Goal: Task Accomplishment & Management: Use online tool/utility

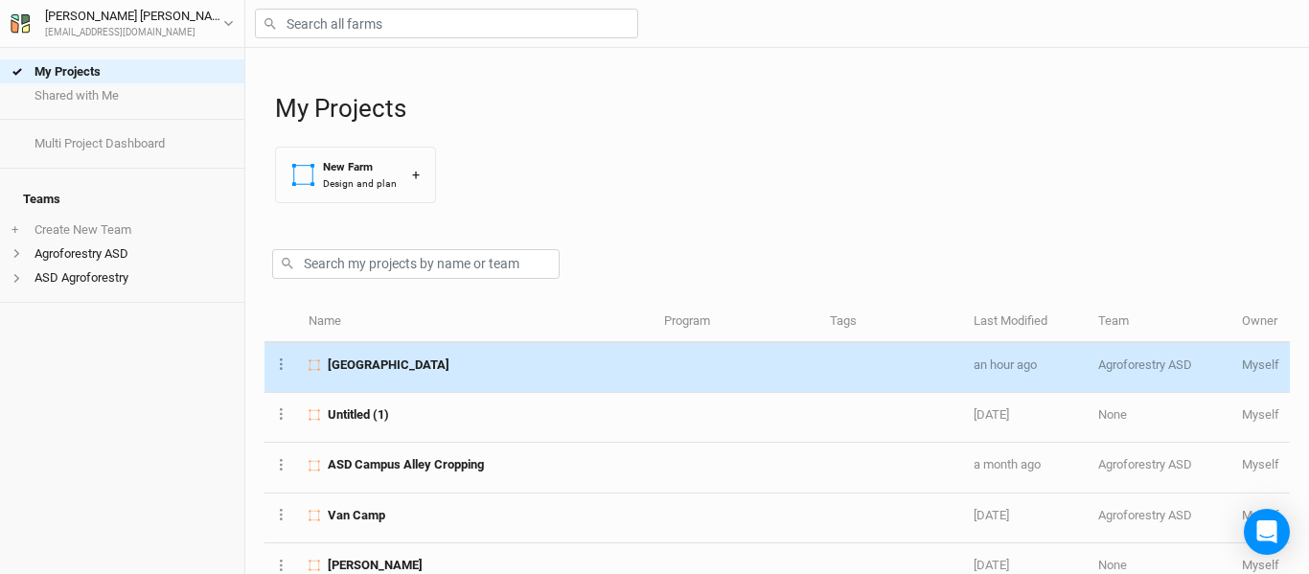
click at [716, 360] on td at bounding box center [736, 368] width 165 height 50
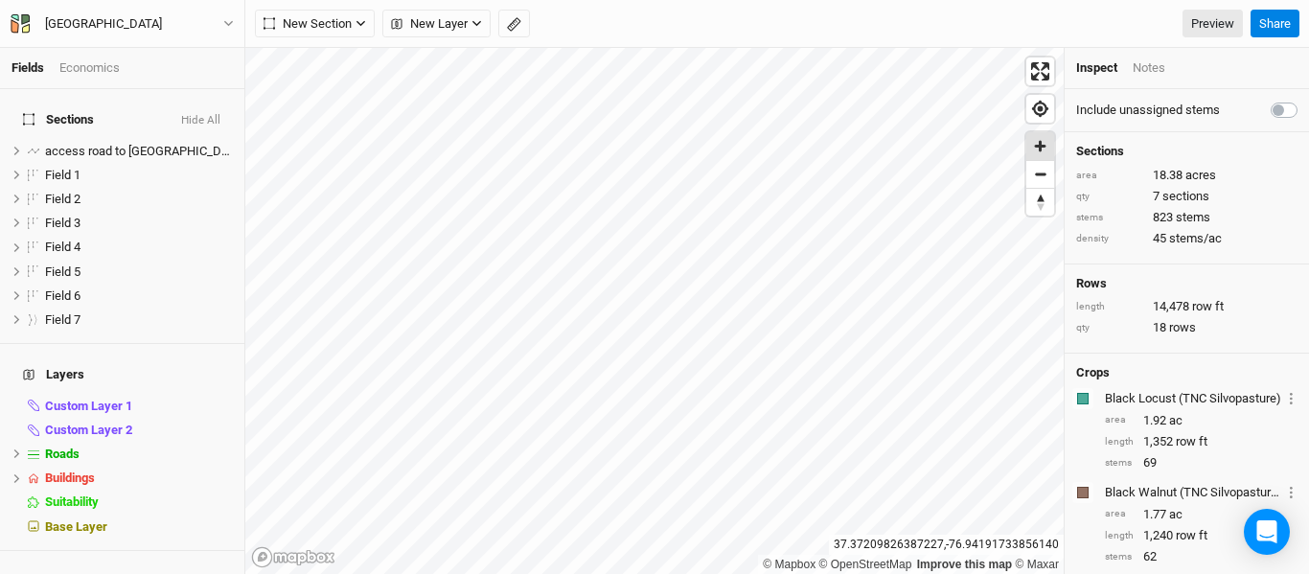
click at [1039, 148] on span "Zoom in" at bounding box center [1041, 146] width 28 height 28
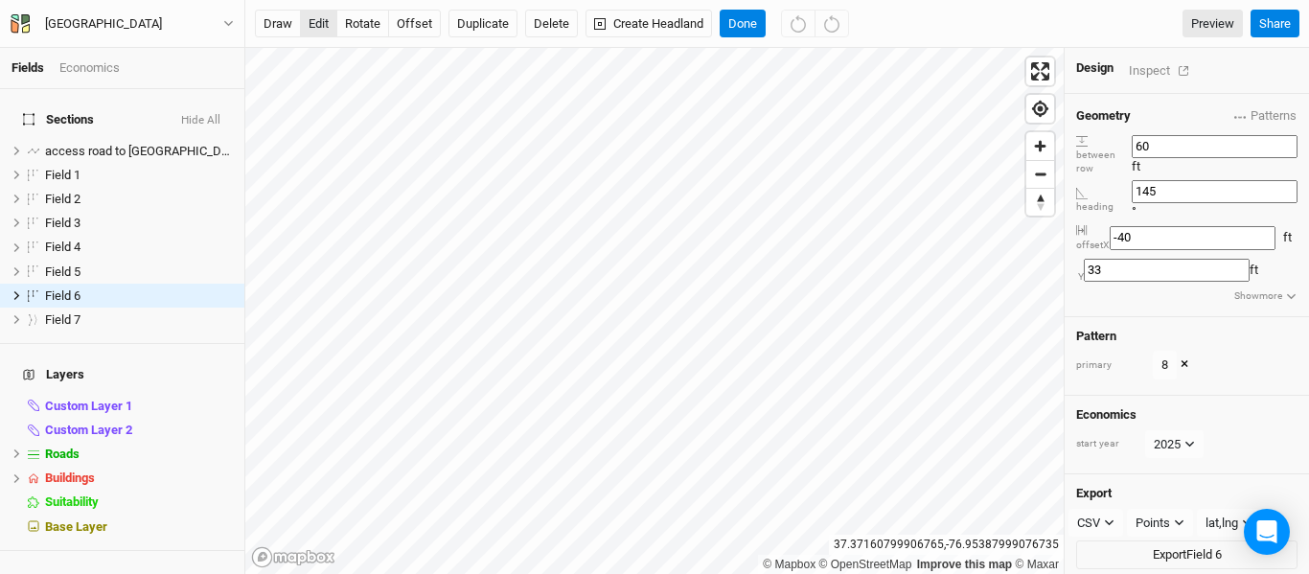
click at [322, 19] on button "edit" at bounding box center [318, 24] width 37 height 29
click at [409, 30] on button "offset" at bounding box center [414, 24] width 53 height 29
type input "69"
type input "-63"
type input "67"
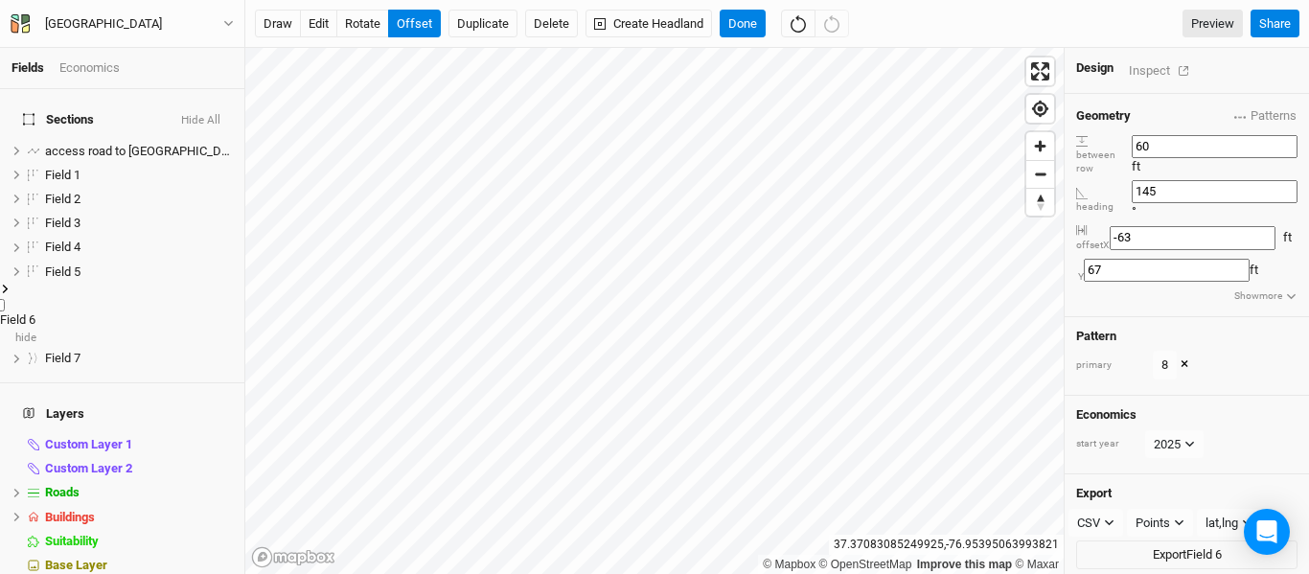
click at [11, 284] on icon at bounding box center [5, 289] width 11 height 11
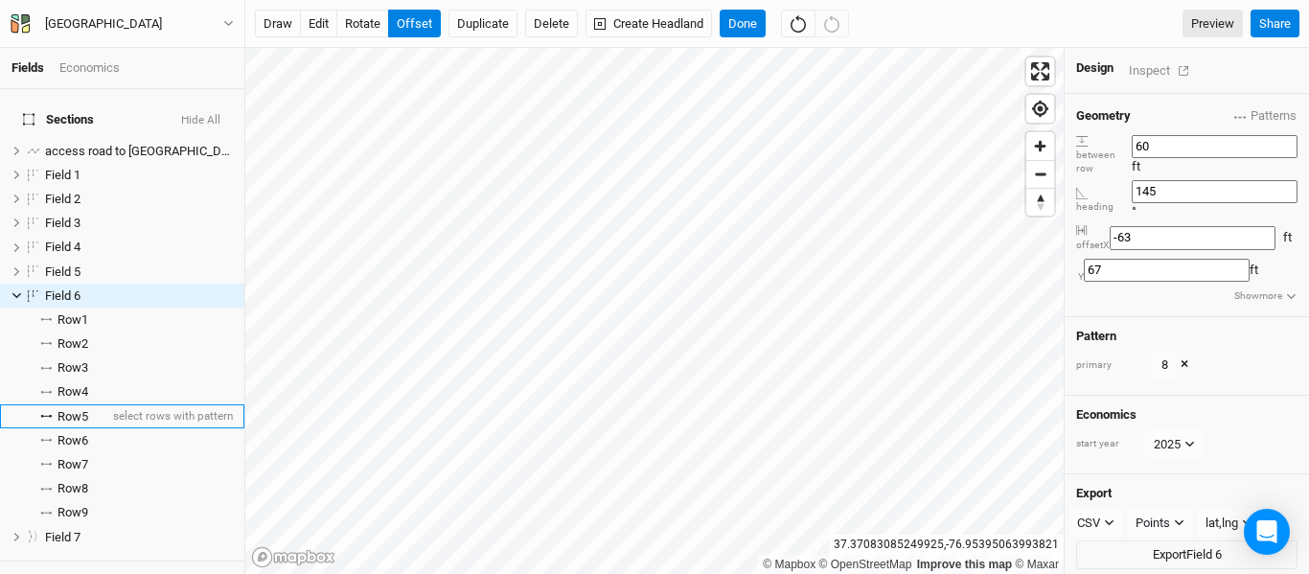
click at [82, 409] on span "Row 5" at bounding box center [73, 416] width 31 height 15
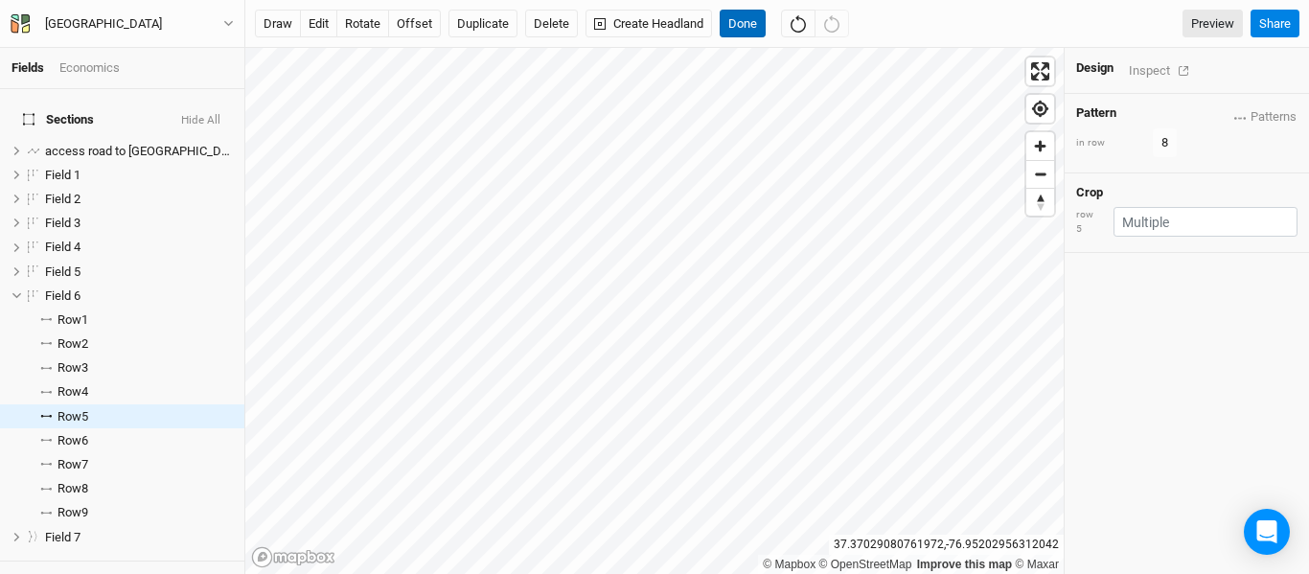
click at [740, 26] on button "Done" at bounding box center [743, 24] width 46 height 29
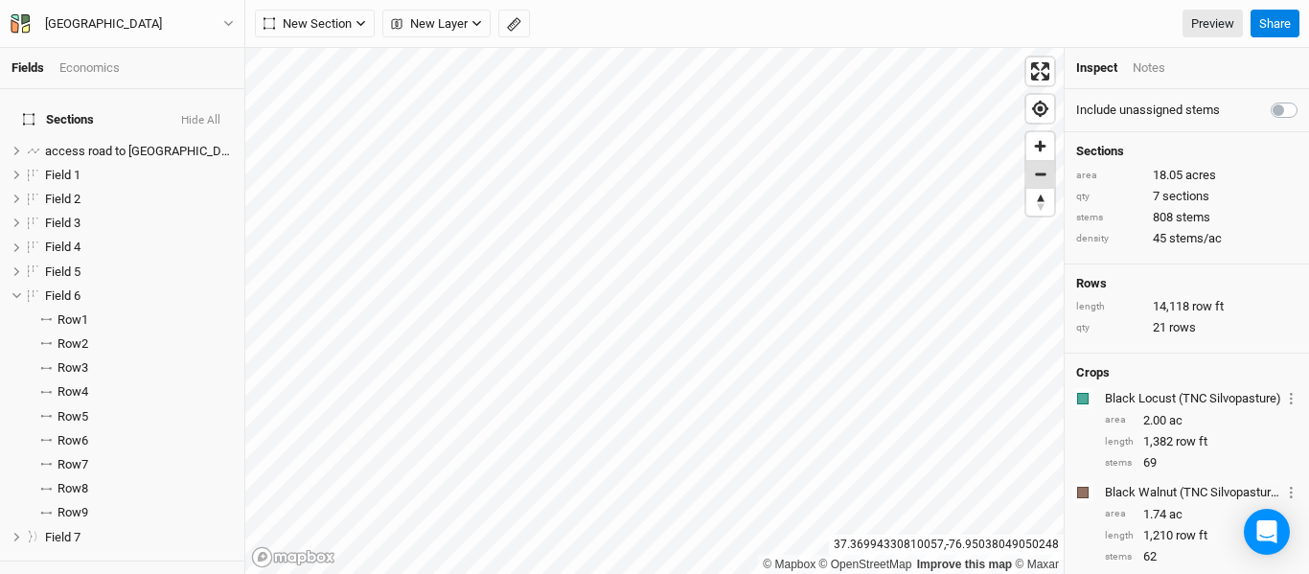
click at [1038, 179] on span "Zoom out" at bounding box center [1041, 174] width 28 height 27
click at [1039, 179] on span "Zoom out" at bounding box center [1041, 174] width 28 height 27
click at [1046, 149] on span "Zoom in" at bounding box center [1041, 146] width 28 height 28
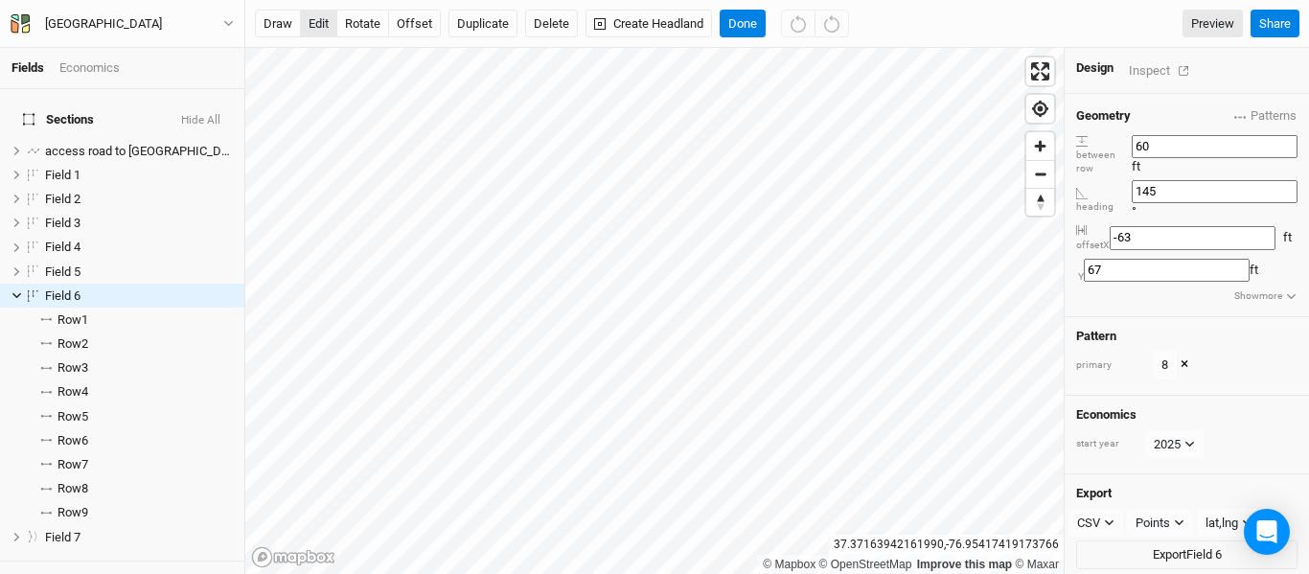
click at [316, 27] on button "edit" at bounding box center [318, 24] width 37 height 29
click at [411, 26] on button "offset" at bounding box center [414, 24] width 53 height 29
type input "-65"
type input "75"
type input "-87"
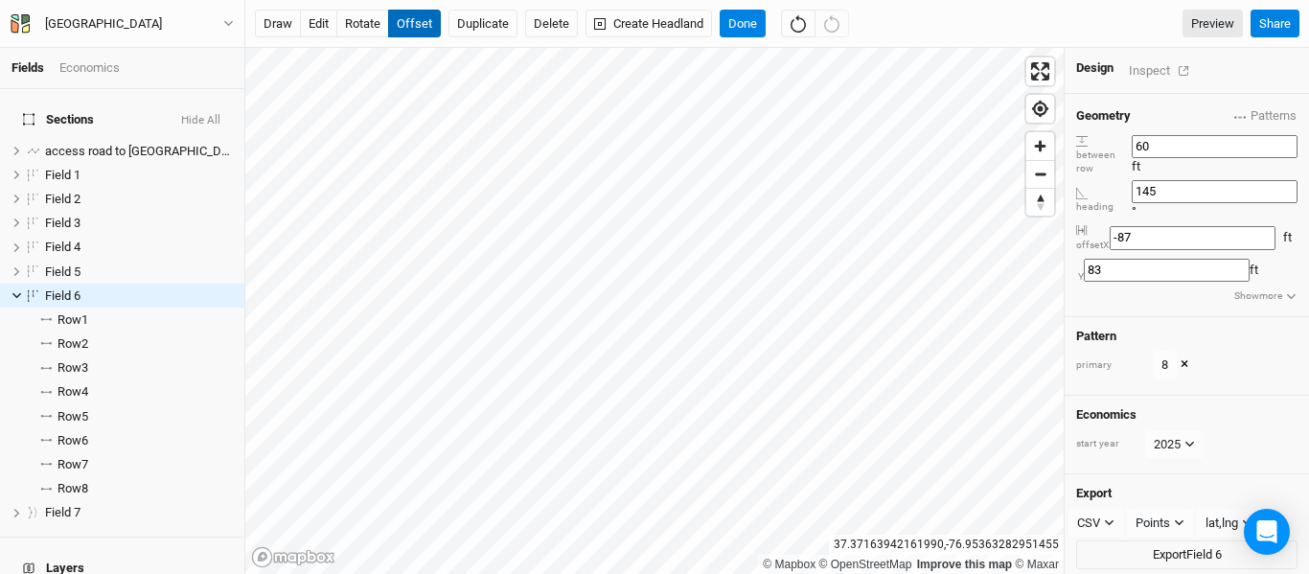
type input "84"
type input "-97"
type input "94"
type input "-100"
type input "84"
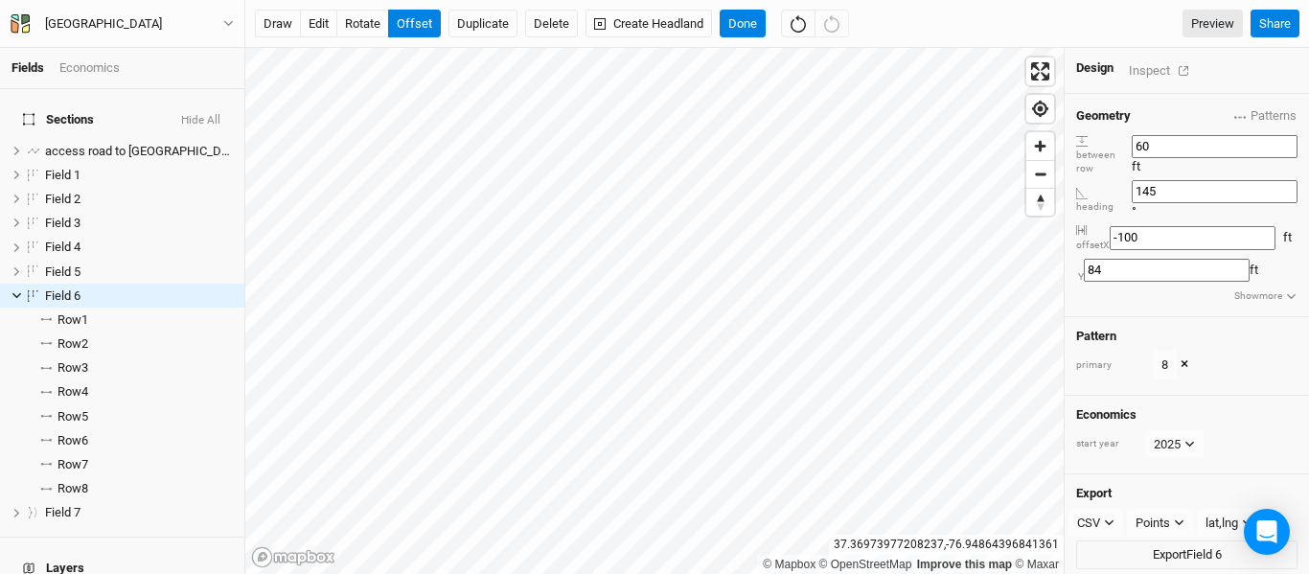
click at [1145, 58] on div "Design Inspect" at bounding box center [1187, 71] width 244 height 46
click at [1146, 69] on div "Inspect" at bounding box center [1163, 70] width 68 height 22
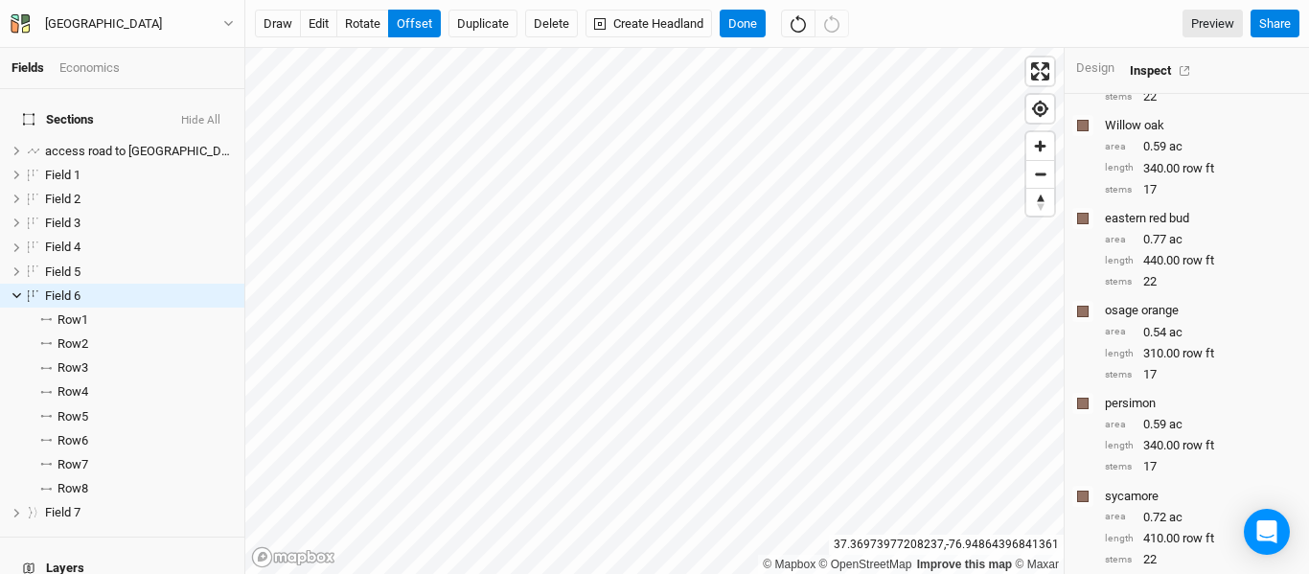
scroll to position [642, 0]
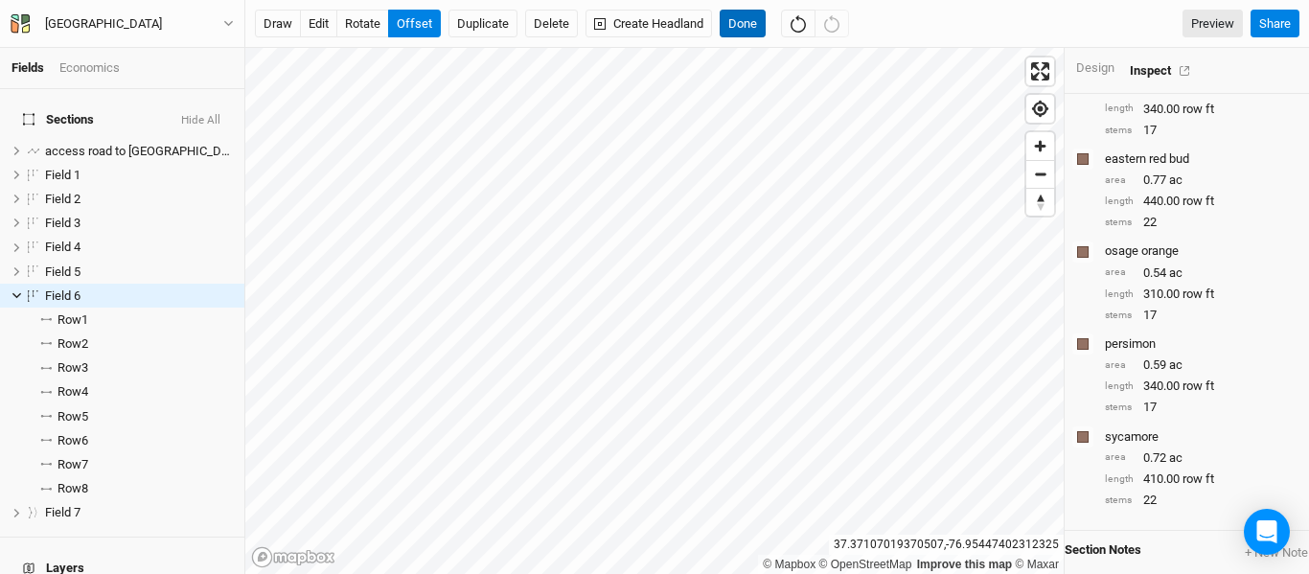
click at [741, 31] on button "Done" at bounding box center [743, 24] width 46 height 29
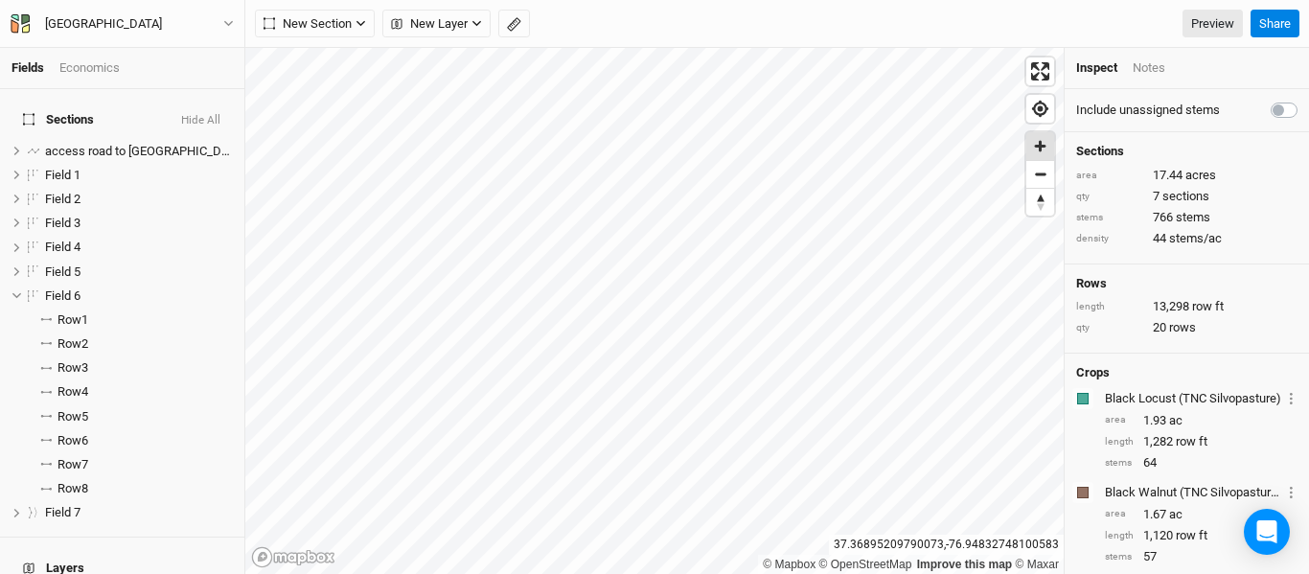
click at [1045, 146] on span "Zoom in" at bounding box center [1041, 146] width 28 height 28
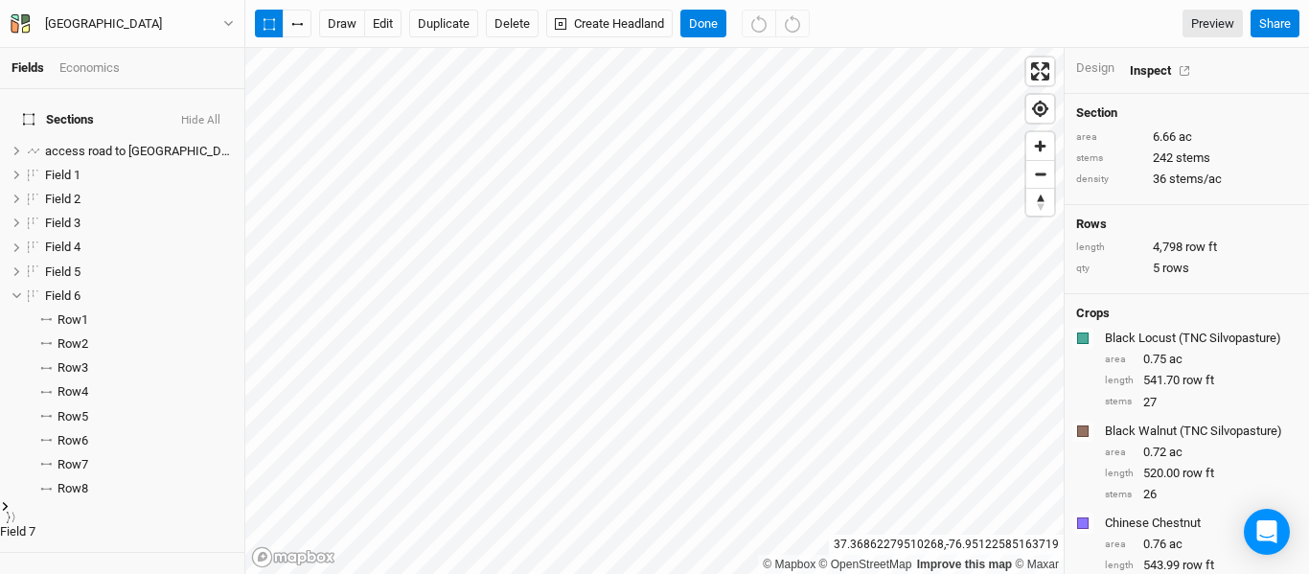
scroll to position [147, 0]
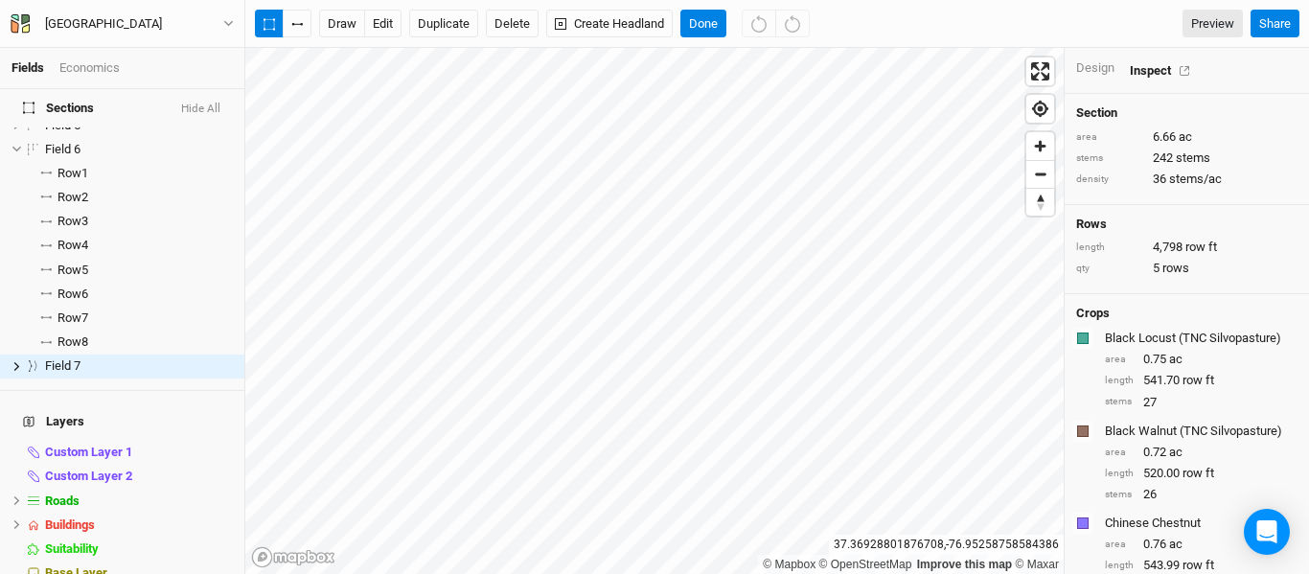
click at [383, 40] on div "draw edit Duplicate Delete Create Headland Done Preview Share" at bounding box center [777, 24] width 1064 height 48
click at [381, 19] on button "edit" at bounding box center [382, 24] width 37 height 29
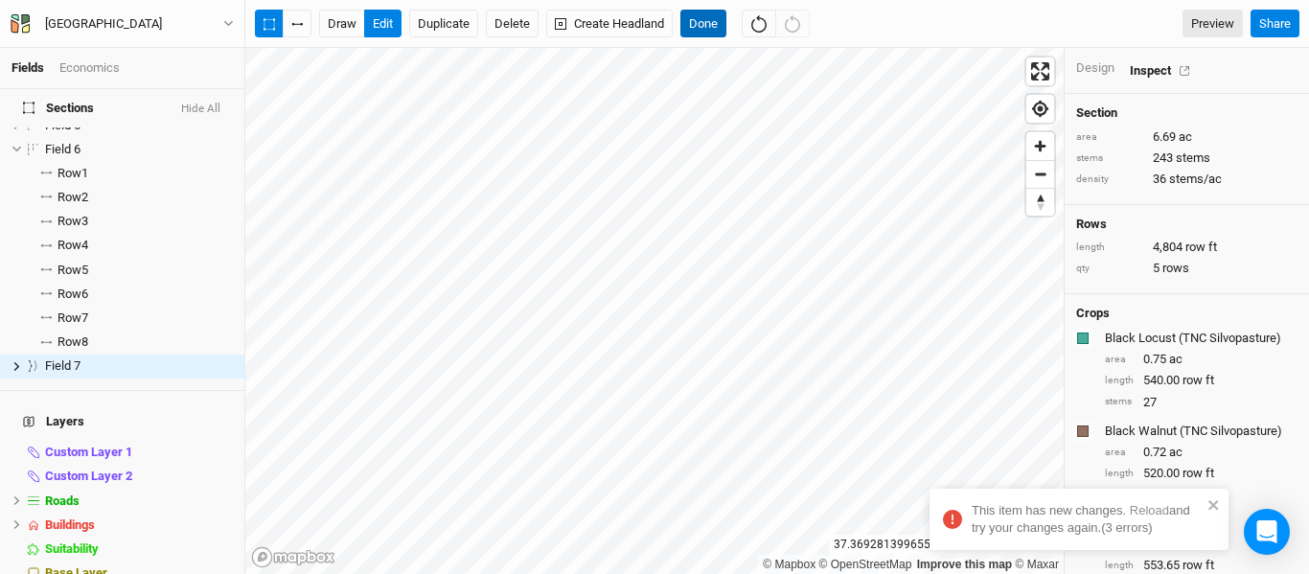
click at [701, 33] on button "Done" at bounding box center [704, 24] width 46 height 29
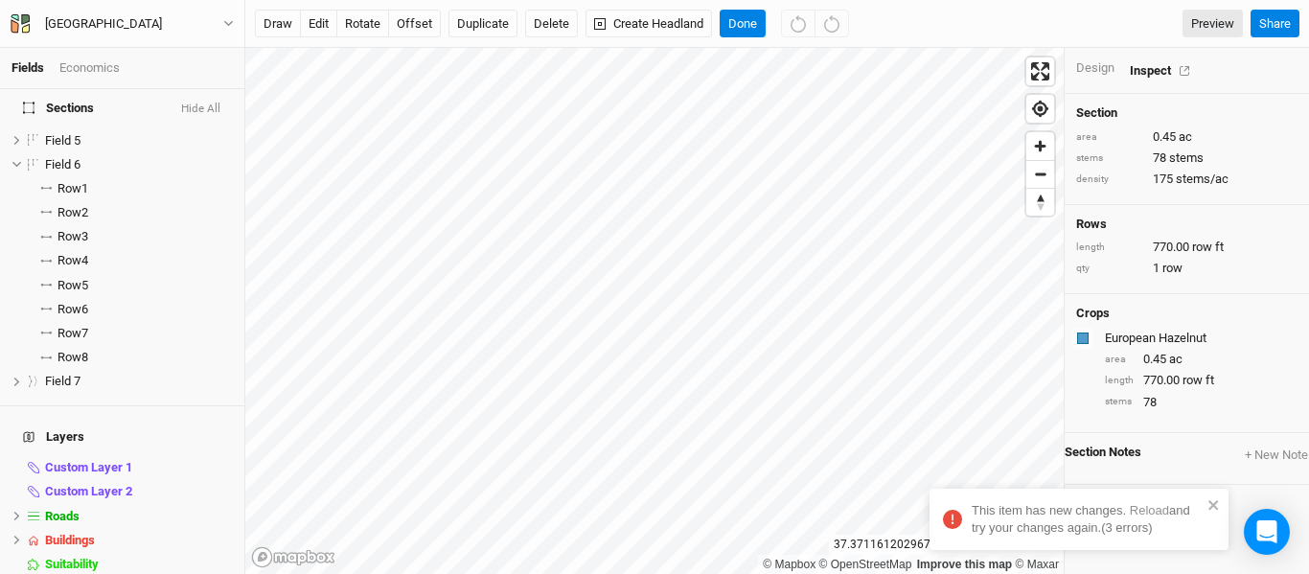
scroll to position [0, 0]
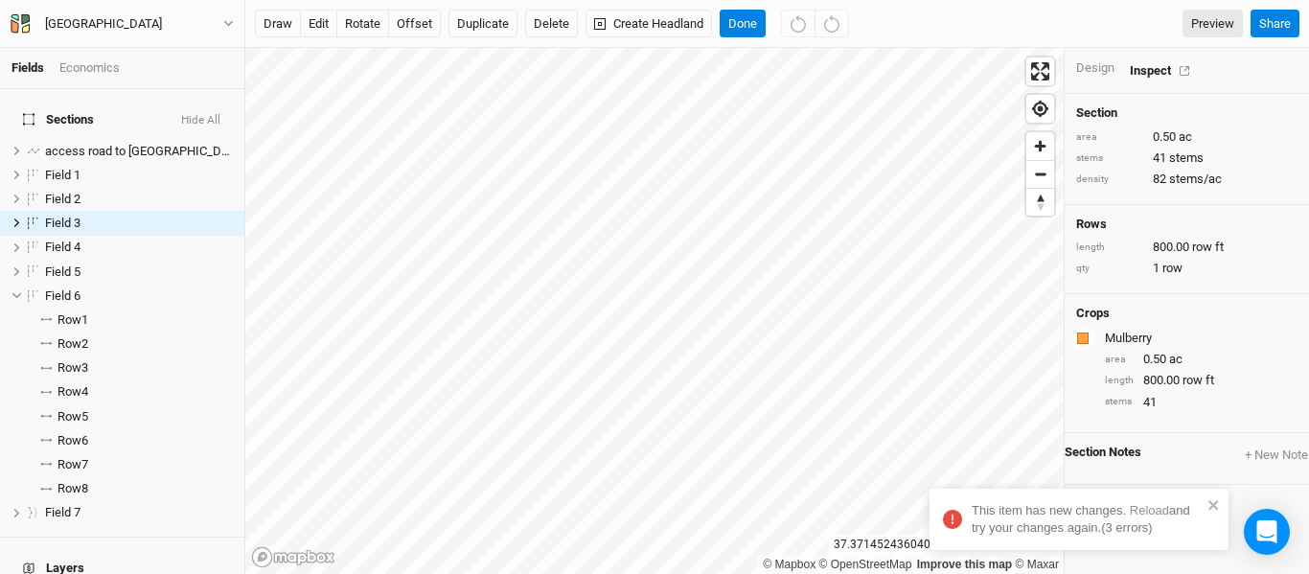
click at [1095, 74] on div "Design" at bounding box center [1095, 67] width 38 height 17
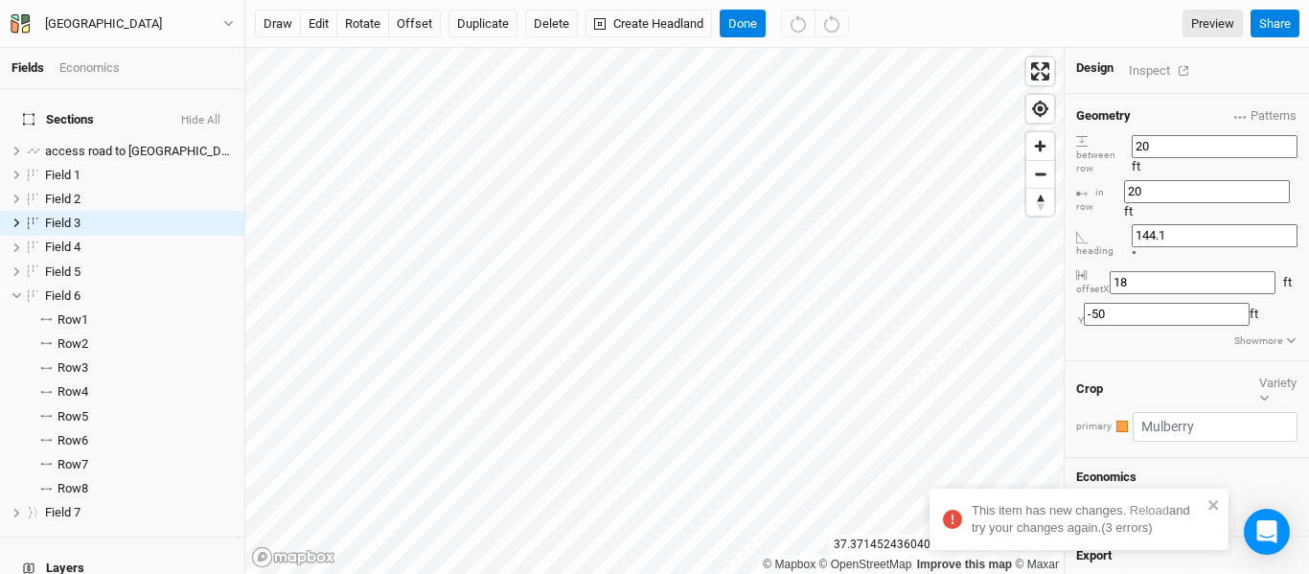
click at [1184, 180] on input "20" at bounding box center [1207, 191] width 166 height 23
click at [1153, 510] on link "Reload" at bounding box center [1149, 510] width 39 height 14
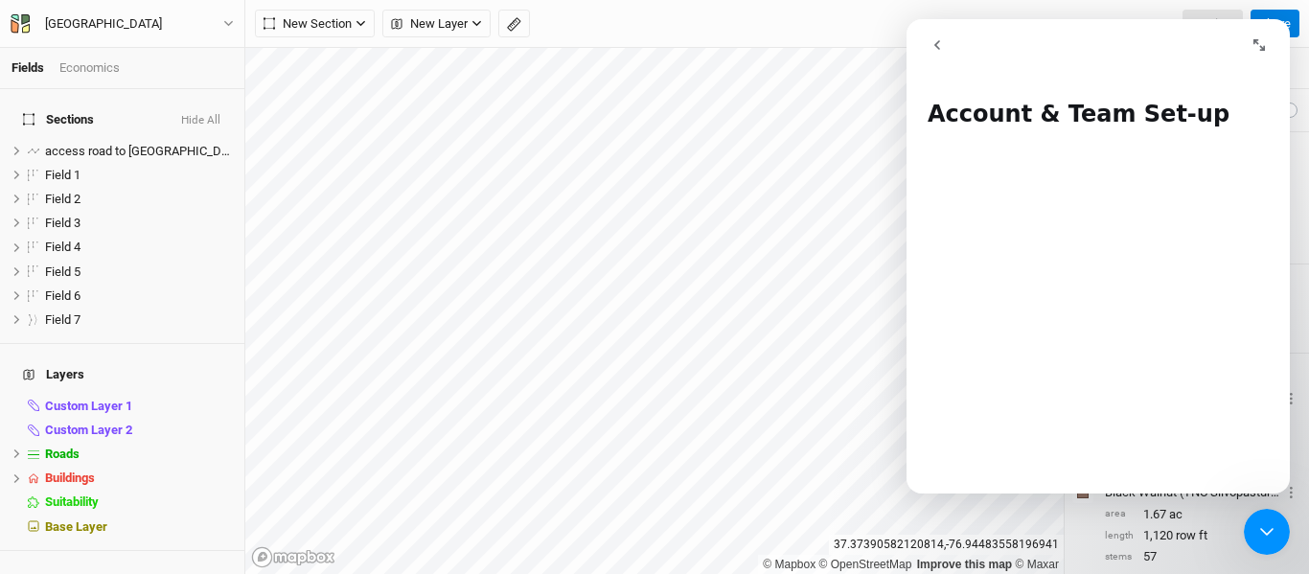
click at [1276, 533] on icon "Close Intercom Messenger" at bounding box center [1267, 532] width 23 height 23
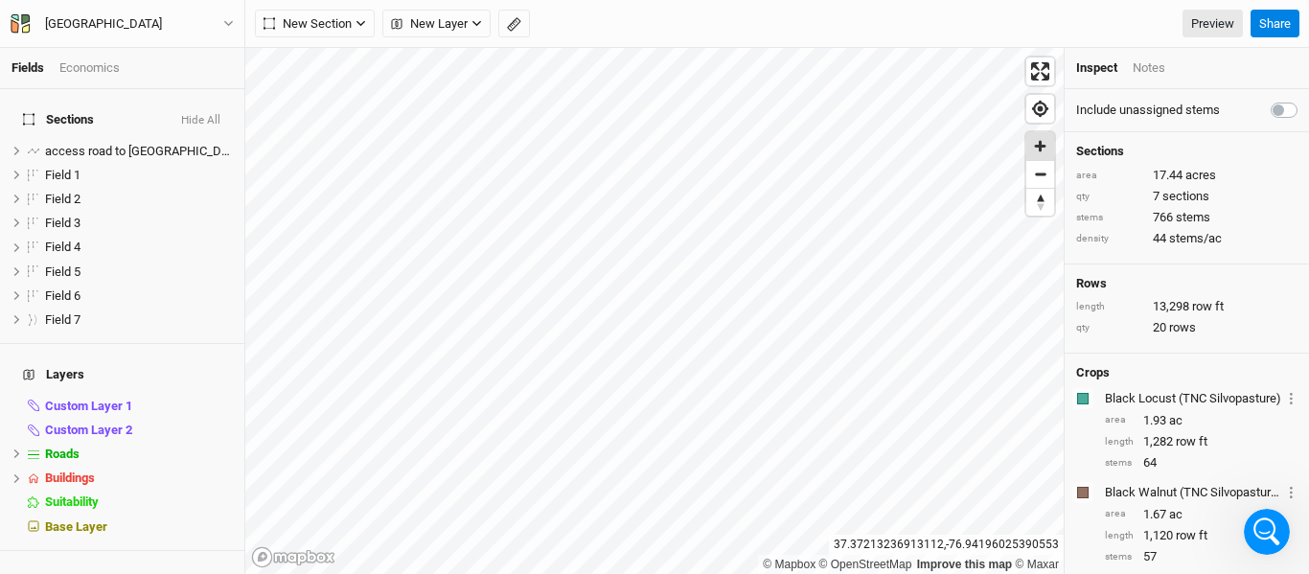
click at [1041, 141] on span "Zoom in" at bounding box center [1041, 146] width 28 height 28
click at [1043, 150] on span "Zoom in" at bounding box center [1041, 146] width 28 height 28
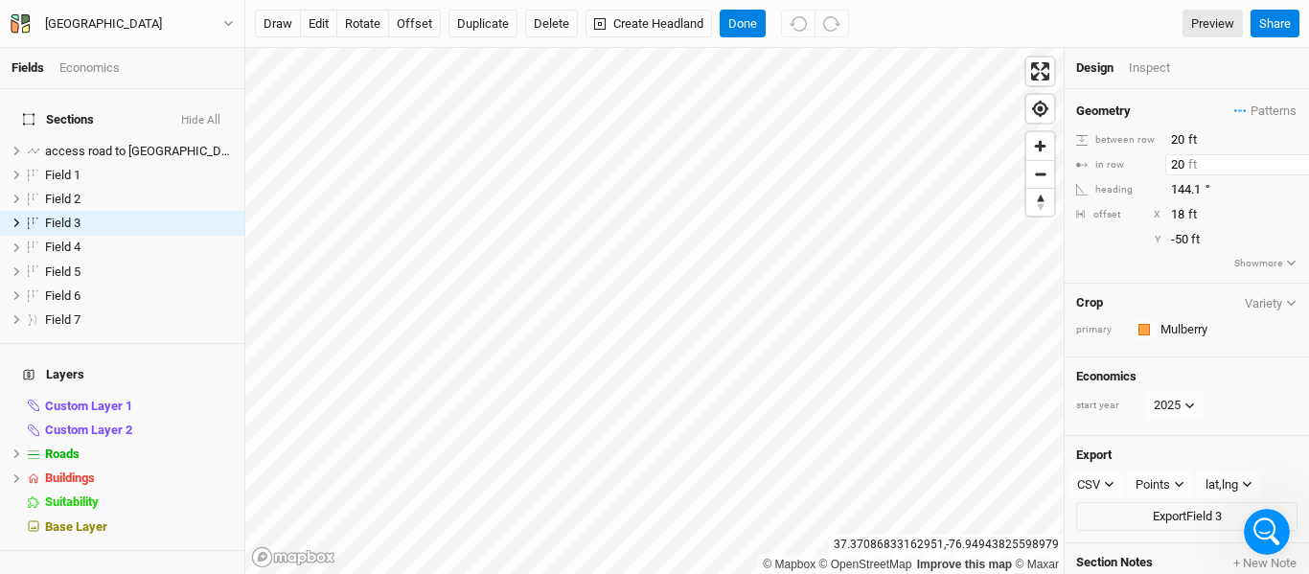
click at [1186, 167] on input "20" at bounding box center [1249, 164] width 167 height 21
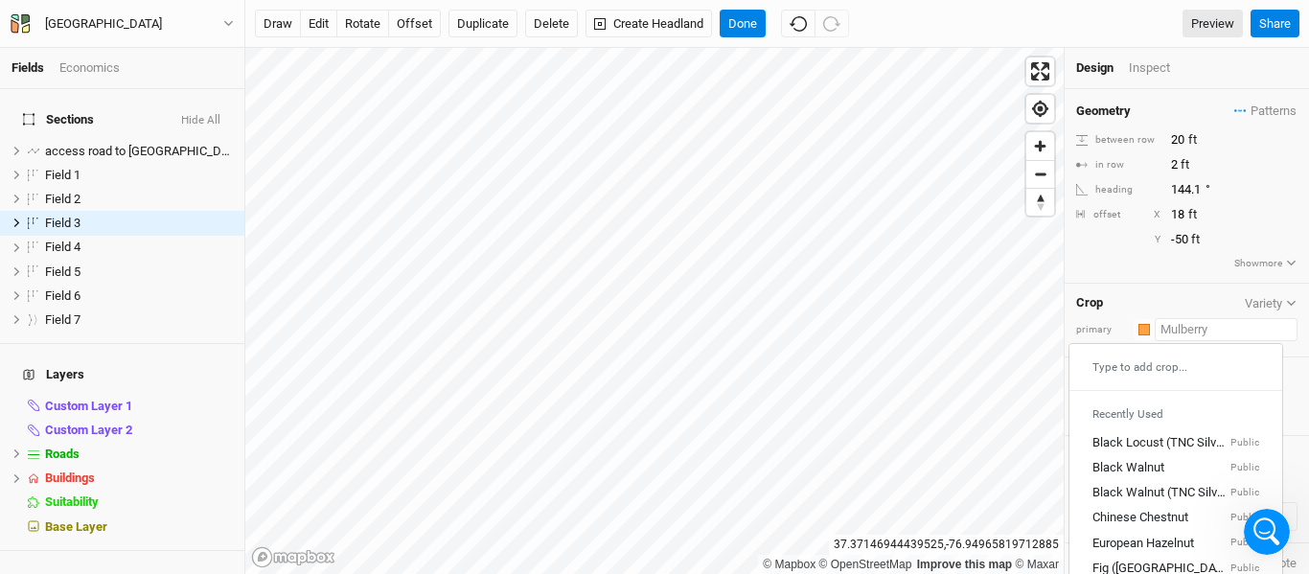
click at [1191, 333] on input "text" at bounding box center [1226, 329] width 143 height 23
click at [1189, 364] on div "Type to add crop..." at bounding box center [1176, 367] width 213 height 31
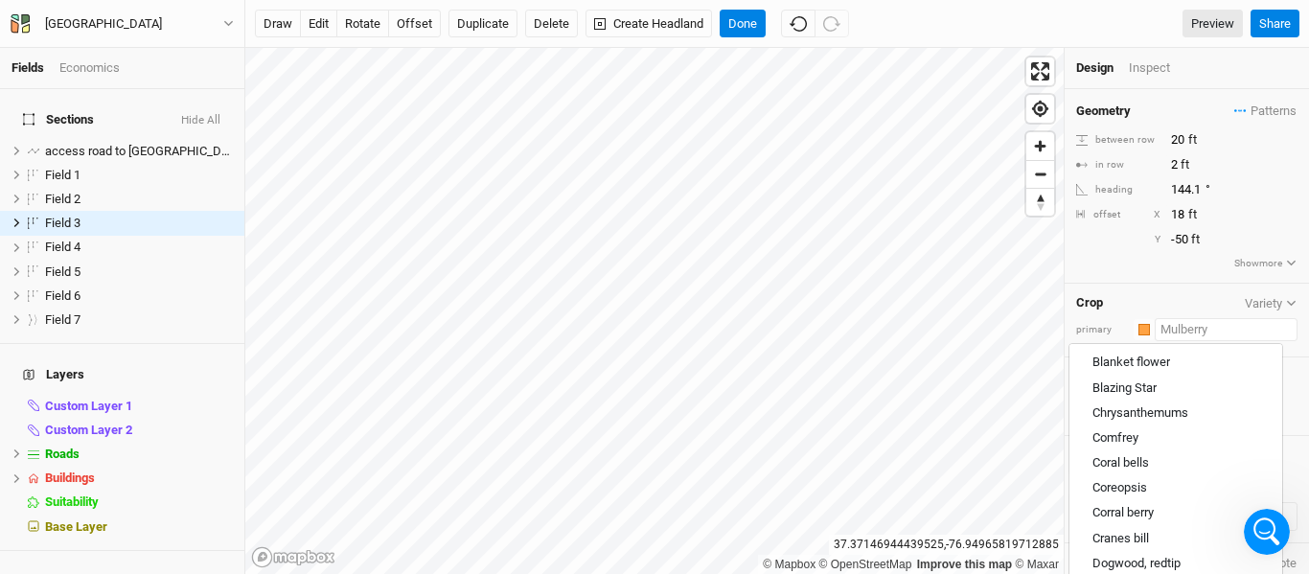
scroll to position [386, 0]
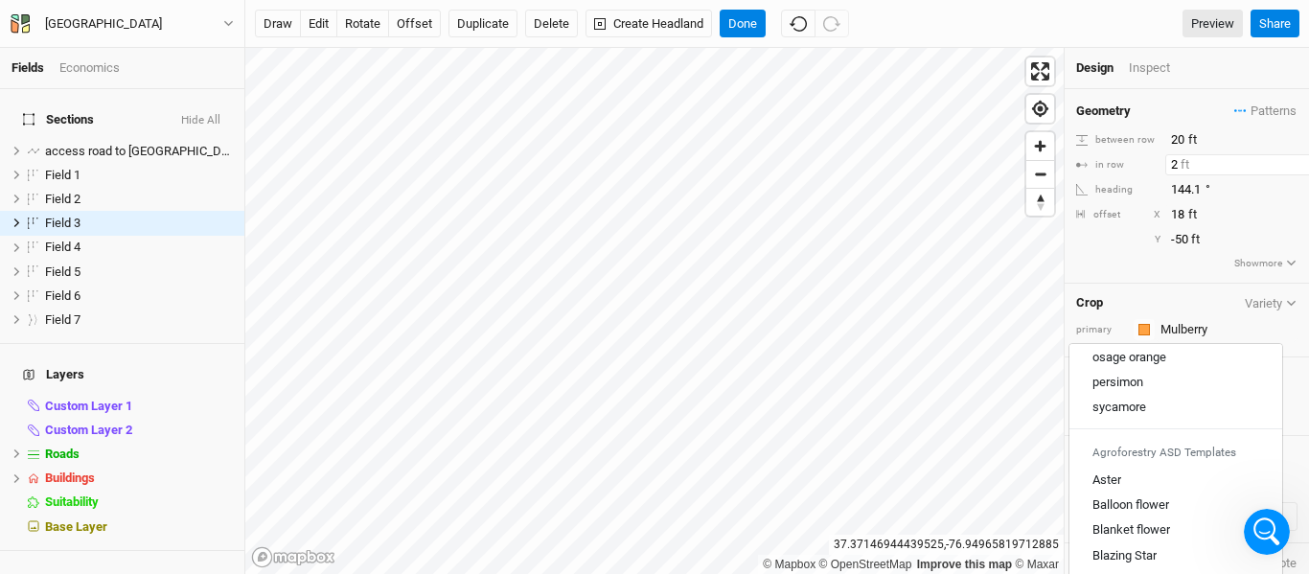
click at [1176, 165] on input "2" at bounding box center [1249, 164] width 167 height 21
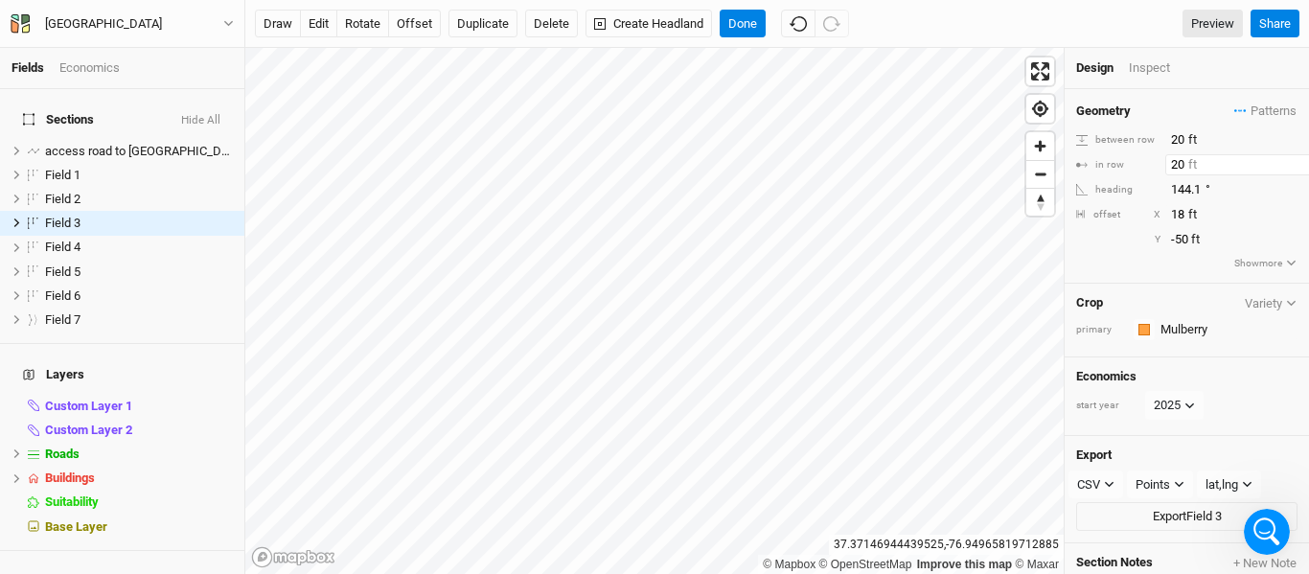
type input "20"
click at [1224, 82] on div "Design Inspect" at bounding box center [1187, 68] width 244 height 41
click at [1033, 174] on span "Zoom out" at bounding box center [1041, 174] width 28 height 27
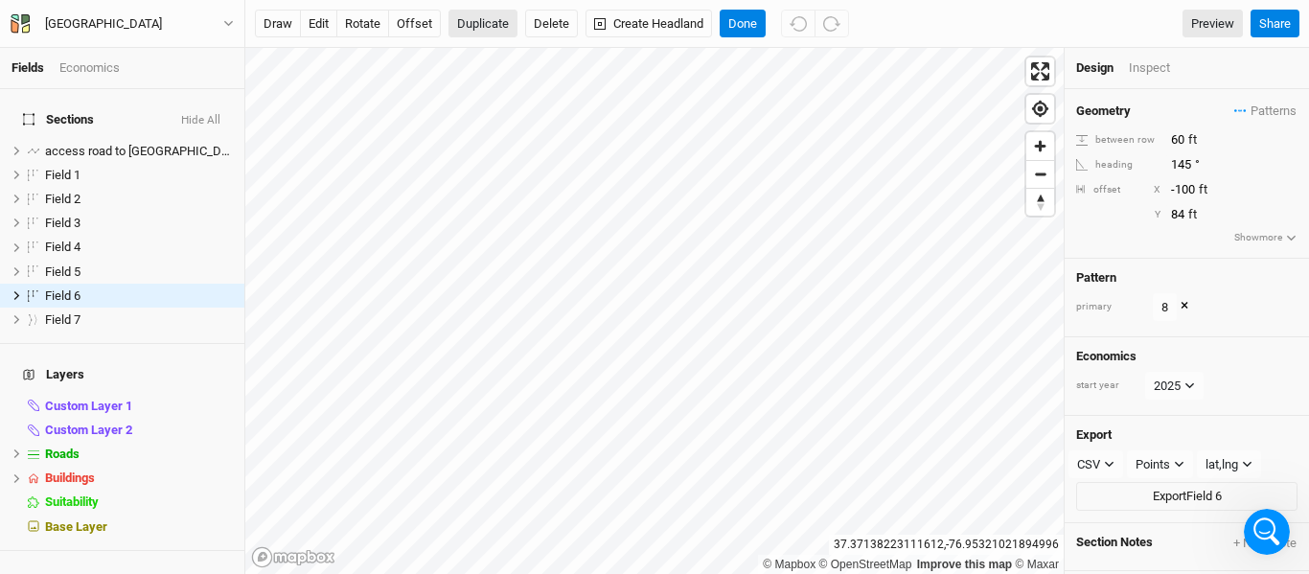
click at [493, 12] on button "Duplicate" at bounding box center [483, 24] width 69 height 29
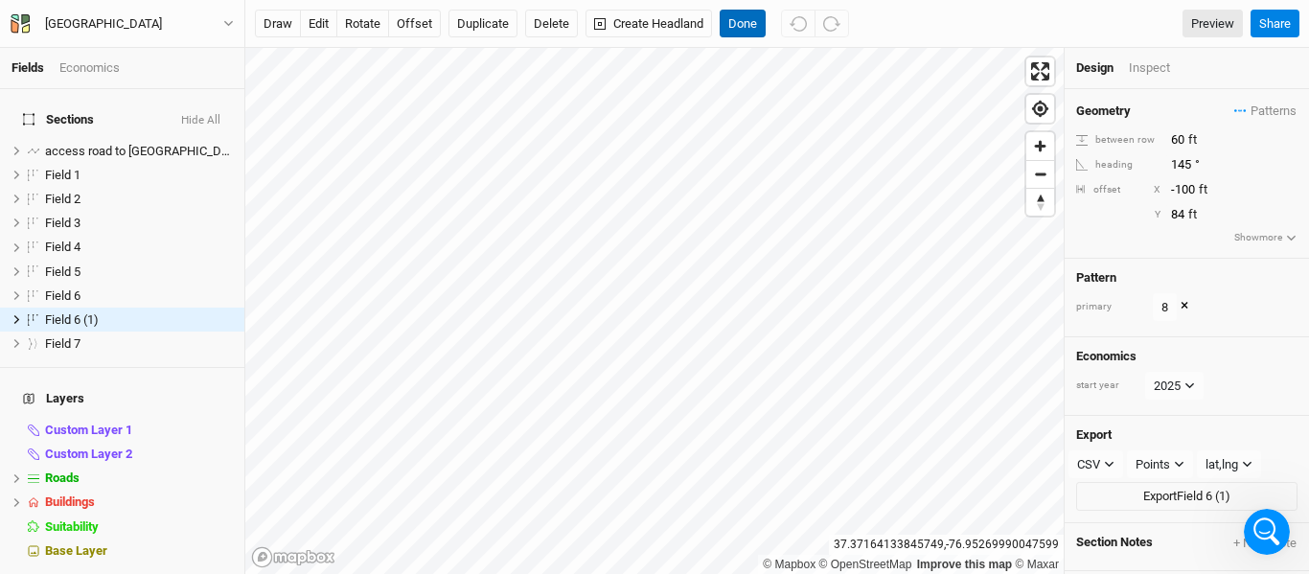
click at [742, 28] on button "Done" at bounding box center [743, 24] width 46 height 29
click at [279, 33] on button "draw" at bounding box center [278, 24] width 46 height 29
click at [752, 25] on button "Cancel" at bounding box center [747, 24] width 55 height 29
click at [318, 34] on button "edit" at bounding box center [318, 24] width 37 height 29
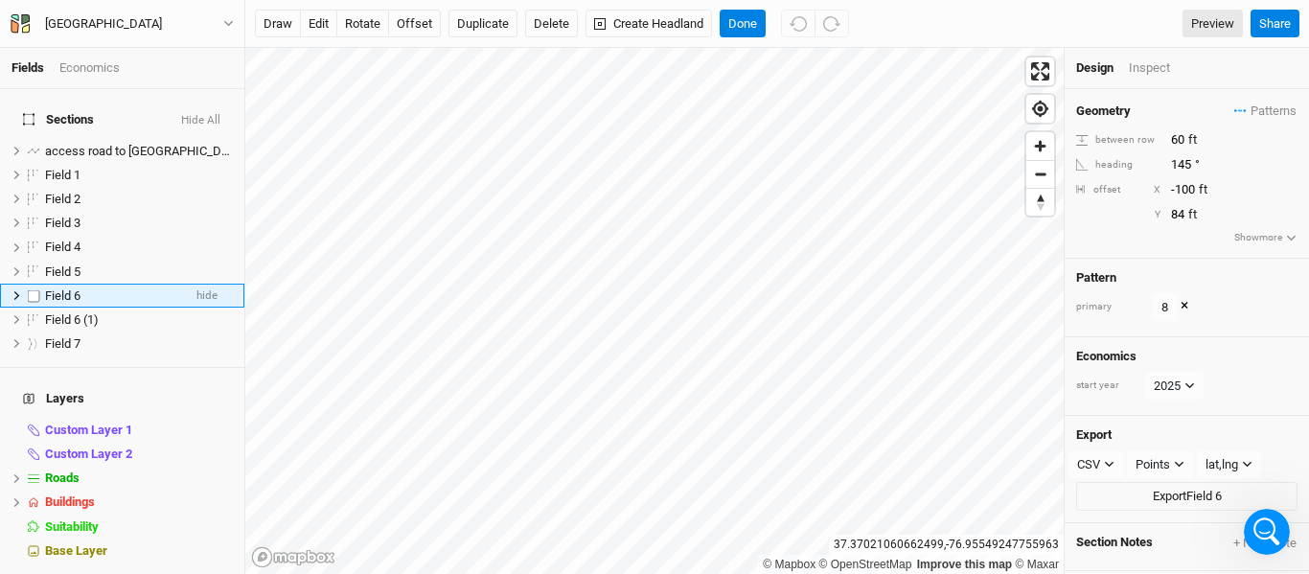
click at [13, 290] on icon at bounding box center [17, 295] width 11 height 11
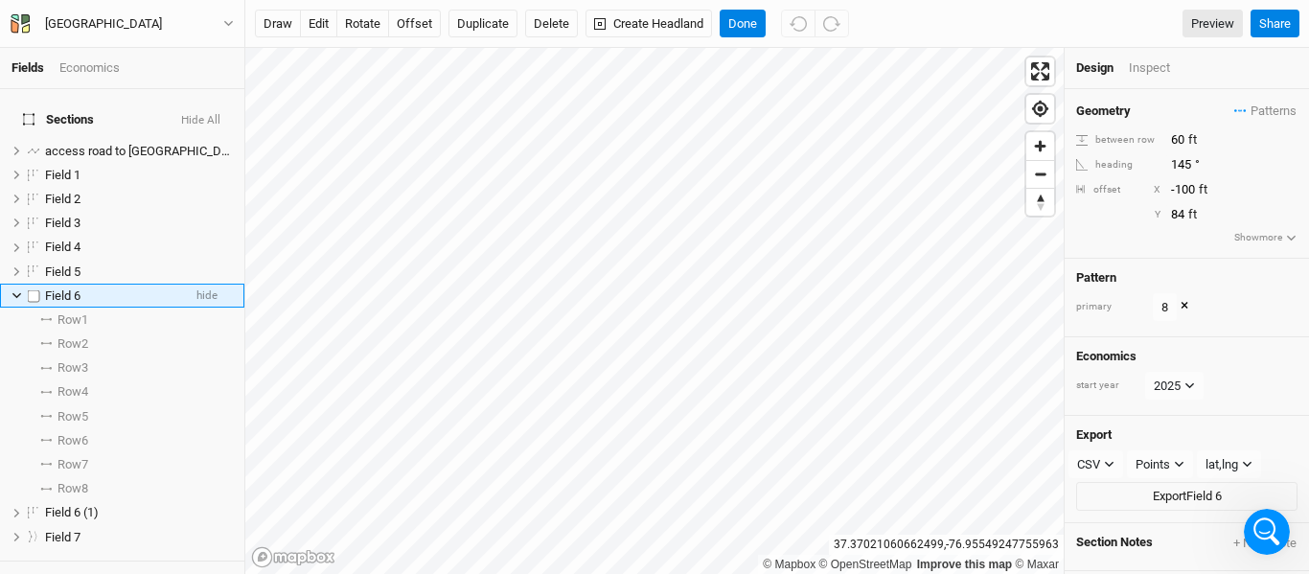
click at [31, 287] on label at bounding box center [34, 296] width 24 height 24
click at [31, 289] on input "checkbox" at bounding box center [34, 295] width 12 height 12
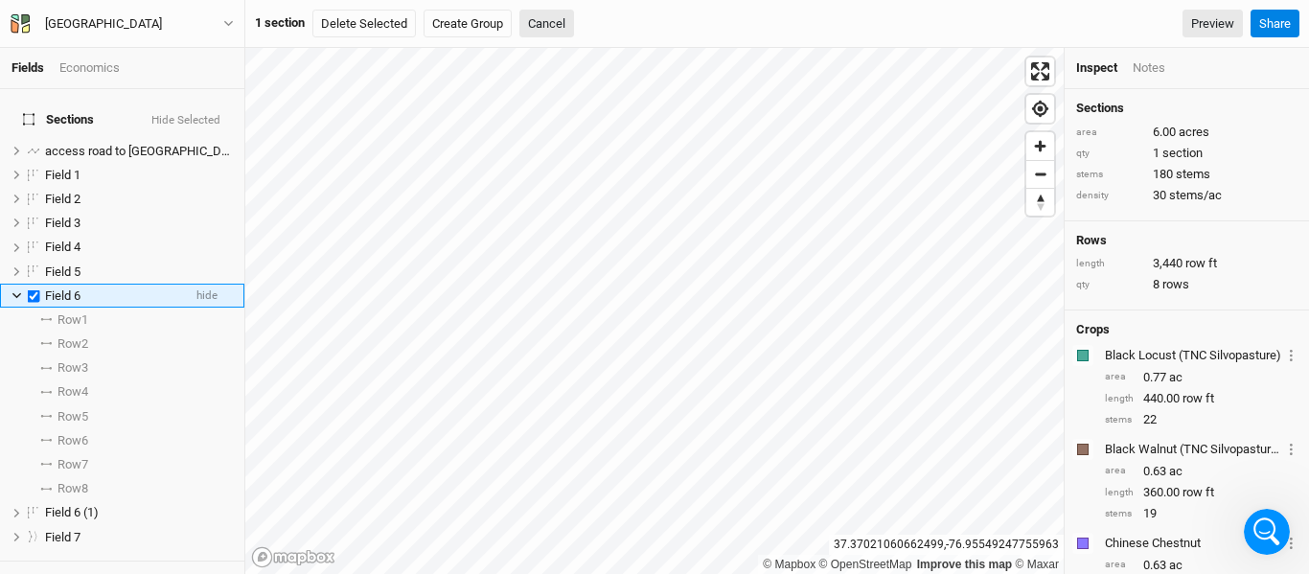
click at [31, 287] on label at bounding box center [34, 296] width 24 height 24
click at [31, 289] on input "checkbox" at bounding box center [34, 295] width 12 height 12
checkbox input "false"
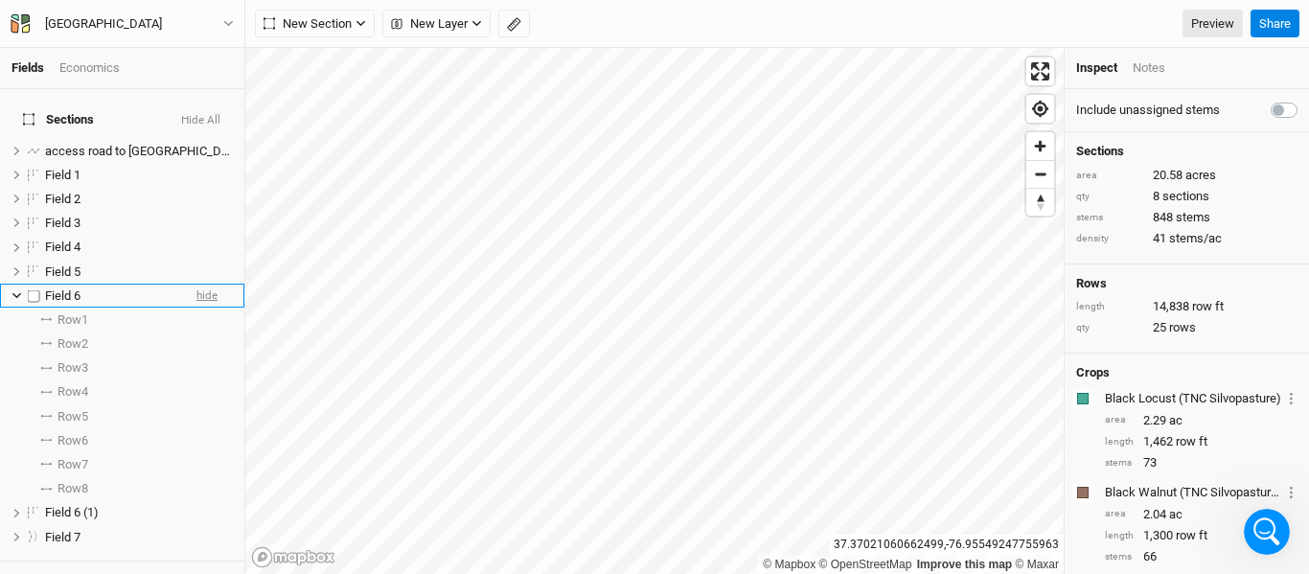
click at [197, 284] on span "hide" at bounding box center [207, 296] width 21 height 24
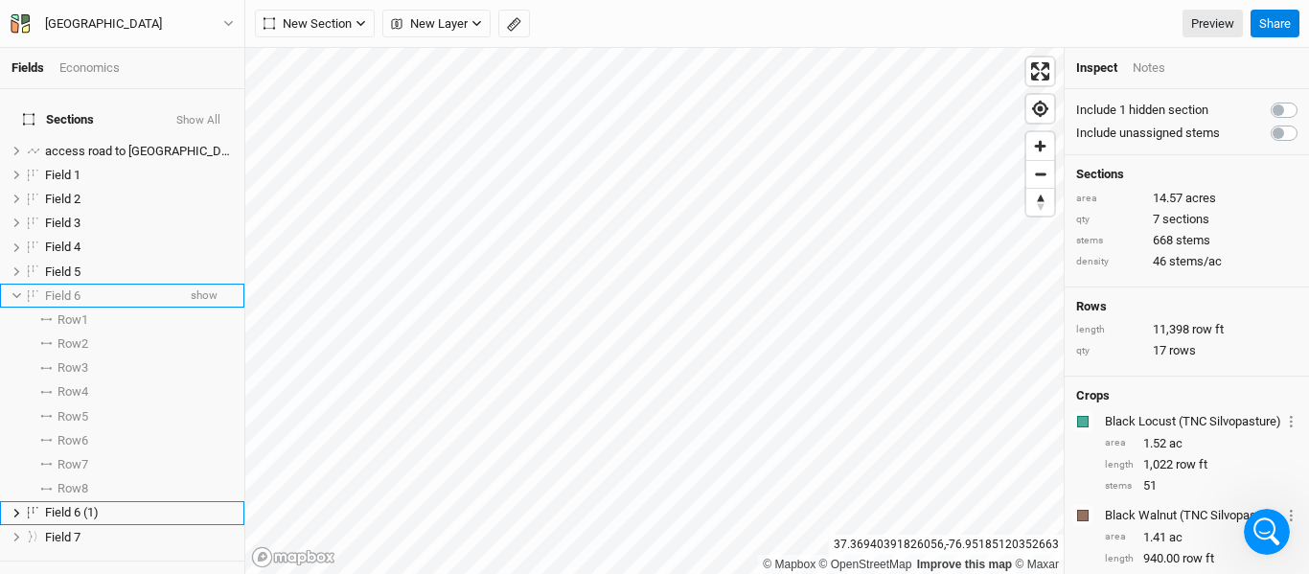
scroll to position [170, 0]
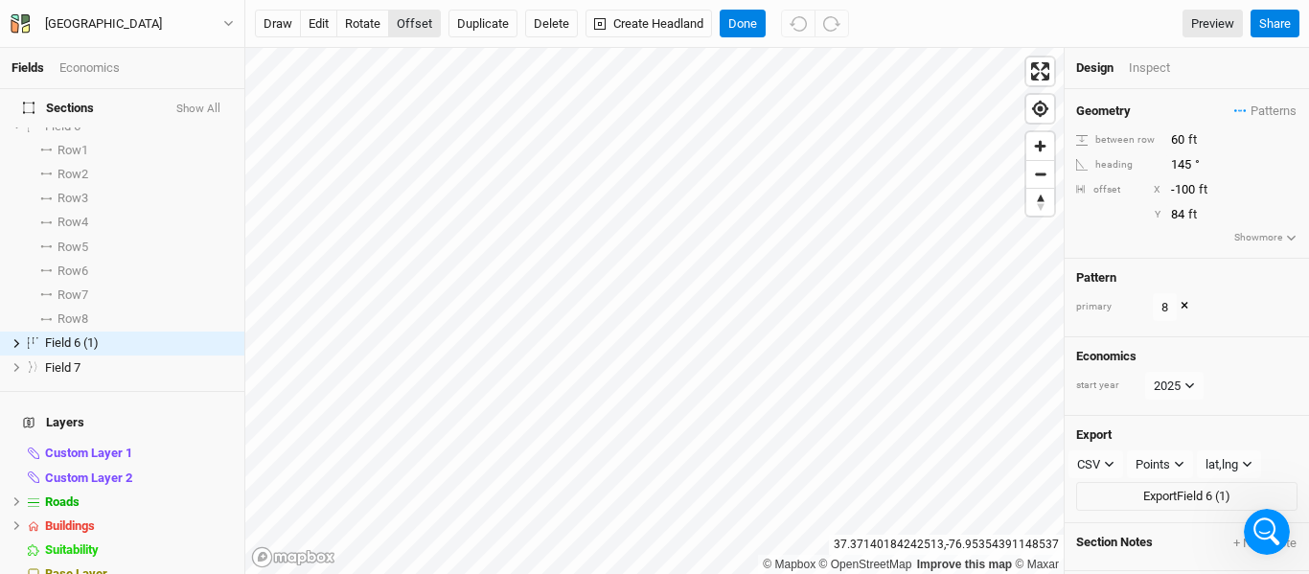
click at [415, 34] on button "offset" at bounding box center [414, 24] width 53 height 29
type input "100"
click at [424, 23] on button "offset" at bounding box center [414, 24] width 53 height 29
click at [750, 22] on button "Done" at bounding box center [743, 24] width 46 height 29
click at [421, 33] on button "offset" at bounding box center [414, 24] width 53 height 29
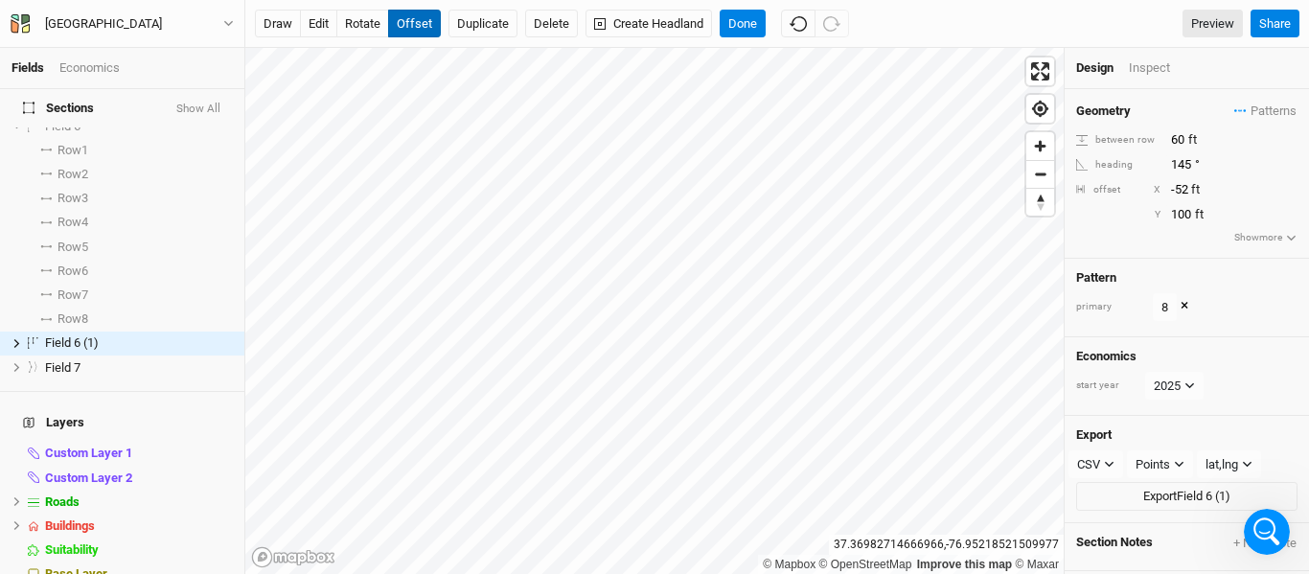
type input "-53"
click at [740, 28] on button "Done" at bounding box center [743, 24] width 46 height 29
click at [417, 19] on button "offset" at bounding box center [414, 24] width 53 height 29
type input "-91"
click at [556, 20] on button "Delete" at bounding box center [551, 24] width 53 height 29
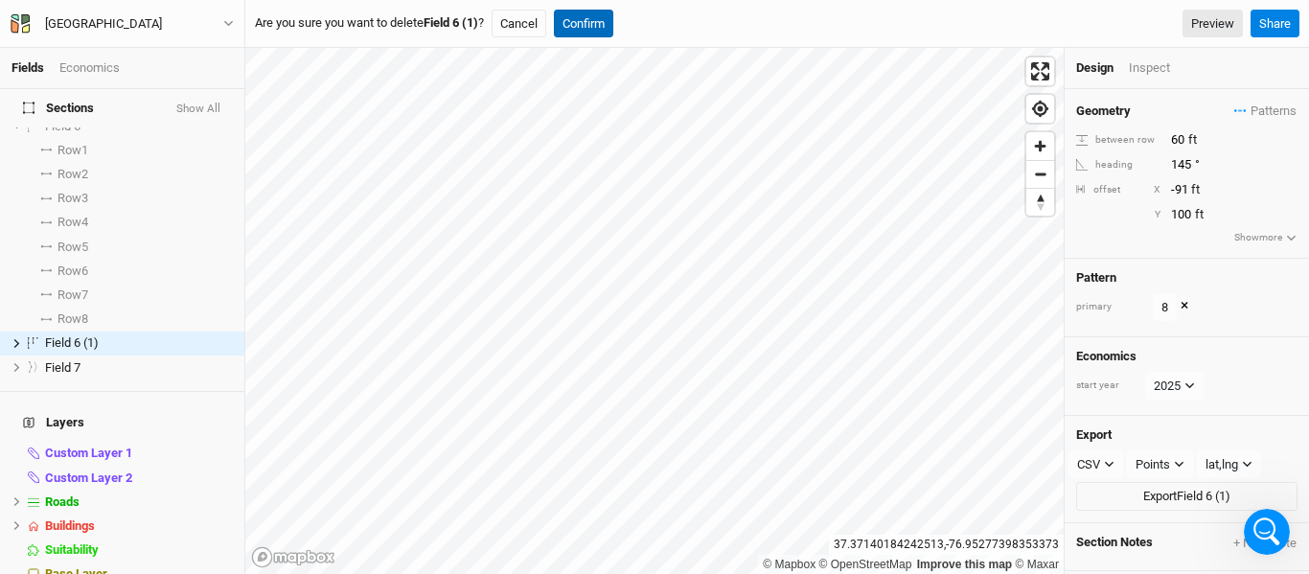
click at [587, 27] on button "Confirm" at bounding box center [583, 24] width 59 height 29
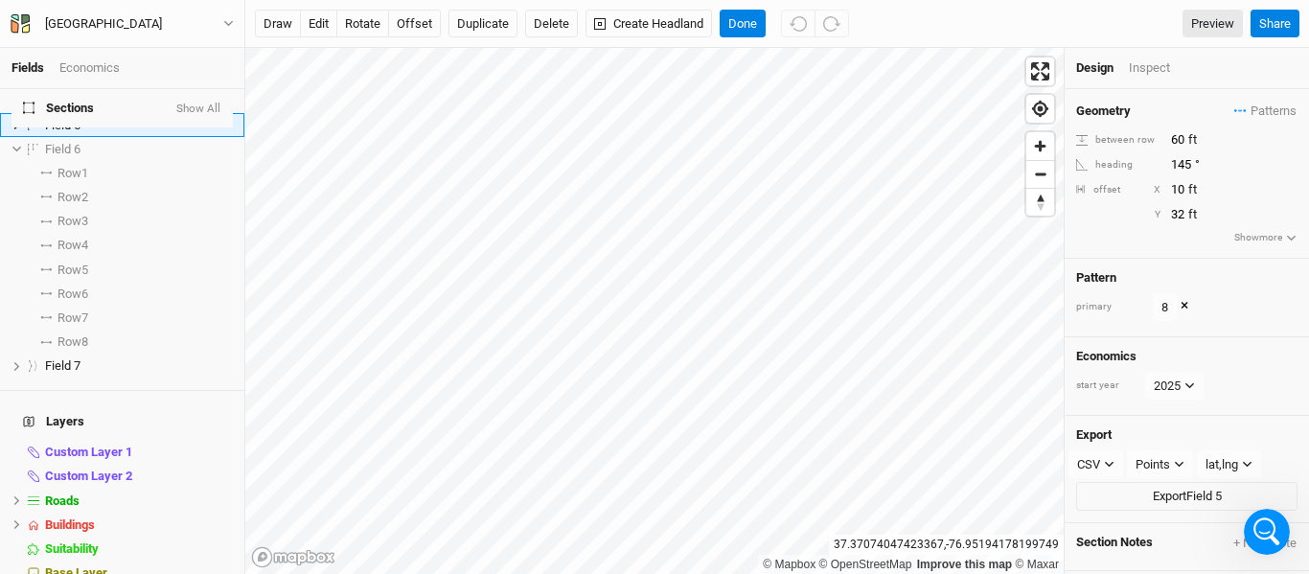
scroll to position [0, 0]
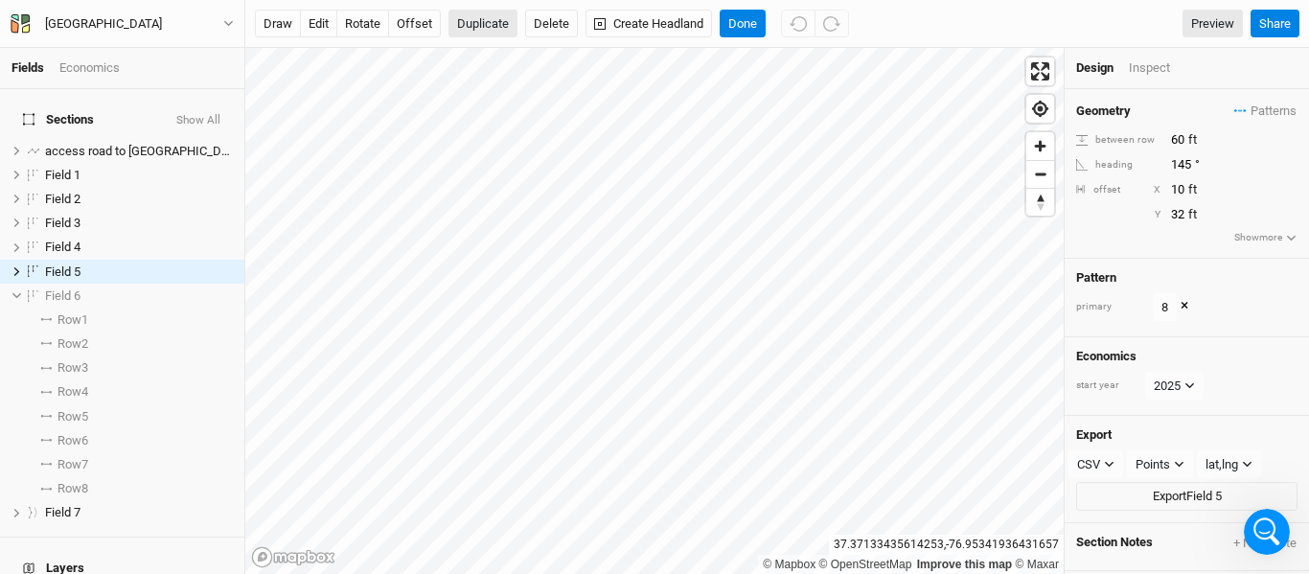
click at [474, 25] on button "Duplicate" at bounding box center [483, 24] width 69 height 29
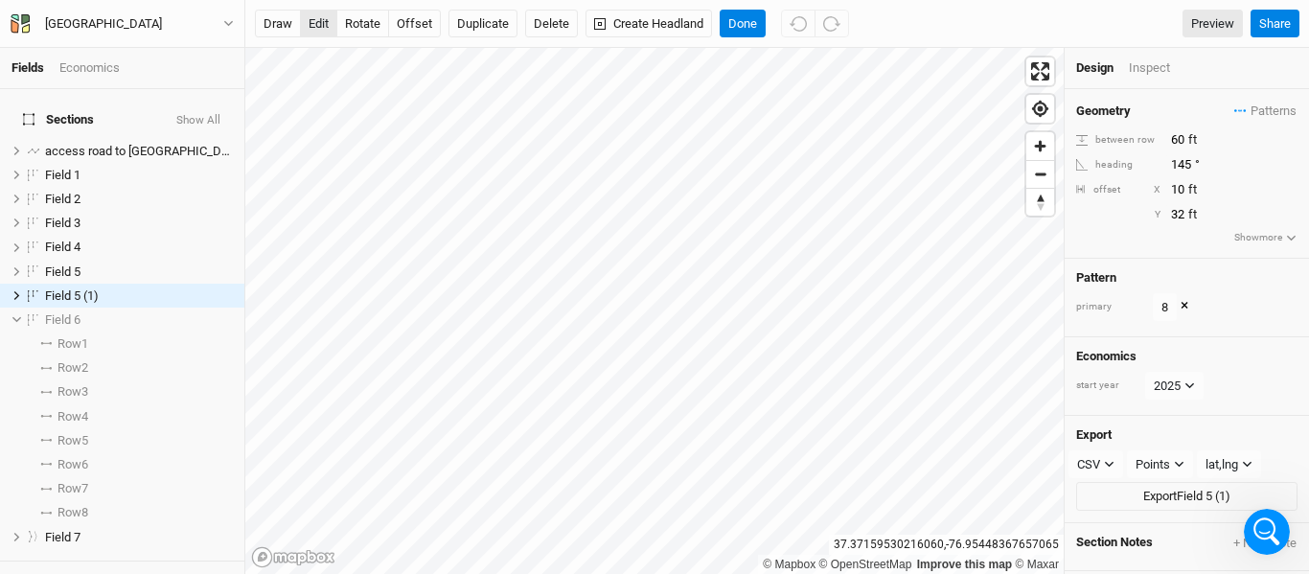
click at [321, 25] on button "edit" at bounding box center [318, 24] width 37 height 29
click at [416, 21] on button "offset" at bounding box center [414, 24] width 53 height 29
type input "100"
type input "-16"
click at [755, 30] on button "Done" at bounding box center [743, 24] width 46 height 29
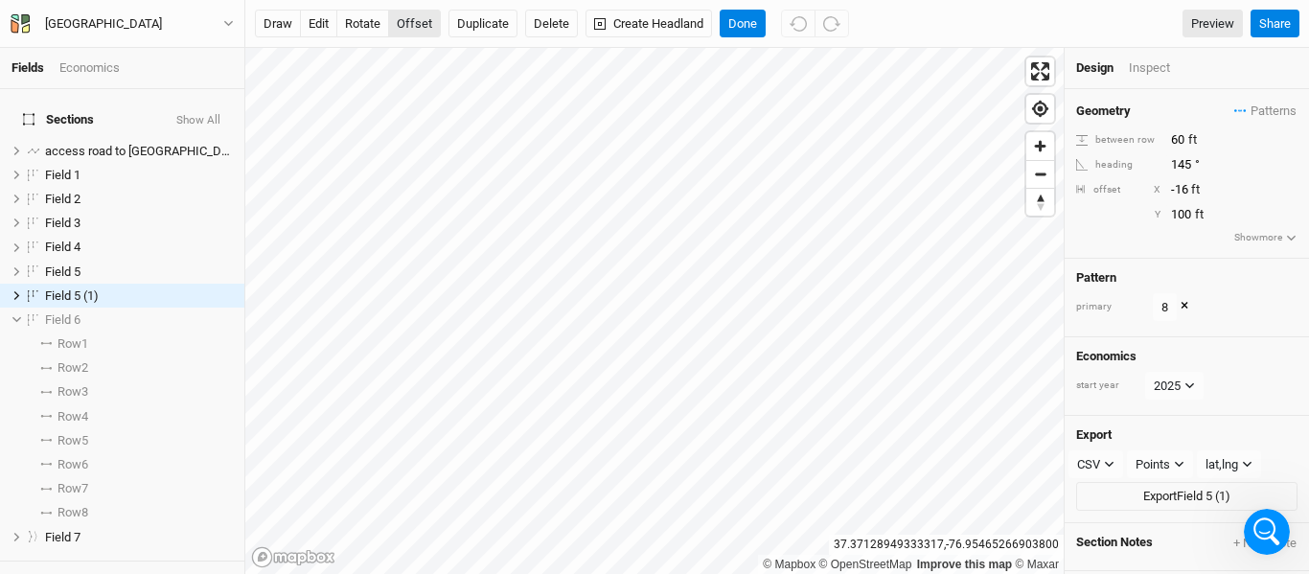
click at [425, 35] on button "offset" at bounding box center [414, 24] width 53 height 29
click at [758, 21] on button "Done" at bounding box center [743, 24] width 46 height 29
click at [543, 30] on button "Delete" at bounding box center [551, 24] width 53 height 29
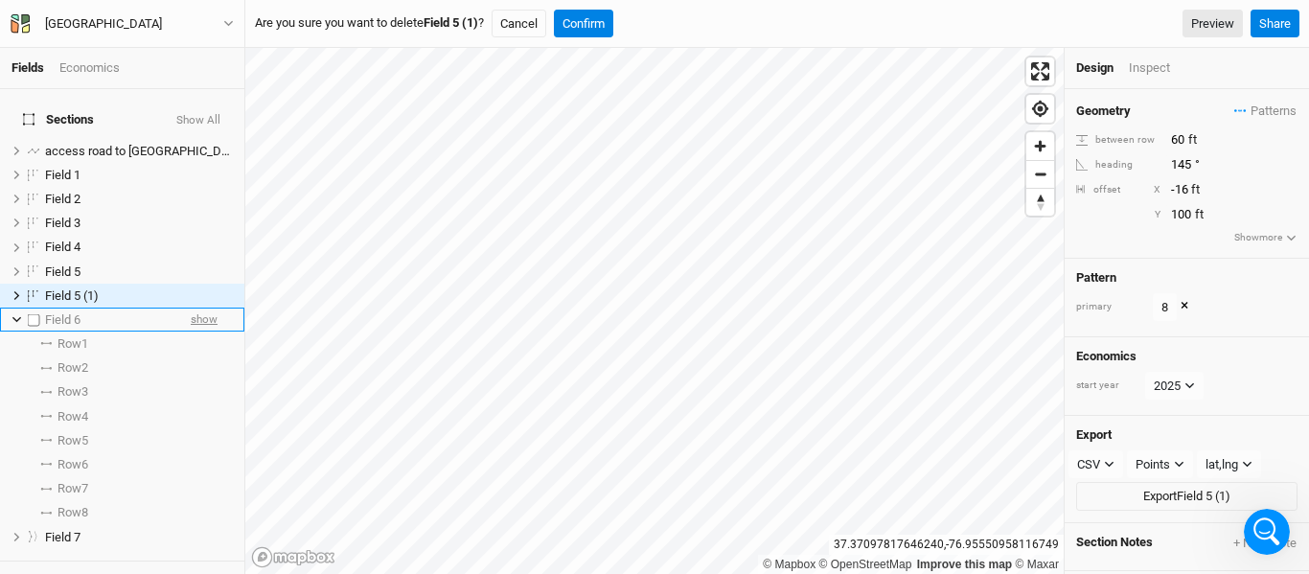
click at [199, 309] on span "show" at bounding box center [204, 320] width 27 height 24
click at [12, 314] on icon at bounding box center [17, 319] width 11 height 11
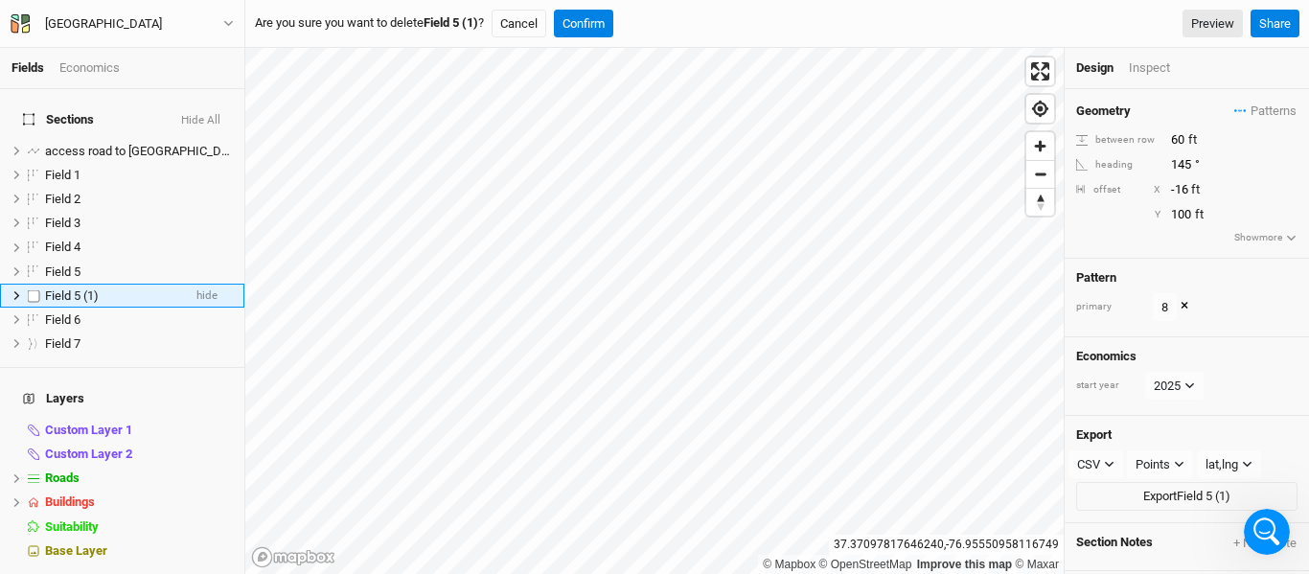
click at [34, 286] on label at bounding box center [34, 296] width 24 height 24
click at [34, 289] on input "checkbox" at bounding box center [34, 295] width 12 height 12
checkbox input "true"
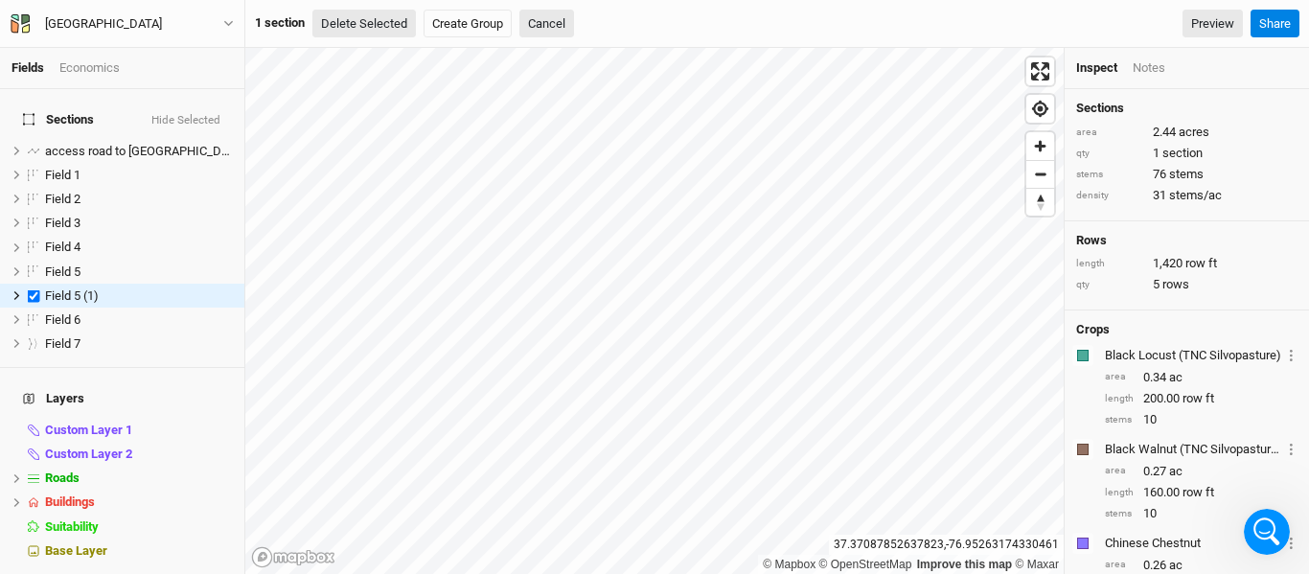
click at [356, 31] on button "Delete Selected" at bounding box center [364, 24] width 104 height 29
click at [596, 27] on button "Confirm" at bounding box center [578, 24] width 59 height 29
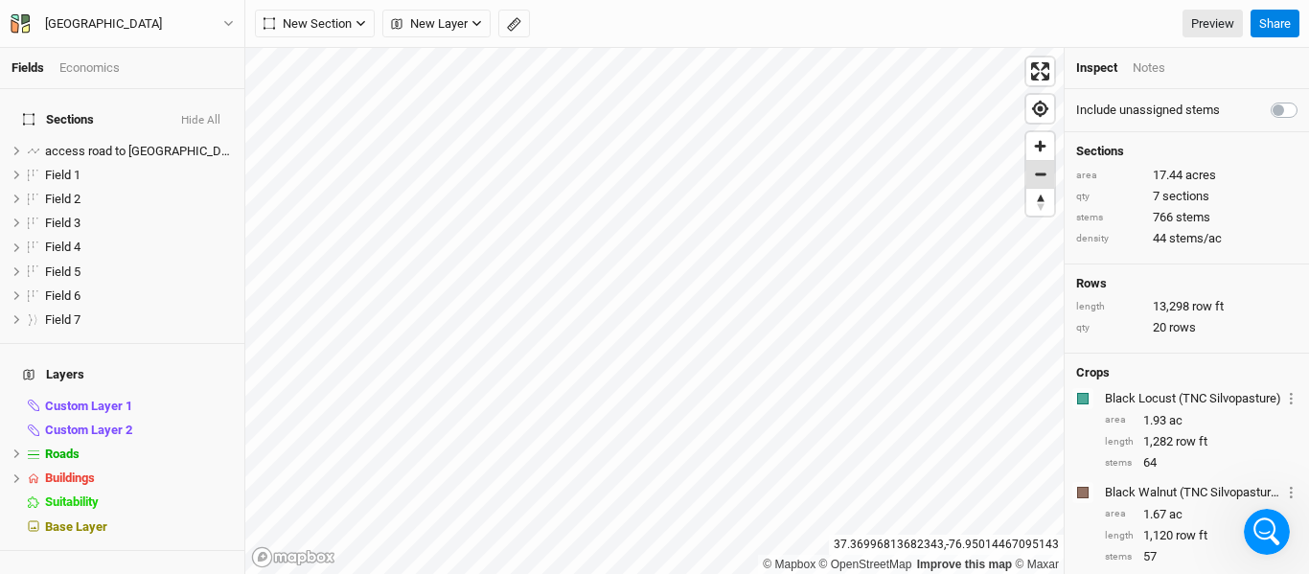
click at [1035, 174] on span "Zoom out" at bounding box center [1041, 174] width 28 height 27
click at [1154, 69] on div "Notes" at bounding box center [1149, 67] width 33 height 17
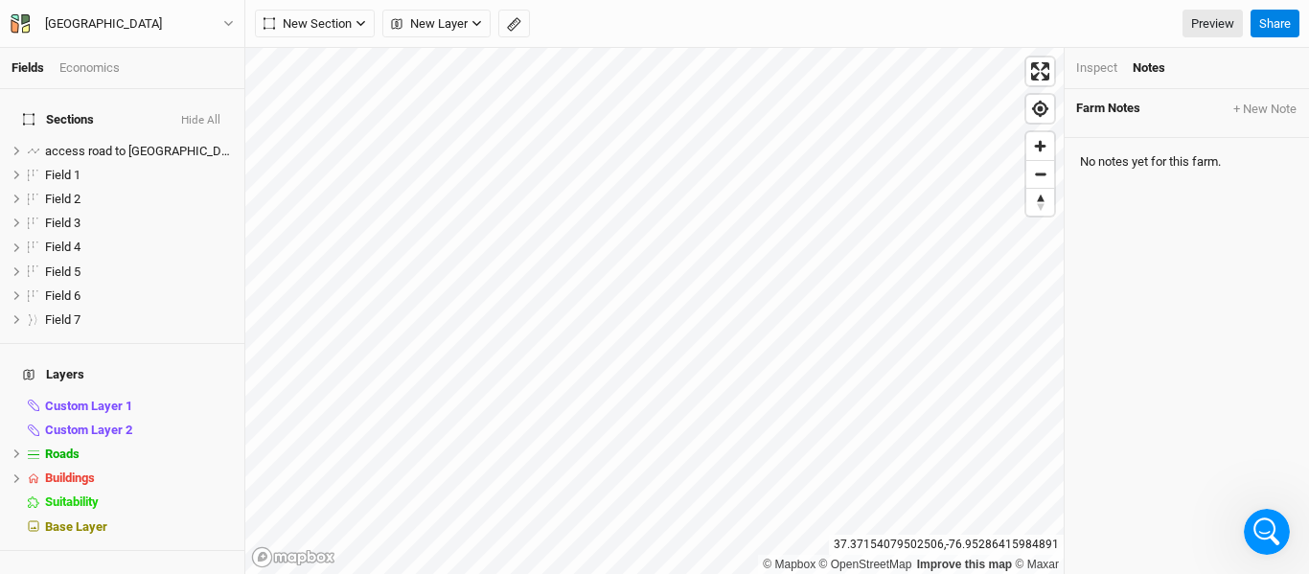
click at [1109, 68] on div "Inspect" at bounding box center [1096, 67] width 41 height 17
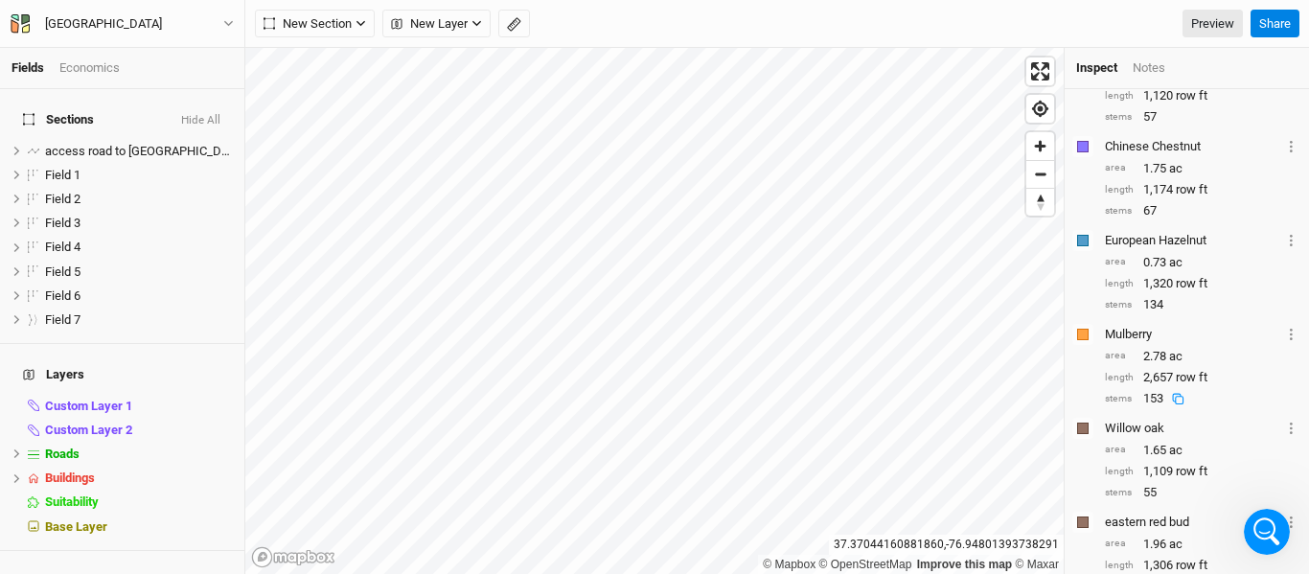
scroll to position [441, 0]
click at [1038, 150] on span "Zoom in" at bounding box center [1041, 146] width 28 height 28
click at [1047, 184] on span "Zoom out" at bounding box center [1041, 174] width 28 height 27
click at [224, 21] on icon "button" at bounding box center [228, 23] width 11 height 11
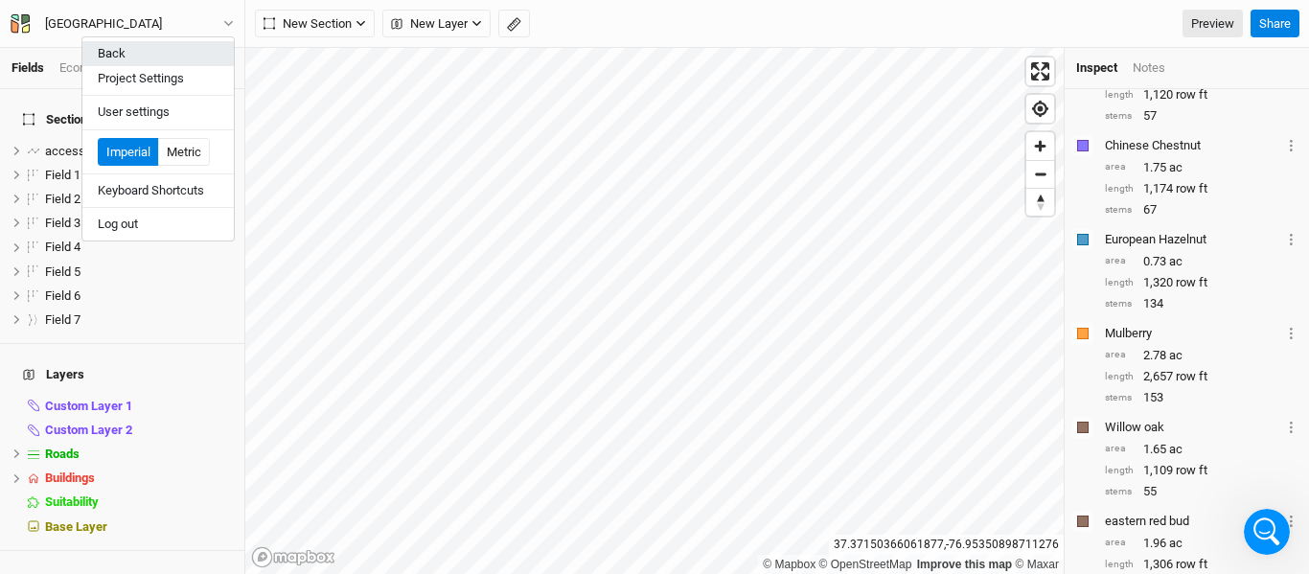
click at [166, 48] on button "Back" at bounding box center [157, 53] width 151 height 25
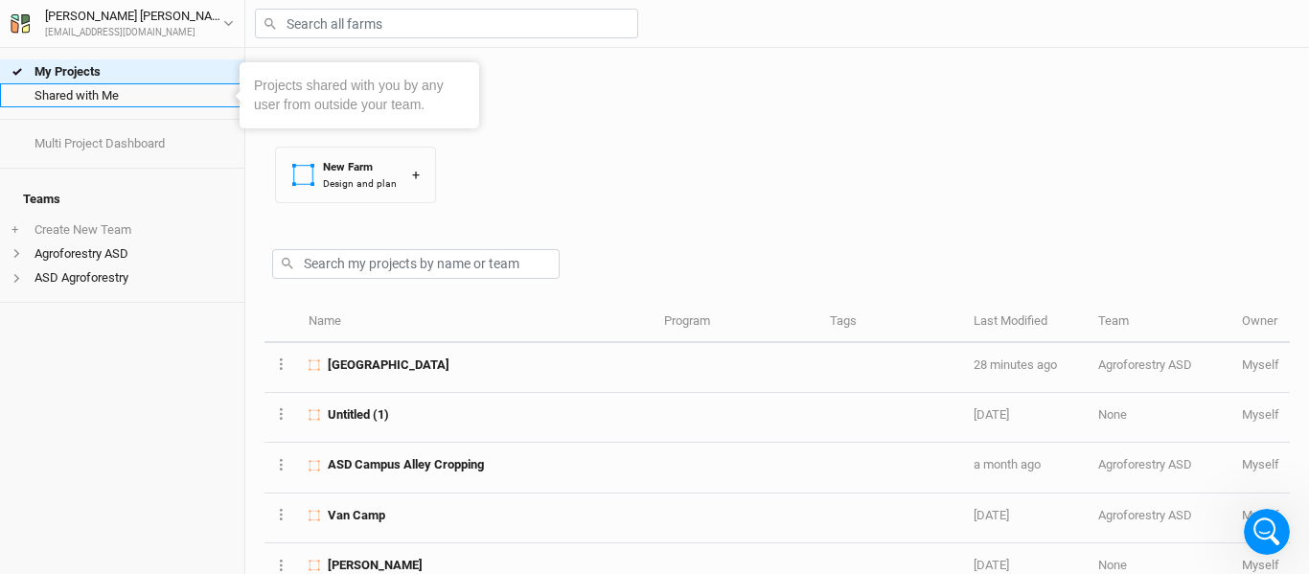
click at [115, 92] on link "Shared with Me" at bounding box center [122, 95] width 244 height 24
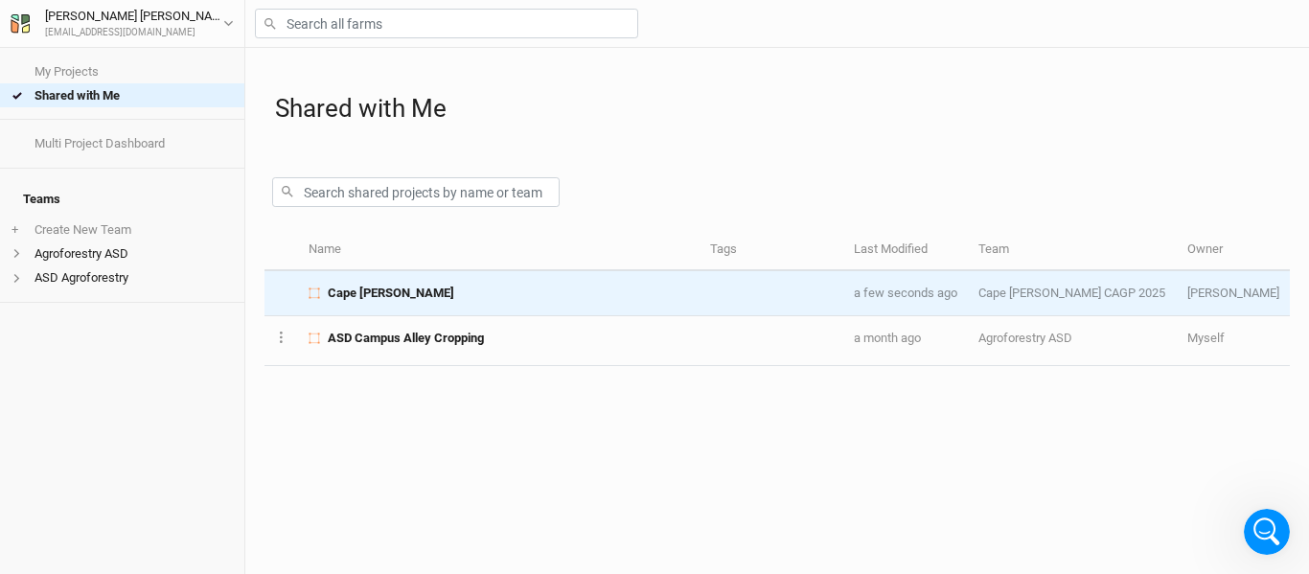
click at [491, 299] on div "Cape [PERSON_NAME]" at bounding box center [499, 293] width 380 height 17
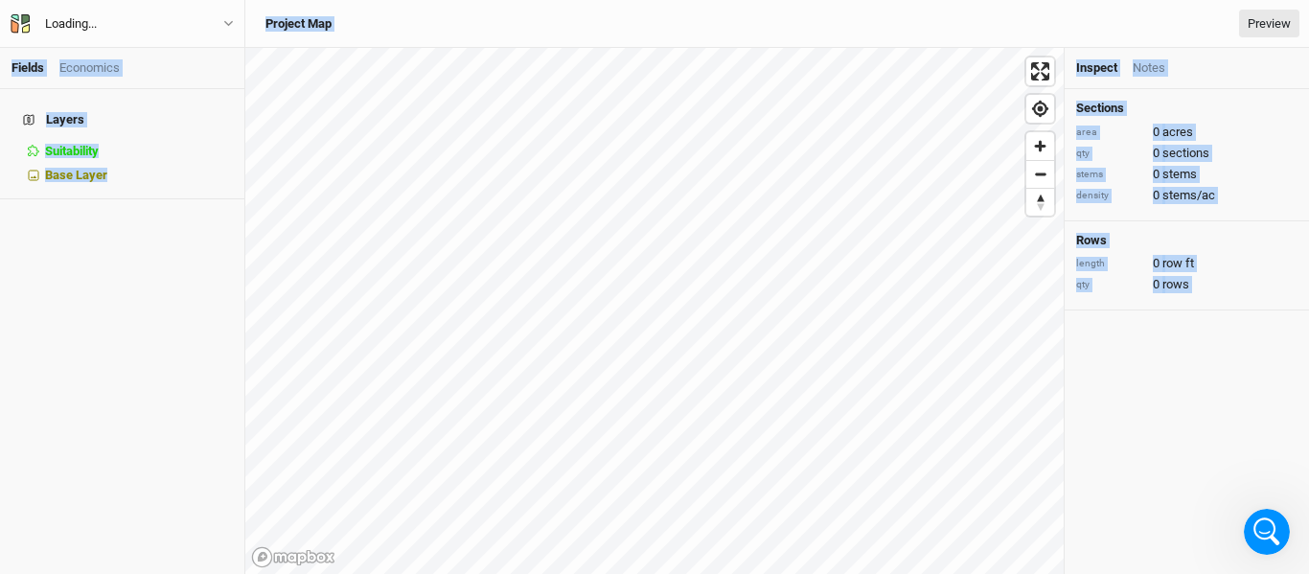
click at [491, 299] on div "Fields Economics Layers Suitability hide Base Layer Loading... Back User settin…" at bounding box center [654, 287] width 1309 height 574
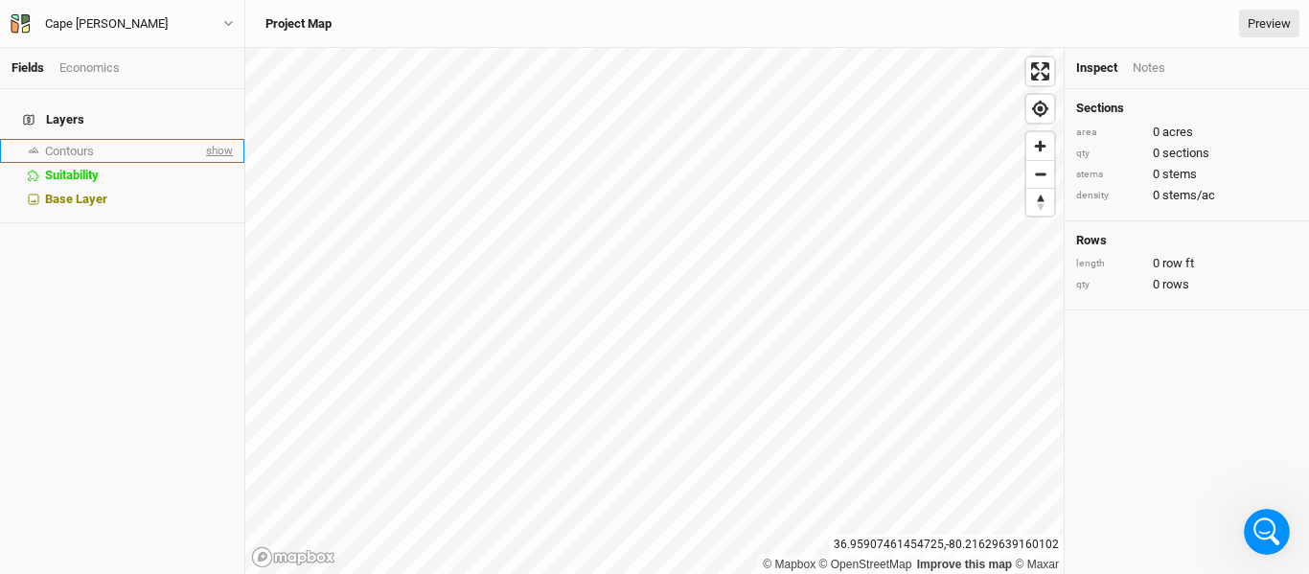
click at [202, 143] on span "show" at bounding box center [217, 151] width 31 height 24
click at [1046, 150] on span "Zoom in" at bounding box center [1041, 146] width 28 height 28
click at [717, 45] on div "Fields Economics Layers Contours hide Suitability hide Base Layer Cape [PERSON_…" at bounding box center [654, 287] width 1309 height 574
click at [1043, 141] on span "Zoom in" at bounding box center [1041, 146] width 28 height 28
click at [67, 144] on span "Contours" at bounding box center [70, 151] width 51 height 14
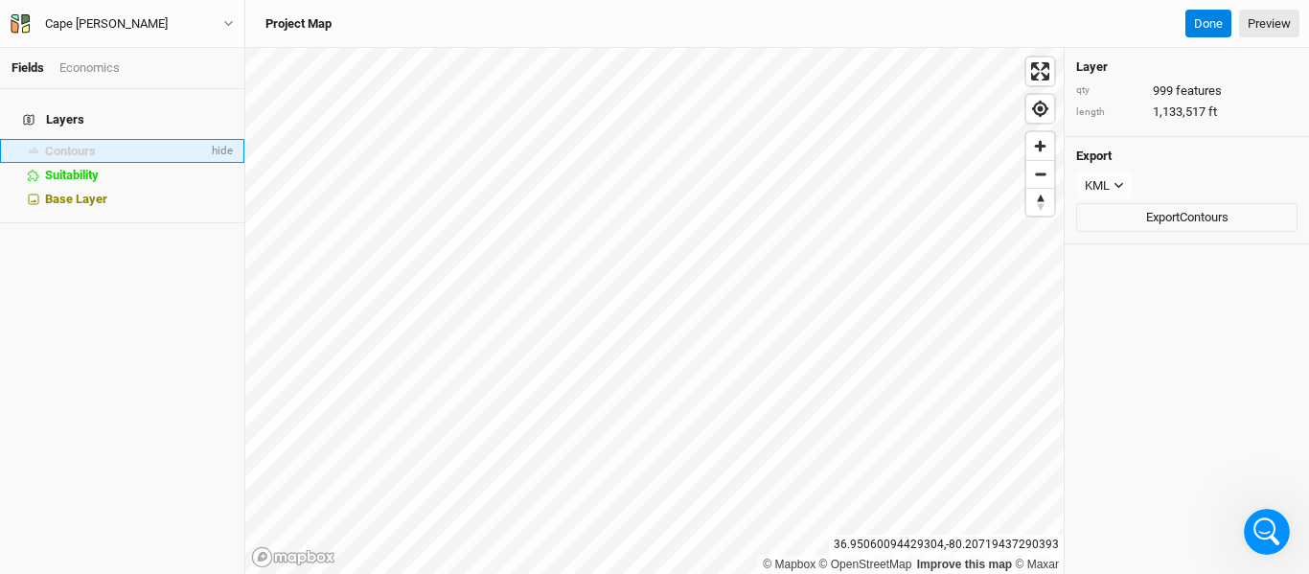
click at [67, 144] on span "Contours" at bounding box center [70, 151] width 51 height 14
drag, startPoint x: 148, startPoint y: 146, endPoint x: 102, endPoint y: 146, distance: 46.0
click at [102, 146] on div "Contours" at bounding box center [126, 151] width 163 height 15
click at [1040, 180] on span "Zoom out" at bounding box center [1041, 174] width 28 height 27
click at [208, 144] on span "hide" at bounding box center [220, 151] width 25 height 24
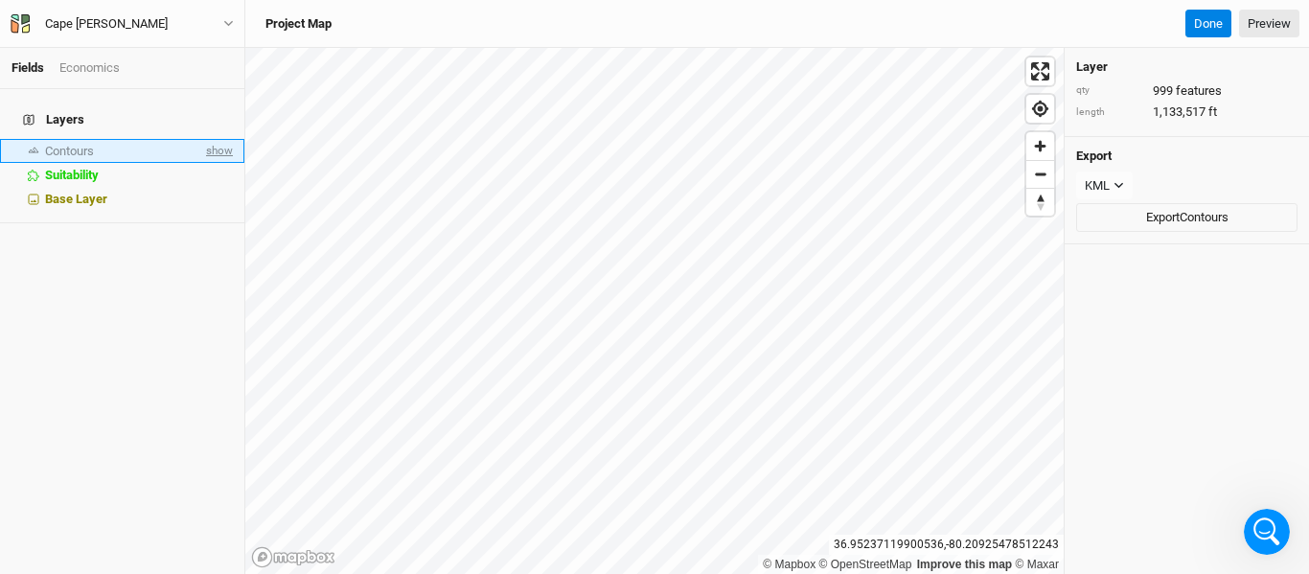
click at [209, 142] on span "show" at bounding box center [217, 151] width 31 height 24
click at [1121, 313] on div "© Mapbox © OpenStreetMap Improve this map © Maxar [GEOGRAPHIC_DATA] Layer qty 9…" at bounding box center [777, 311] width 1064 height 526
click at [1044, 183] on span "Zoom out" at bounding box center [1041, 174] width 28 height 27
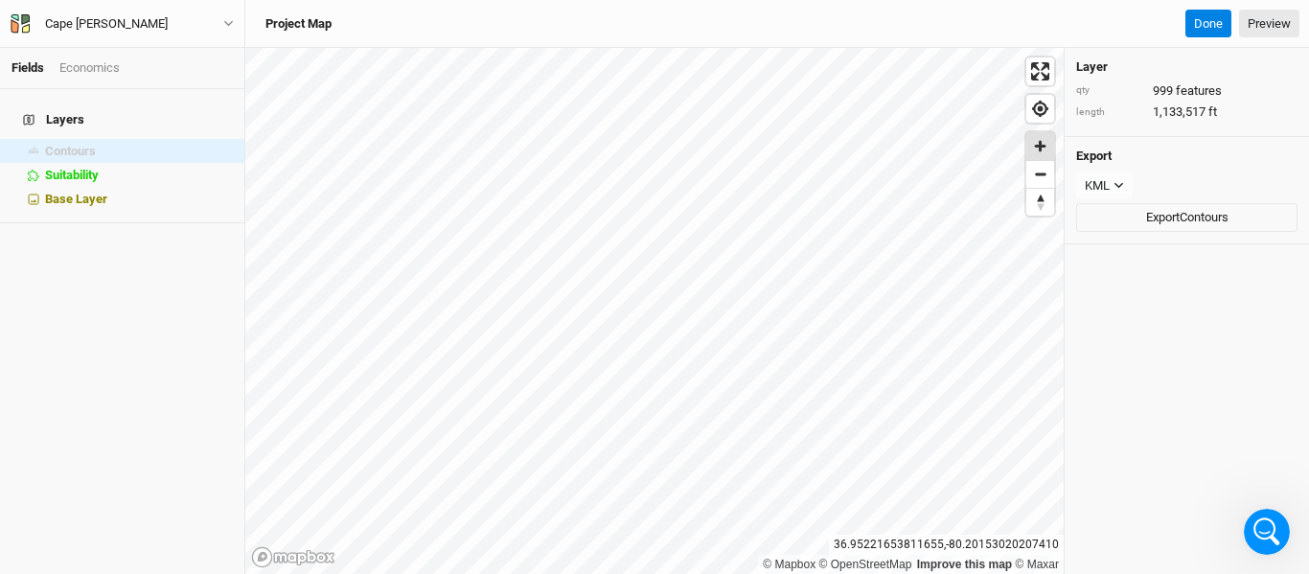
click at [1046, 137] on span "Zoom in" at bounding box center [1041, 146] width 28 height 28
click at [168, 29] on button "Cape [PERSON_NAME]" at bounding box center [122, 23] width 225 height 21
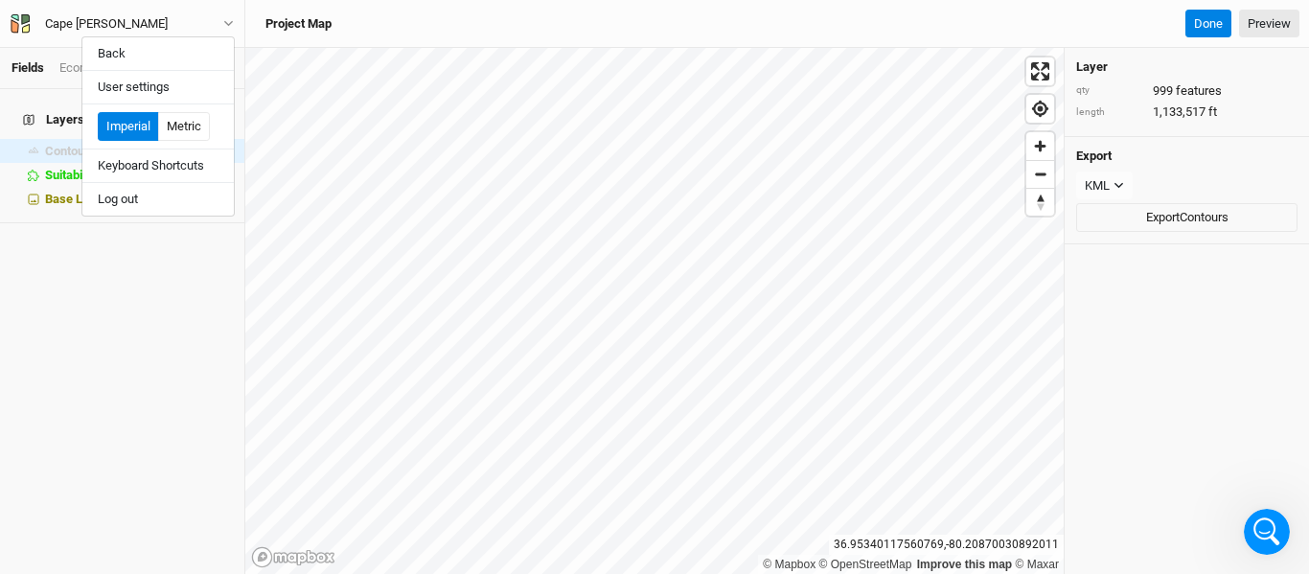
click at [595, 20] on div "Project Map Done Preview" at bounding box center [777, 24] width 1045 height 29
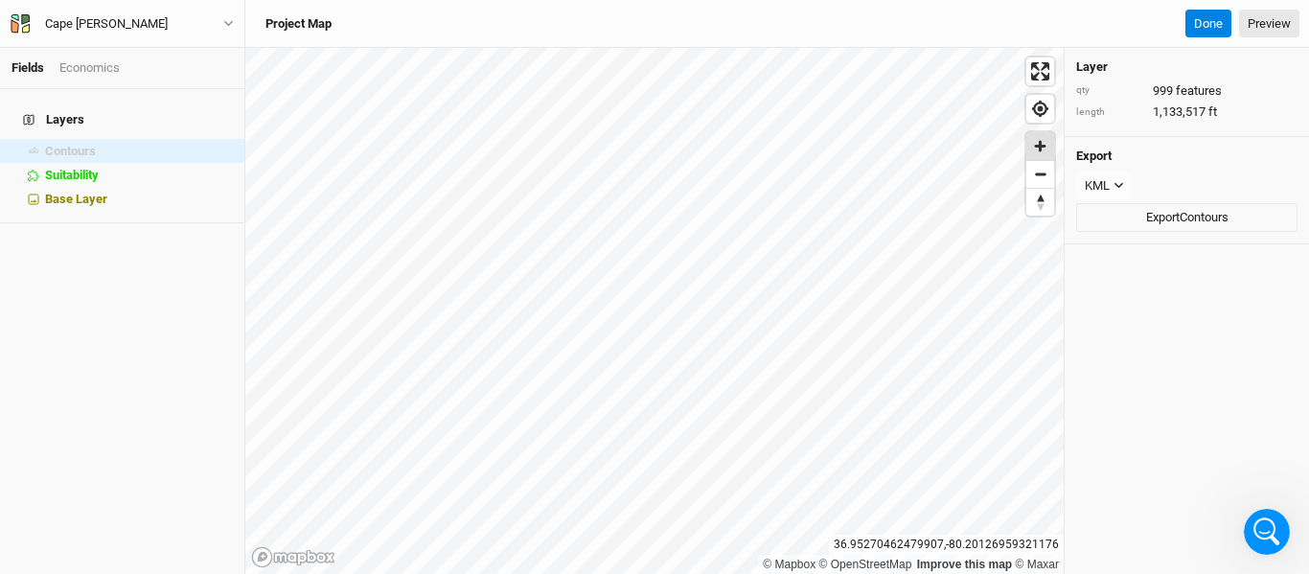
click at [1043, 139] on span "Zoom in" at bounding box center [1041, 146] width 28 height 28
click at [1037, 182] on span "Zoom out" at bounding box center [1041, 174] width 28 height 27
click at [363, 28] on div "Project Map Done Preview" at bounding box center [777, 24] width 1045 height 29
click at [223, 22] on icon "button" at bounding box center [228, 23] width 11 height 11
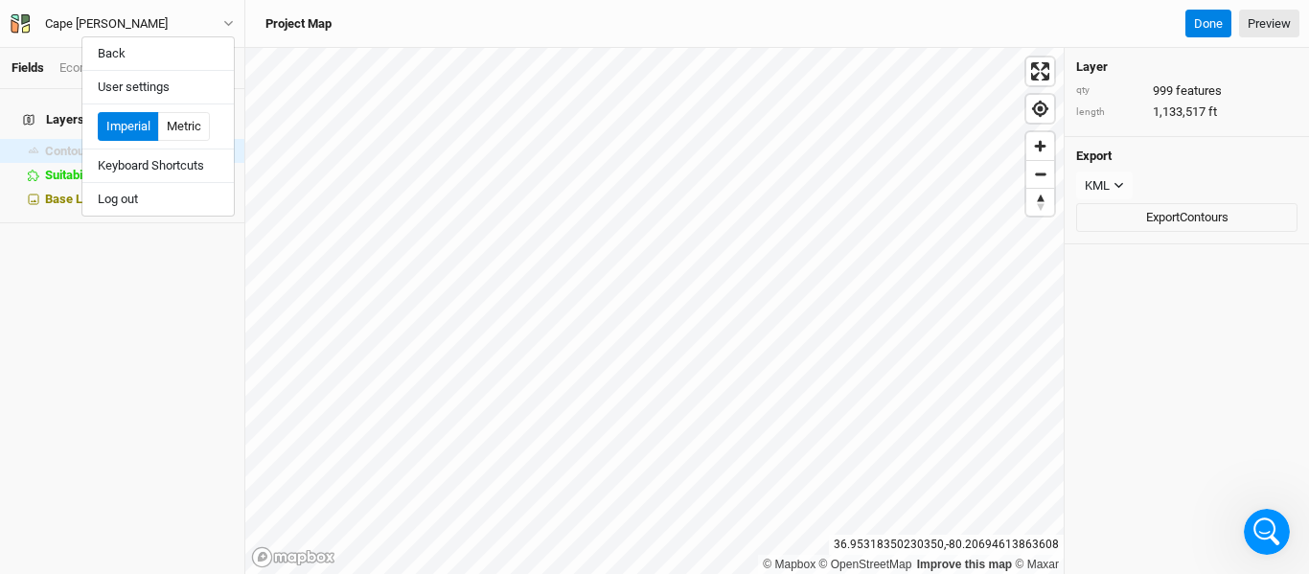
click at [367, 23] on div "Project Map Done Preview" at bounding box center [777, 24] width 1045 height 29
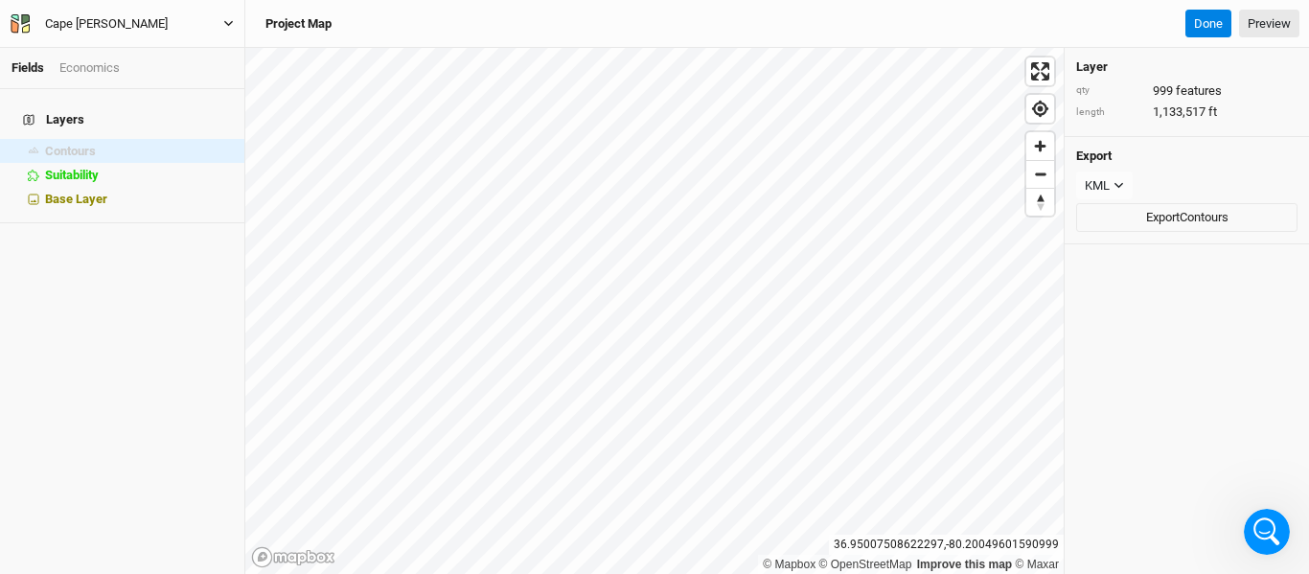
click at [223, 20] on icon "button" at bounding box center [228, 23] width 11 height 11
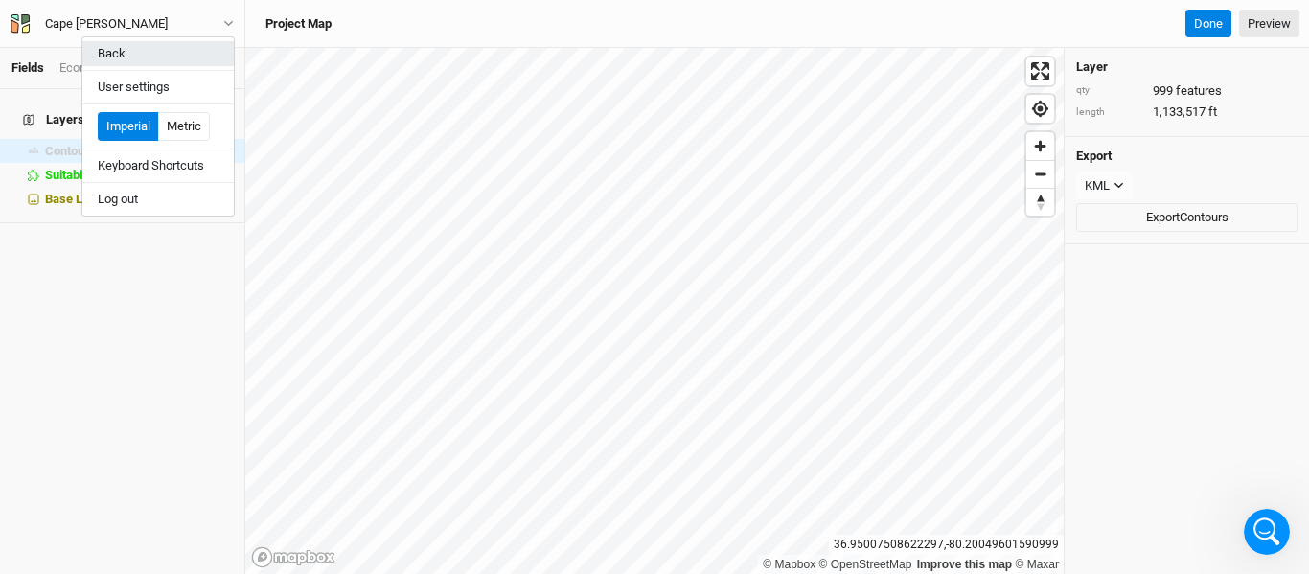
click at [125, 58] on button "Back" at bounding box center [157, 53] width 151 height 25
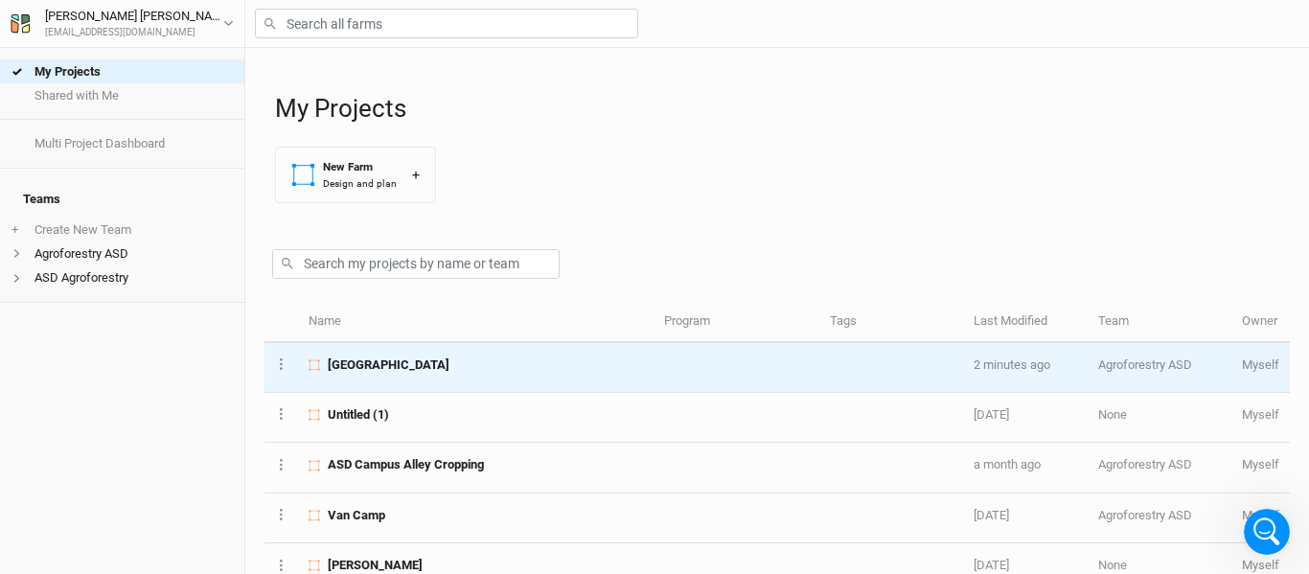
click at [572, 374] on td "[GEOGRAPHIC_DATA]" at bounding box center [476, 368] width 356 height 50
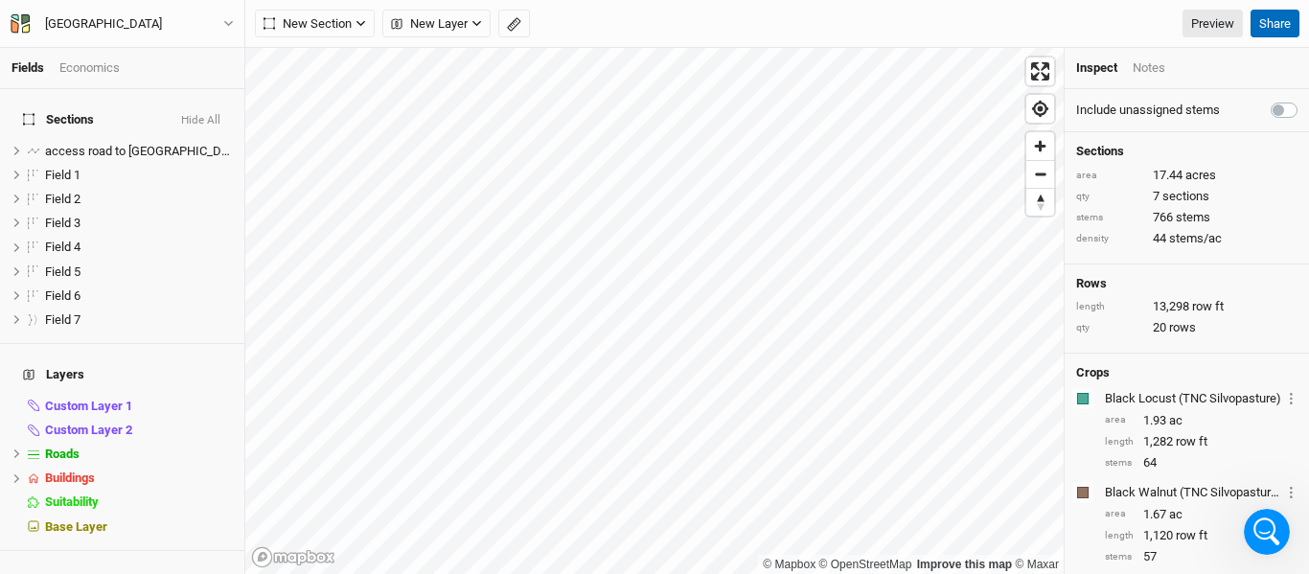
click at [1281, 23] on button "Share" at bounding box center [1275, 24] width 49 height 29
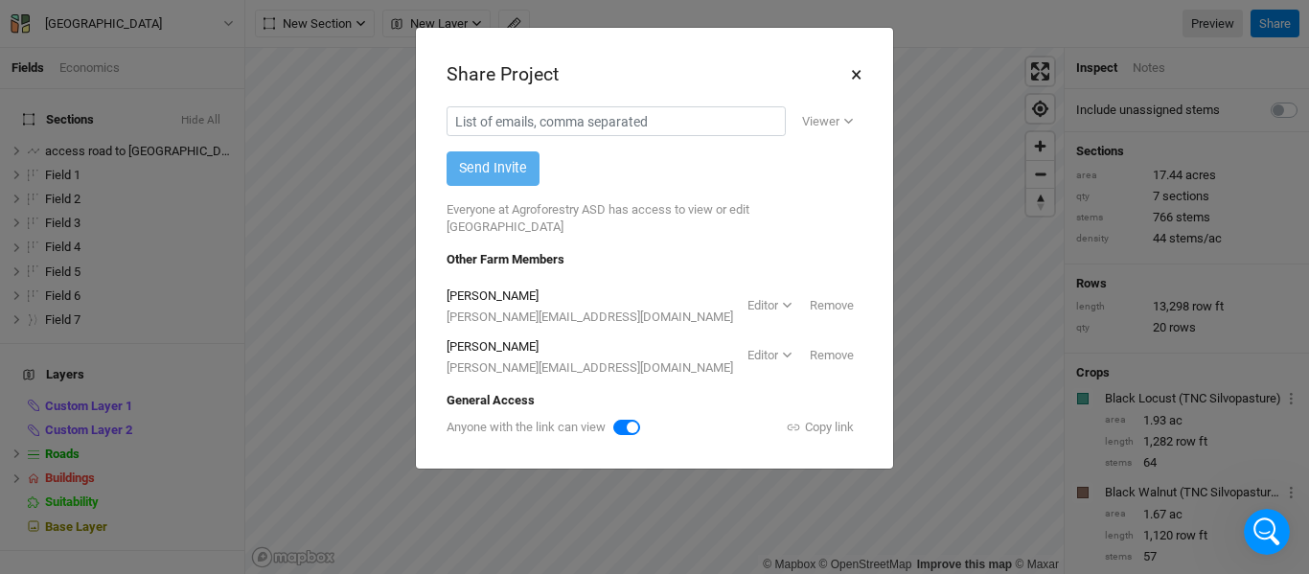
click at [852, 81] on button "×" at bounding box center [856, 74] width 12 height 33
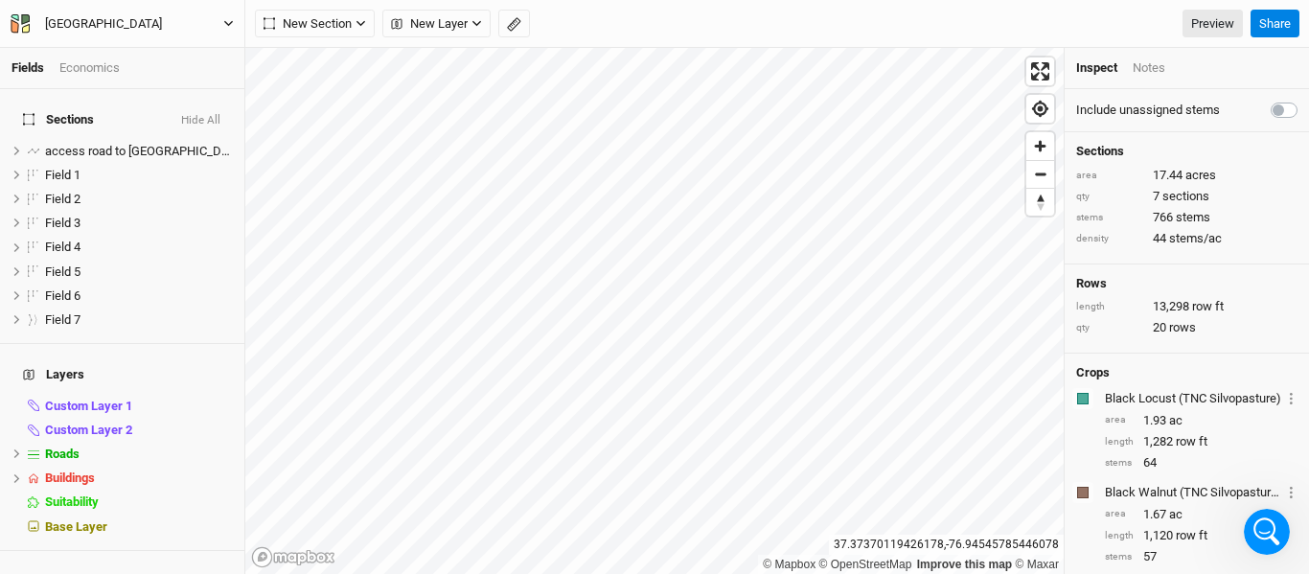
click at [222, 18] on button "[GEOGRAPHIC_DATA]" at bounding box center [122, 23] width 225 height 21
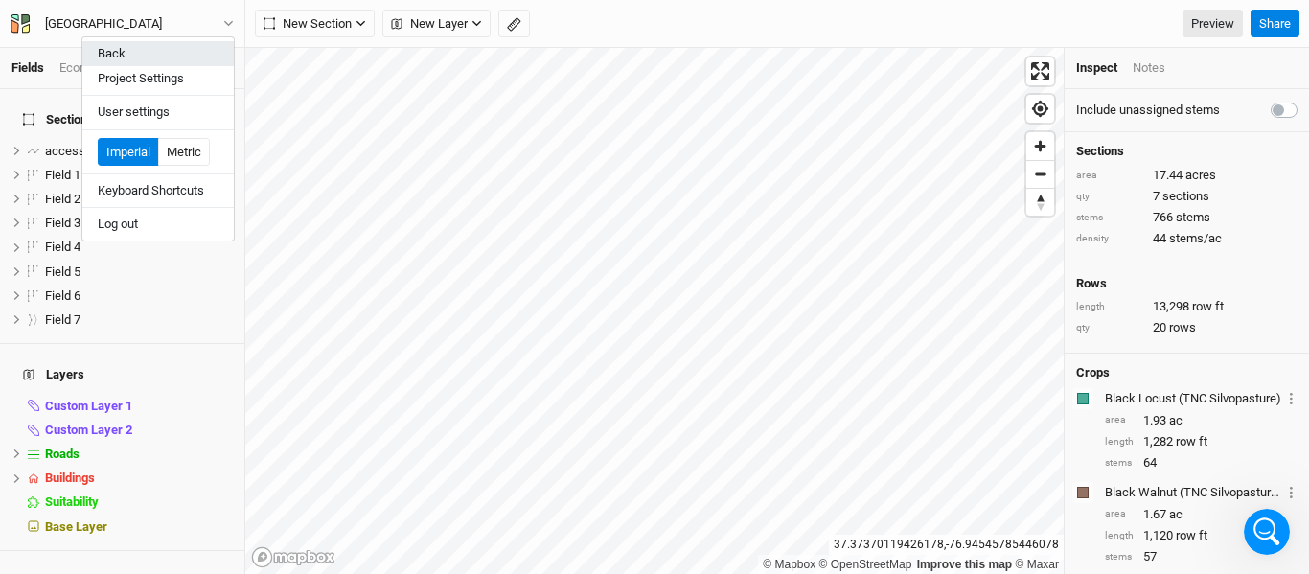
click at [196, 51] on button "Back" at bounding box center [157, 53] width 151 height 25
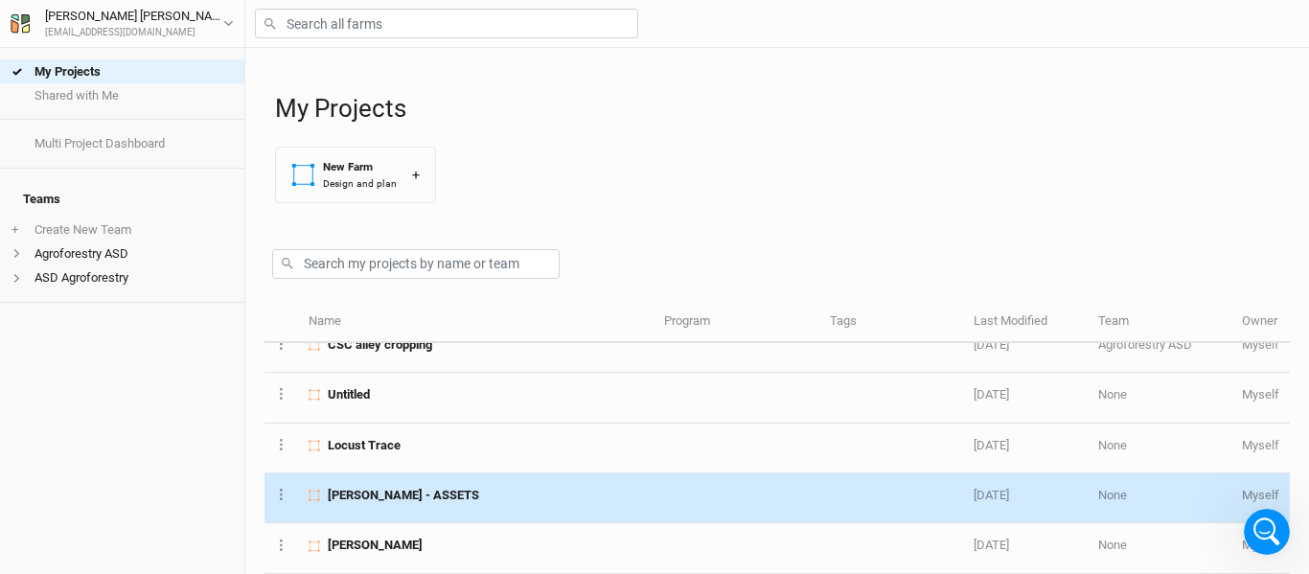
scroll to position [270, 0]
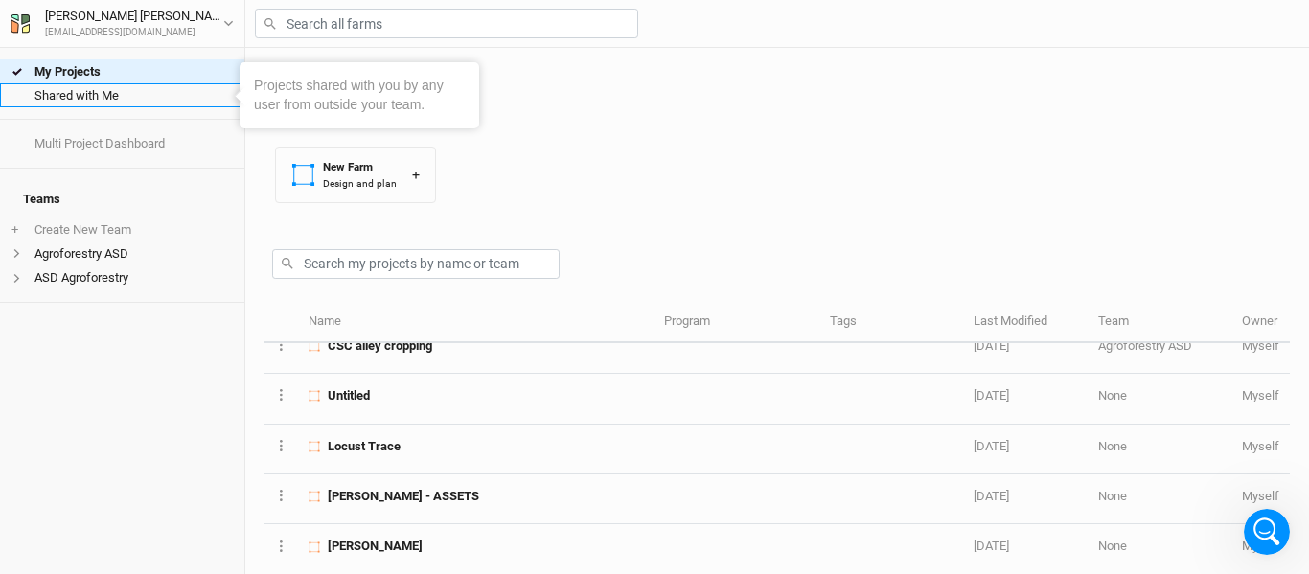
click at [149, 99] on link "Shared with Me" at bounding box center [122, 95] width 244 height 24
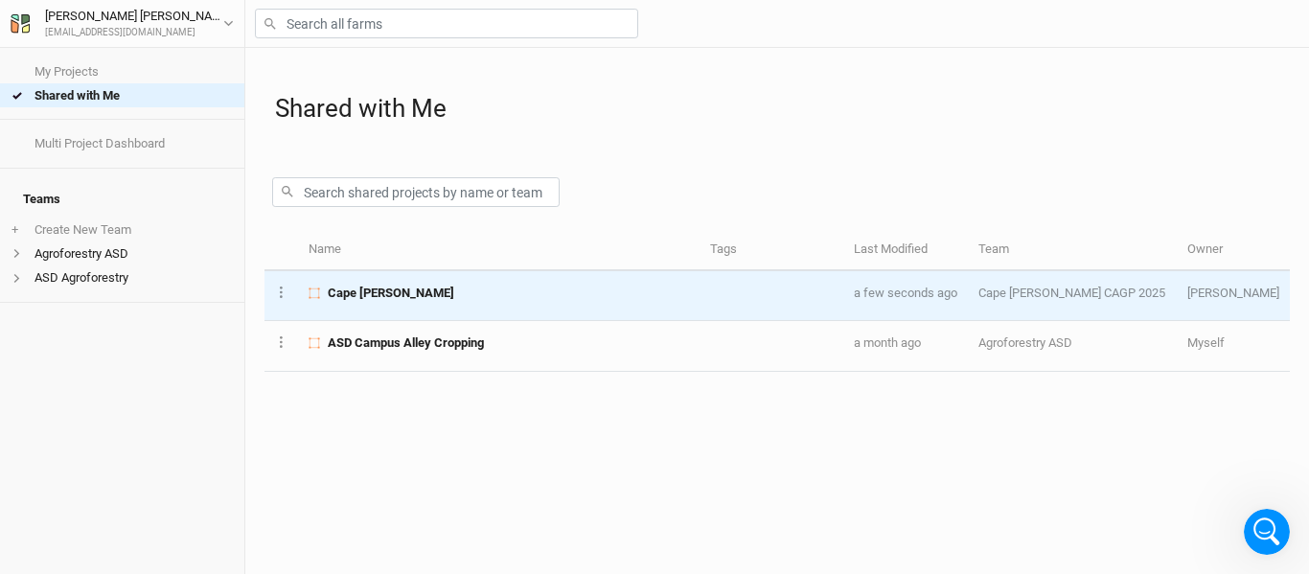
click at [591, 301] on div "Cape [PERSON_NAME]" at bounding box center [499, 293] width 380 height 17
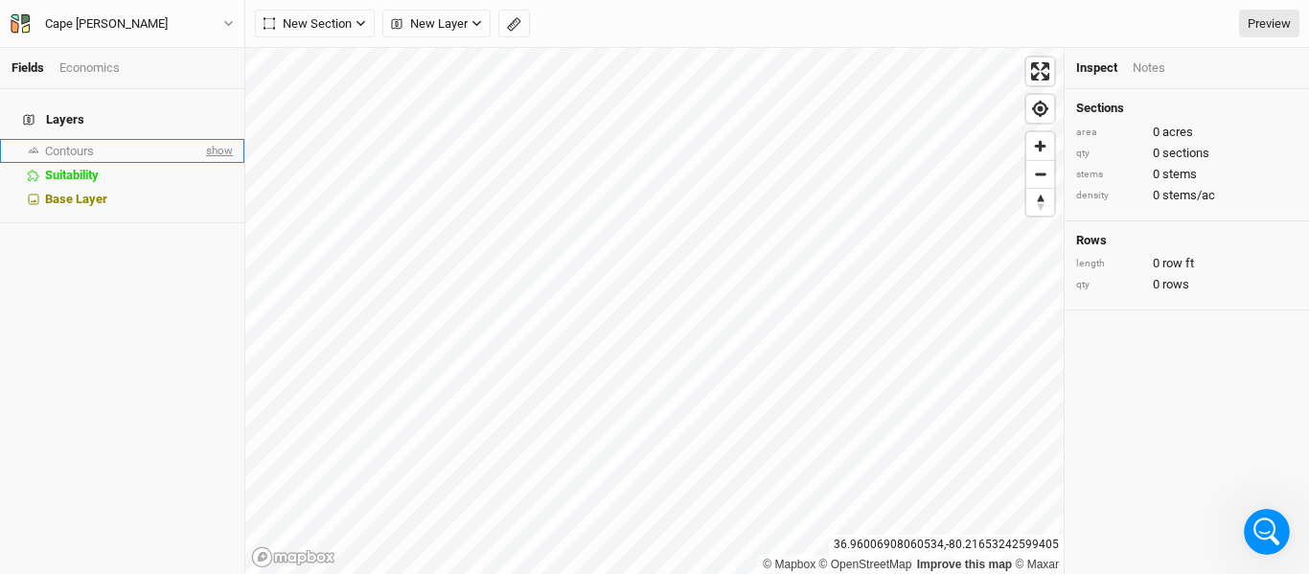
click at [204, 142] on span "show" at bounding box center [217, 151] width 31 height 24
click at [697, 35] on div "Fields Economics Layers Contours hide Suitability hide Base Layer Cape [PERSON_…" at bounding box center [654, 287] width 1309 height 574
click at [1042, 147] on span "Zoom in" at bounding box center [1041, 146] width 28 height 28
click at [171, 144] on div "Contours" at bounding box center [126, 151] width 163 height 15
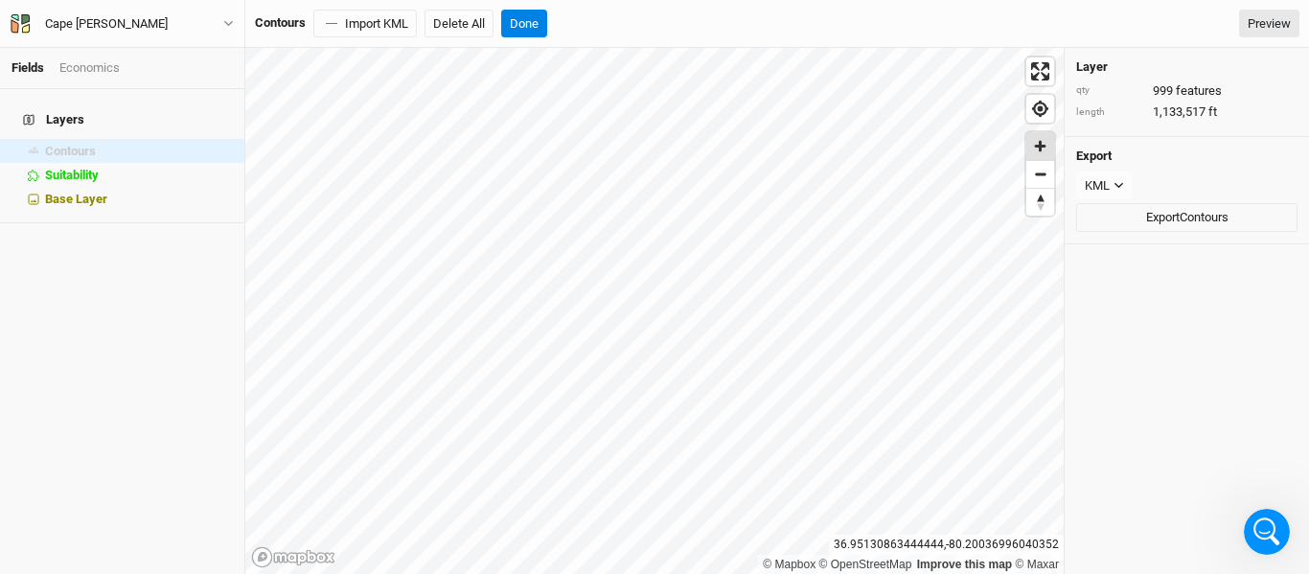
click at [1045, 152] on span "Zoom in" at bounding box center [1041, 146] width 28 height 28
click at [1053, 156] on span "Zoom in" at bounding box center [1041, 146] width 28 height 28
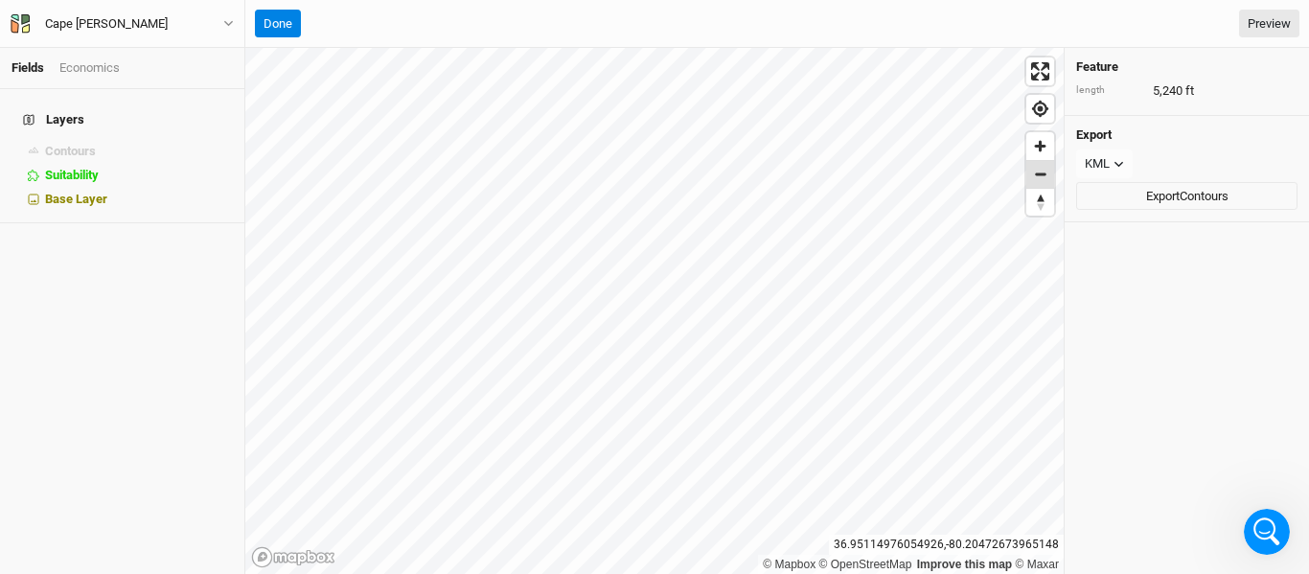
click at [1038, 175] on span "Zoom out" at bounding box center [1041, 174] width 28 height 27
click at [270, 22] on button "Done" at bounding box center [278, 24] width 46 height 29
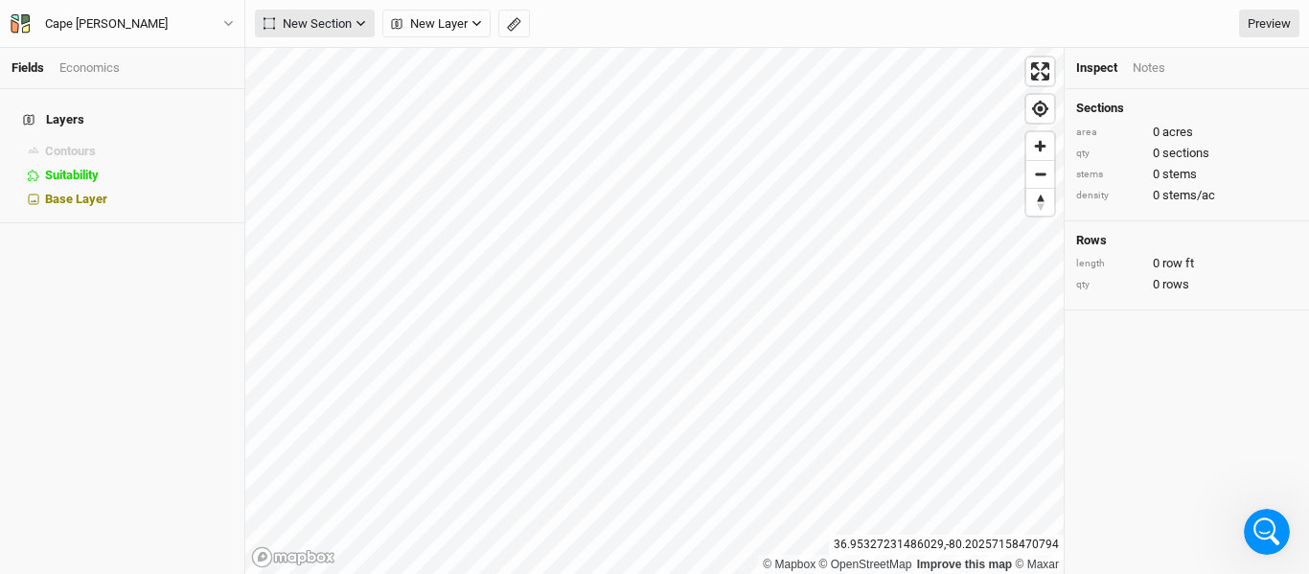
click at [358, 25] on icon "button" at bounding box center [361, 23] width 11 height 11
click at [327, 122] on div "Keyline Beta" at bounding box center [342, 122] width 92 height 22
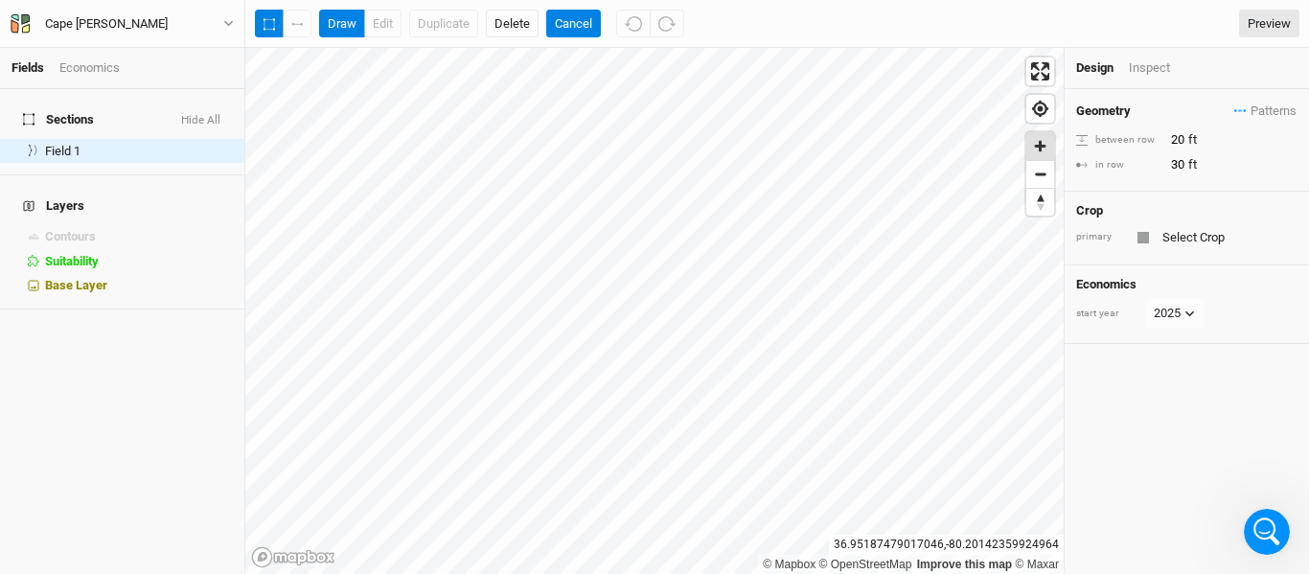
click at [1044, 152] on span "Zoom in" at bounding box center [1041, 146] width 28 height 28
click at [1046, 178] on span "Zoom out" at bounding box center [1041, 174] width 28 height 27
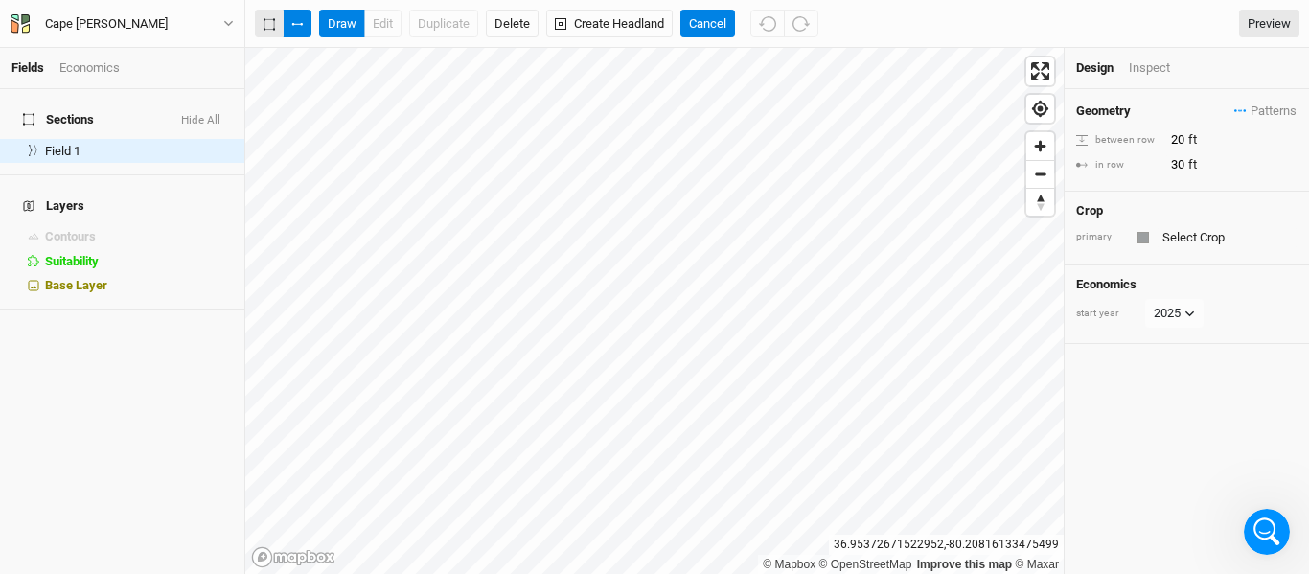
click at [262, 34] on button "button" at bounding box center [269, 24] width 29 height 29
click at [295, 30] on button "button" at bounding box center [297, 24] width 29 height 29
click at [1048, 138] on span "Zoom in" at bounding box center [1041, 146] width 28 height 28
click at [1039, 145] on span "Zoom in" at bounding box center [1041, 146] width 28 height 28
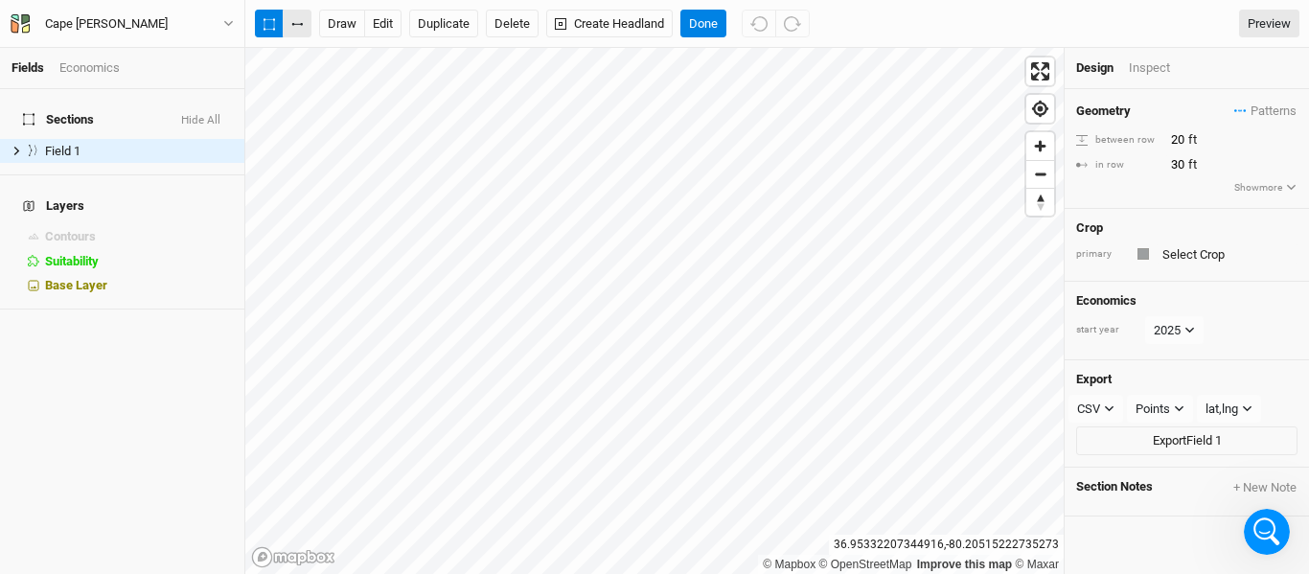
click at [289, 24] on button "button" at bounding box center [297, 24] width 29 height 29
click at [683, 0] on html "Fields Economics Sections Hide All Field 1 hide Layers Contours hide Suitabilit…" at bounding box center [654, 287] width 1309 height 574
click at [1043, 153] on span "Zoom in" at bounding box center [1041, 146] width 28 height 28
click at [524, 21] on button "Delete" at bounding box center [512, 24] width 53 height 29
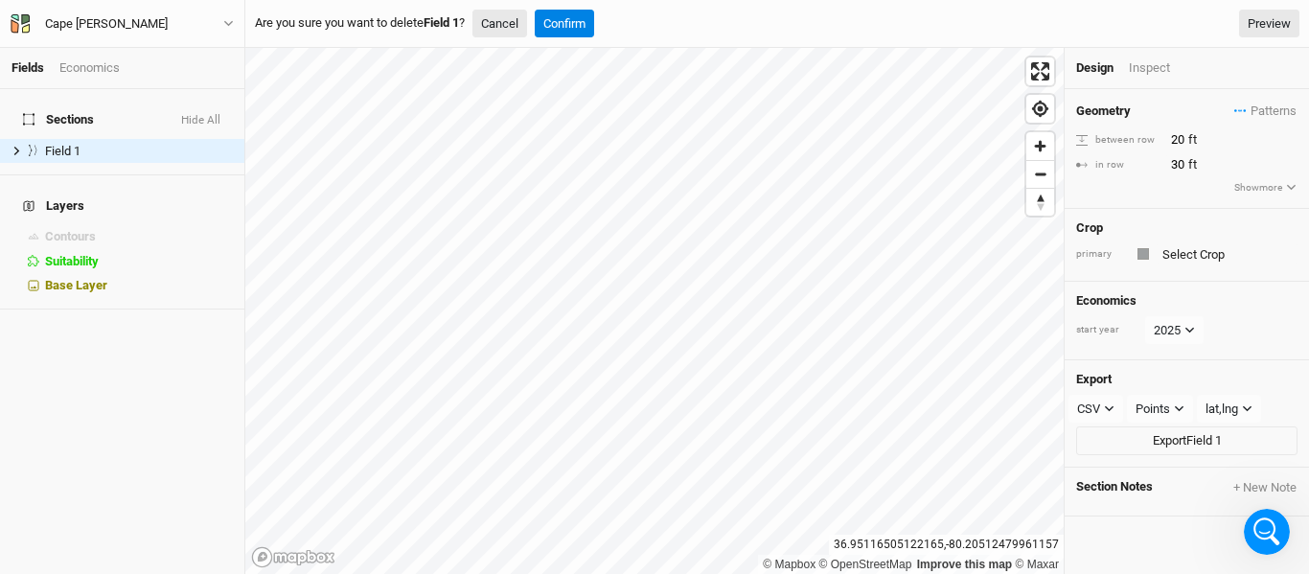
click at [513, 23] on button "Cancel" at bounding box center [500, 24] width 55 height 29
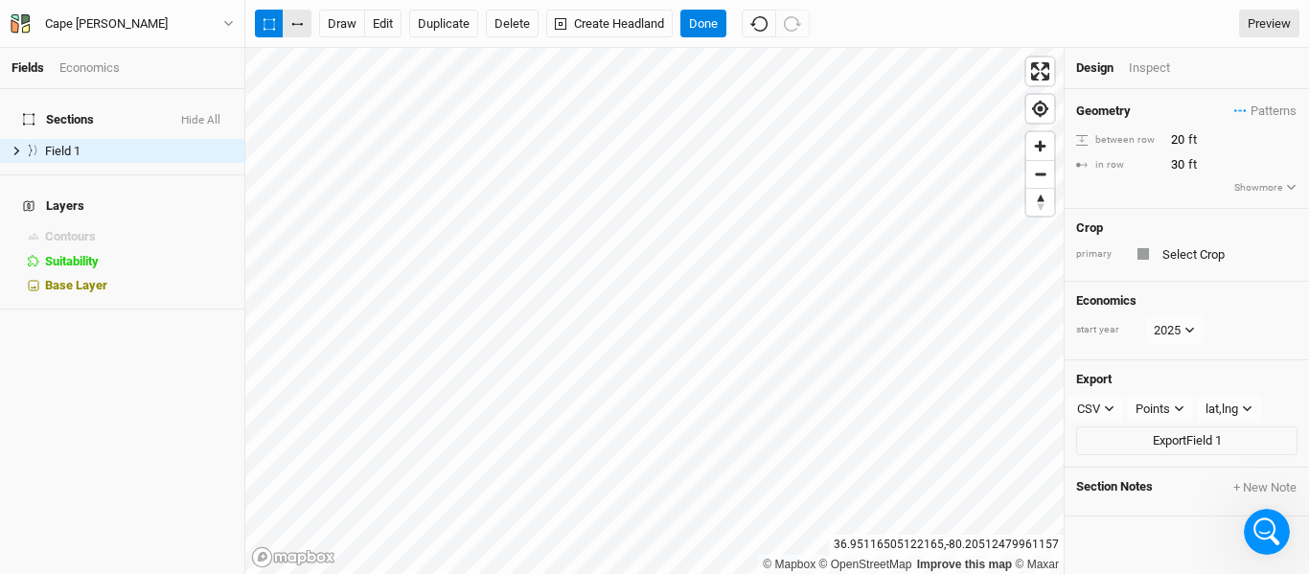
click at [299, 21] on button "button" at bounding box center [297, 24] width 29 height 29
click at [390, 18] on button "edit" at bounding box center [382, 24] width 37 height 29
click at [729, 19] on div "Fields Economics Sections Hide All Field 1 hide Layers Contours hide Suitabilit…" at bounding box center [654, 287] width 1309 height 574
click at [633, 573] on html "Fields Economics Sections Hide All Field 1 hide Layers Contours hide Suitabilit…" at bounding box center [654, 287] width 1309 height 574
click at [1044, 176] on span "Zoom out" at bounding box center [1041, 174] width 28 height 27
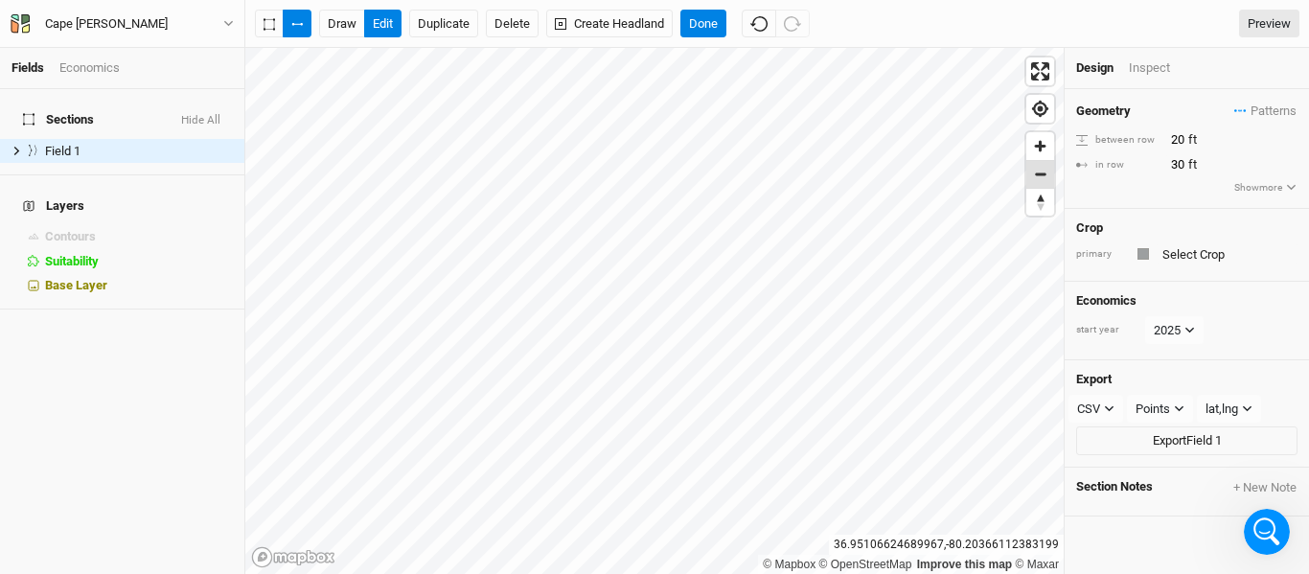
click at [1044, 176] on span "Zoom out" at bounding box center [1041, 174] width 28 height 27
click at [516, 20] on button "Delete" at bounding box center [512, 24] width 53 height 29
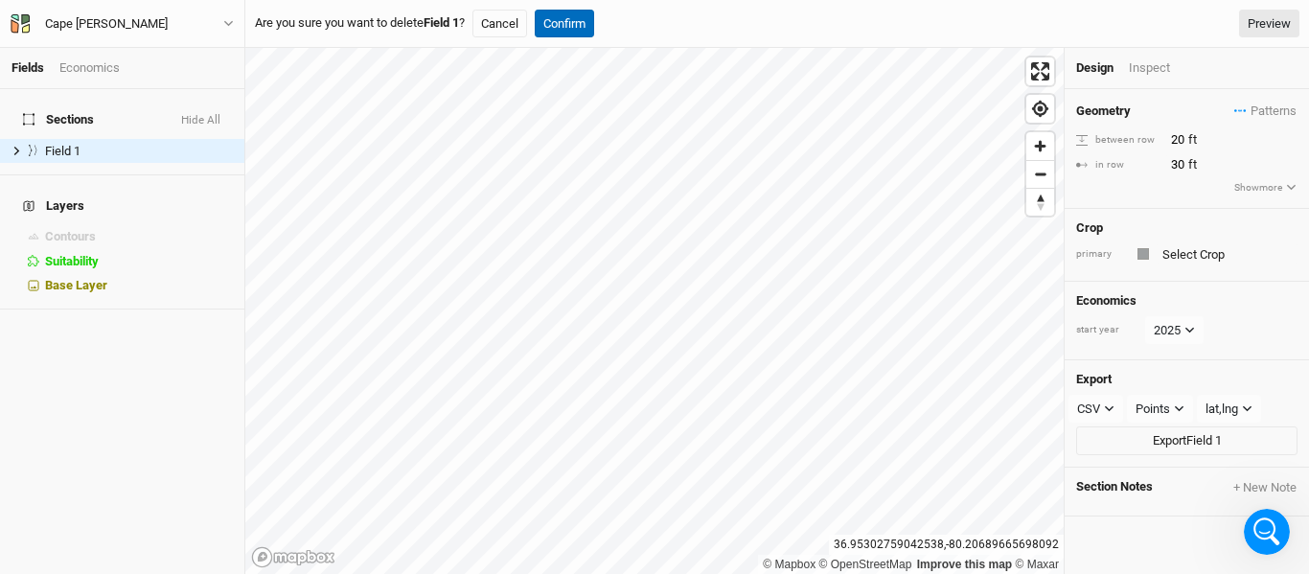
click at [565, 19] on button "Confirm" at bounding box center [564, 24] width 59 height 29
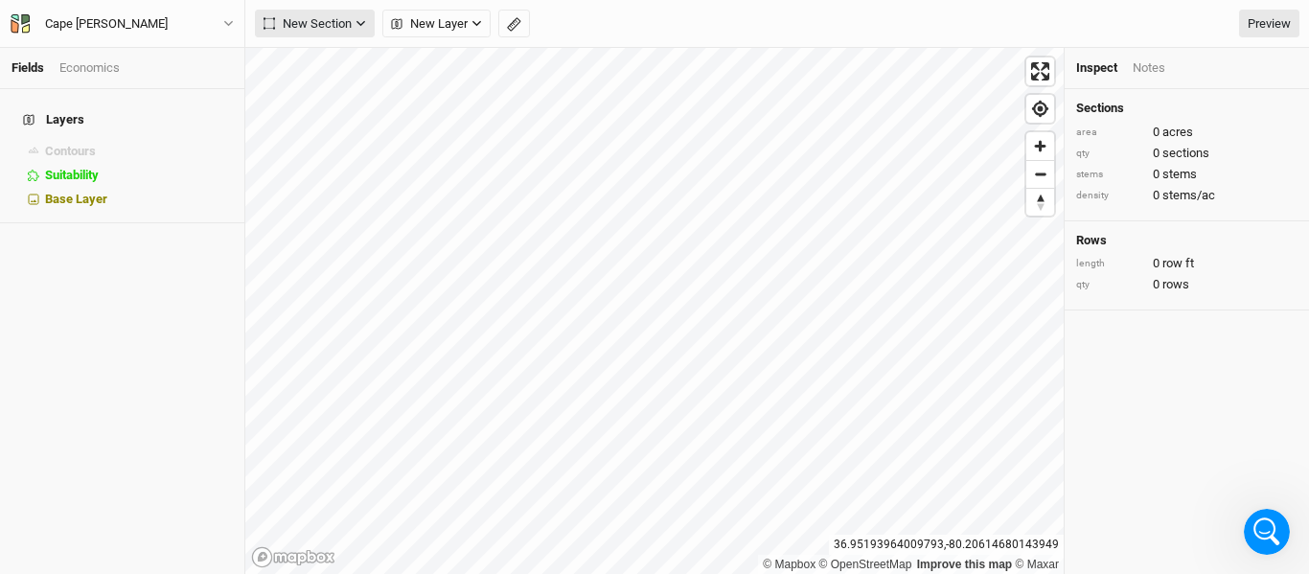
click at [359, 22] on icon "button" at bounding box center [361, 24] width 9 height 6
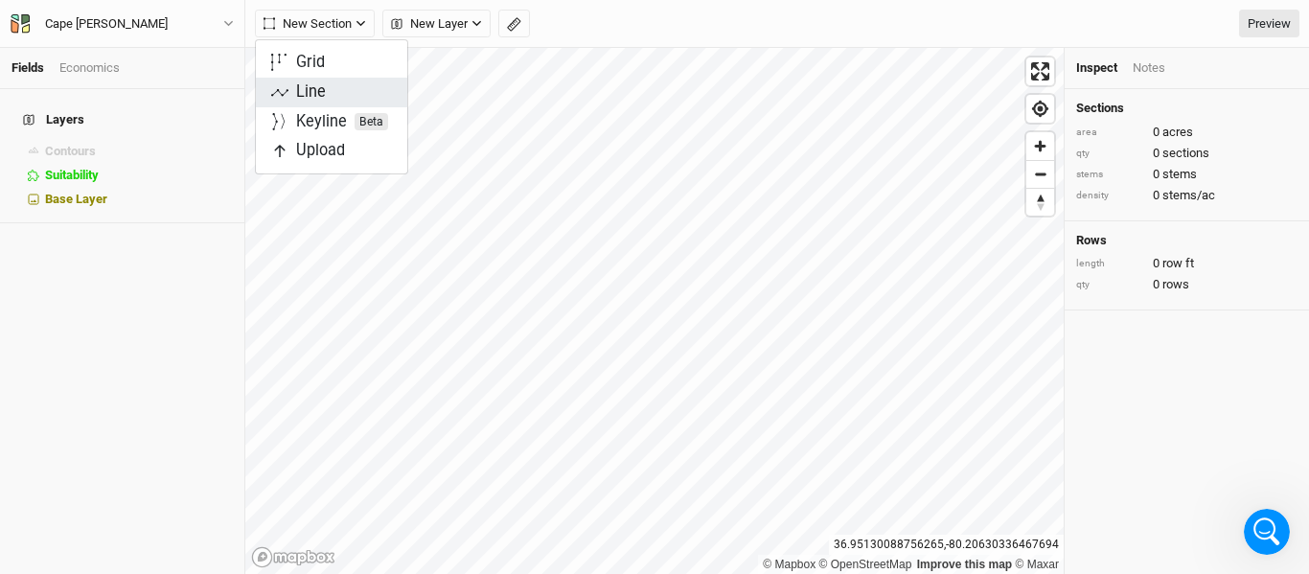
click at [313, 91] on div "Line" at bounding box center [311, 92] width 30 height 22
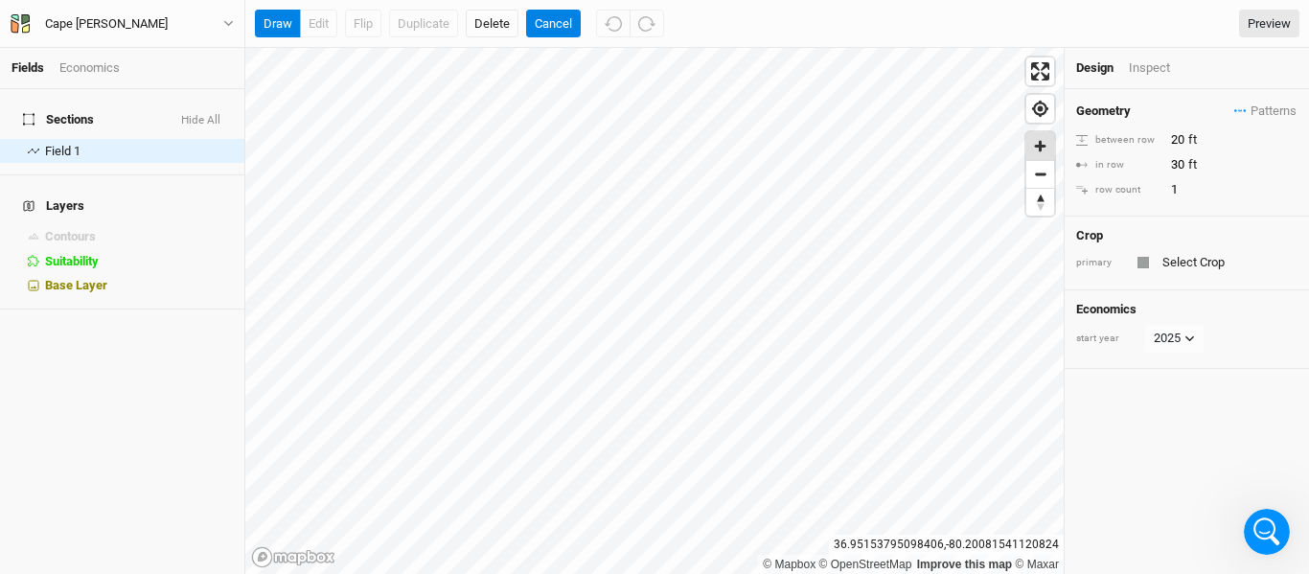
click at [1043, 142] on span "Zoom in" at bounding box center [1041, 146] width 28 height 28
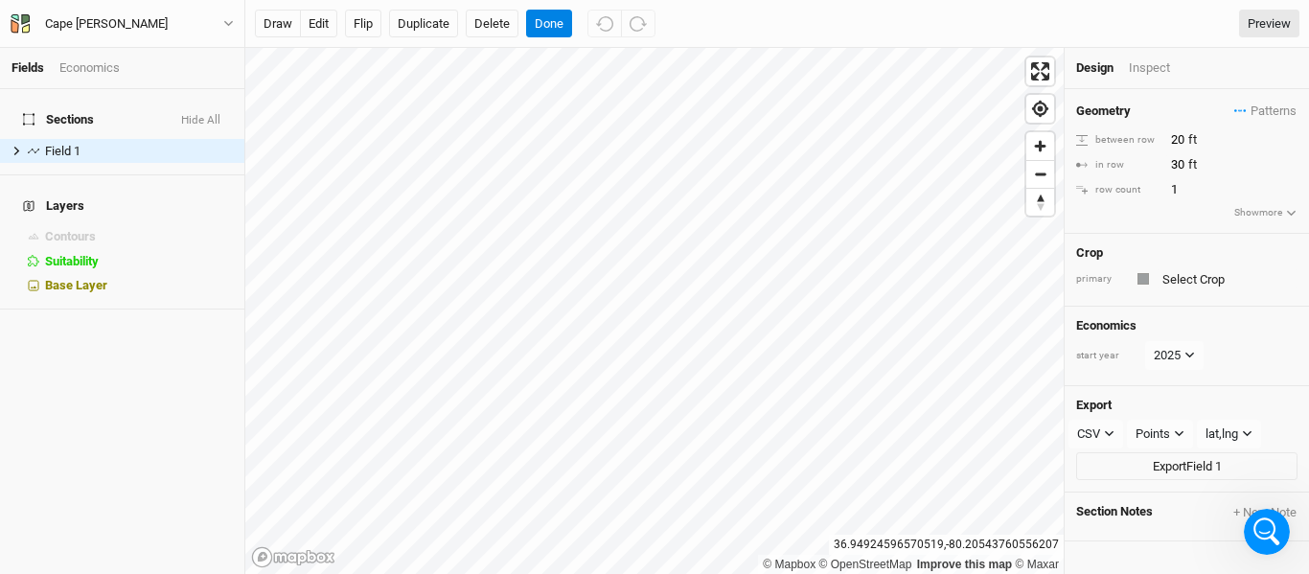
click at [484, 573] on html "Fields Economics Sections Hide All Field 1 hide Layers Contours hide Suitabilit…" at bounding box center [654, 287] width 1309 height 574
click at [281, 25] on button "draw" at bounding box center [278, 24] width 46 height 29
click at [560, 31] on button "Cancel" at bounding box center [553, 24] width 55 height 29
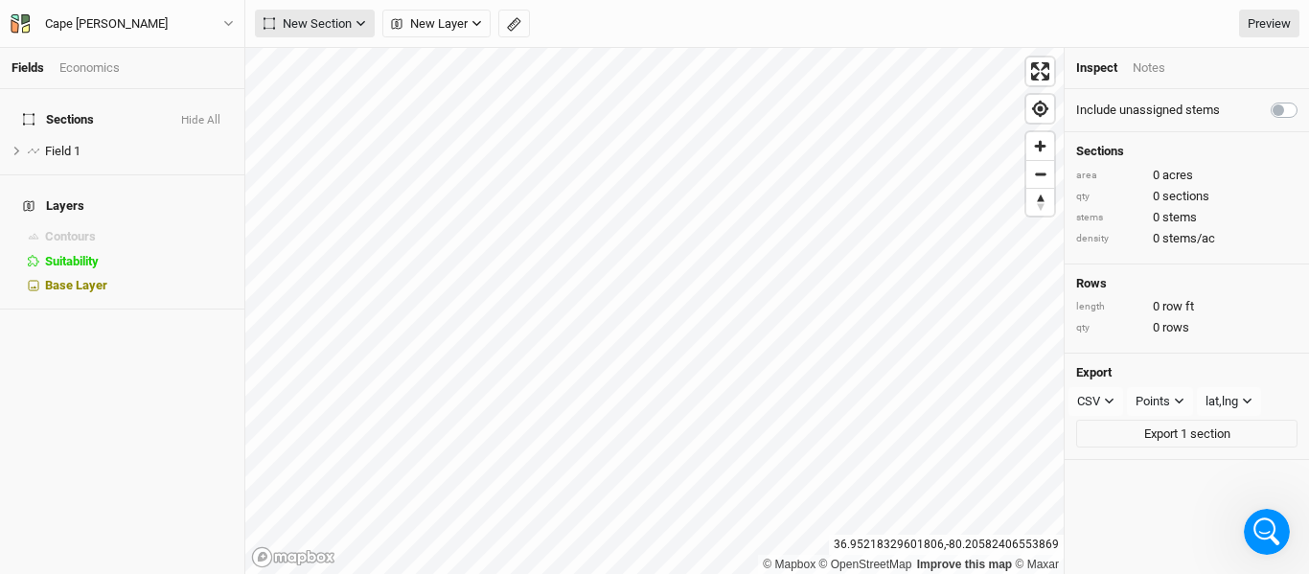
click at [358, 22] on icon "button" at bounding box center [361, 24] width 9 height 6
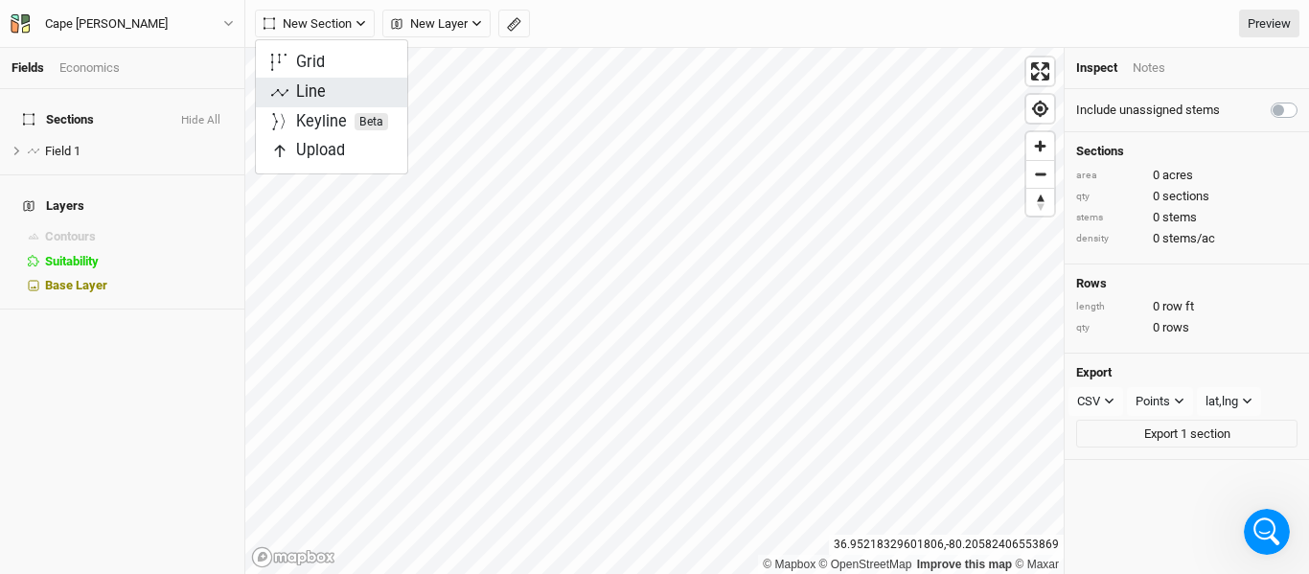
click at [310, 94] on div "Line" at bounding box center [311, 92] width 30 height 22
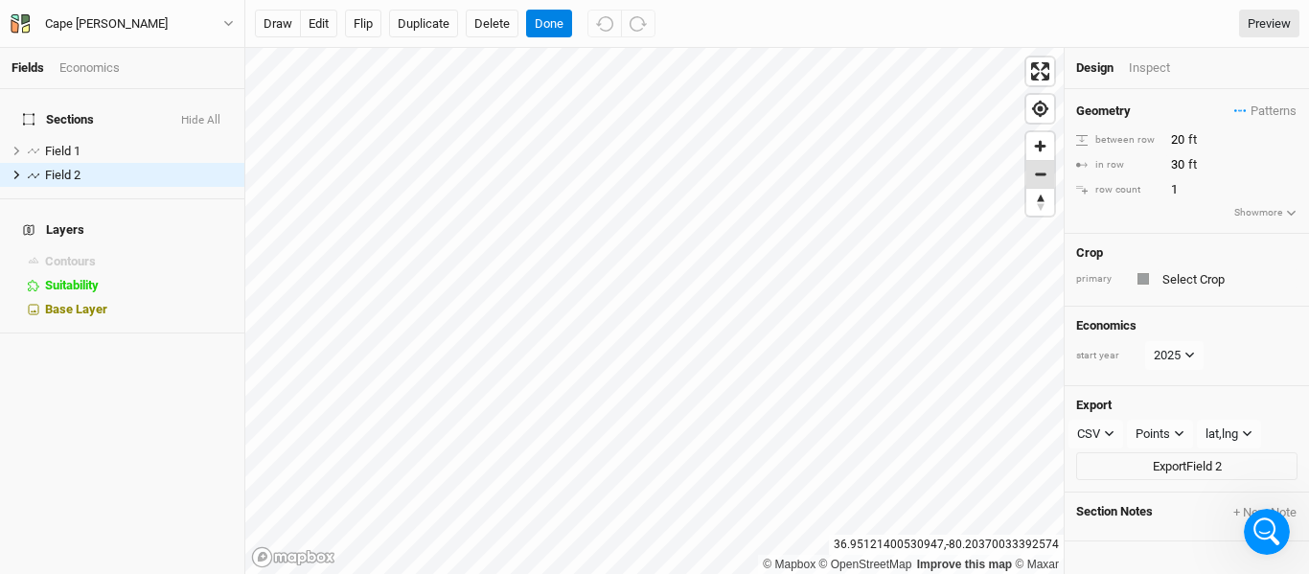
click at [1041, 182] on span "Zoom out" at bounding box center [1041, 174] width 28 height 27
click at [280, 24] on button "draw" at bounding box center [278, 24] width 46 height 29
click at [549, 26] on button "Cancel" at bounding box center [553, 24] width 55 height 29
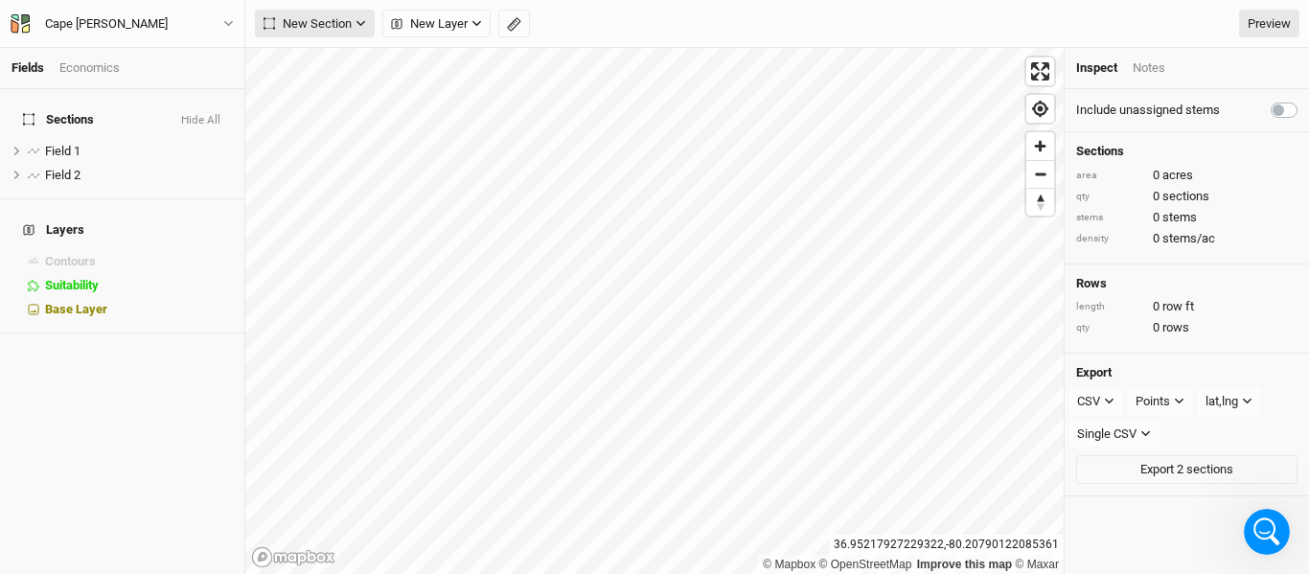
click at [353, 19] on button "New Section" at bounding box center [315, 24] width 120 height 29
click at [634, 35] on div "New Section New Layer Custom Roads Utilities Headlands Ridges Valleys Piping Fe…" at bounding box center [777, 24] width 1045 height 29
click at [200, 143] on span "hide" at bounding box center [207, 151] width 21 height 24
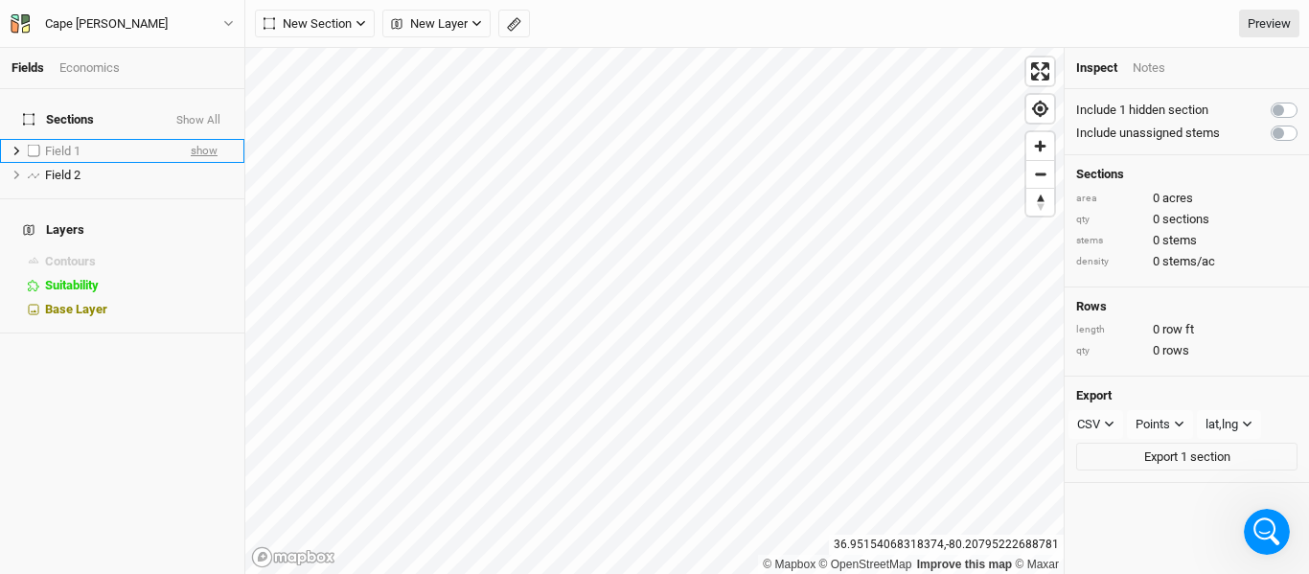
click at [200, 143] on span "show" at bounding box center [204, 151] width 27 height 24
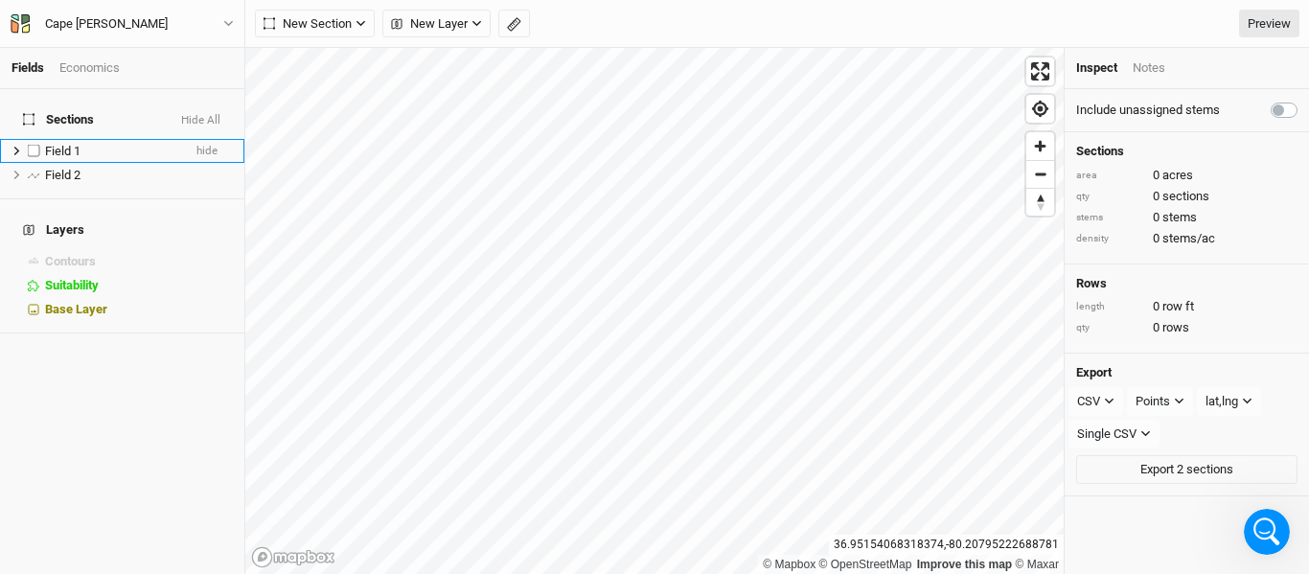
click at [66, 144] on span "Field 1" at bounding box center [62, 151] width 35 height 14
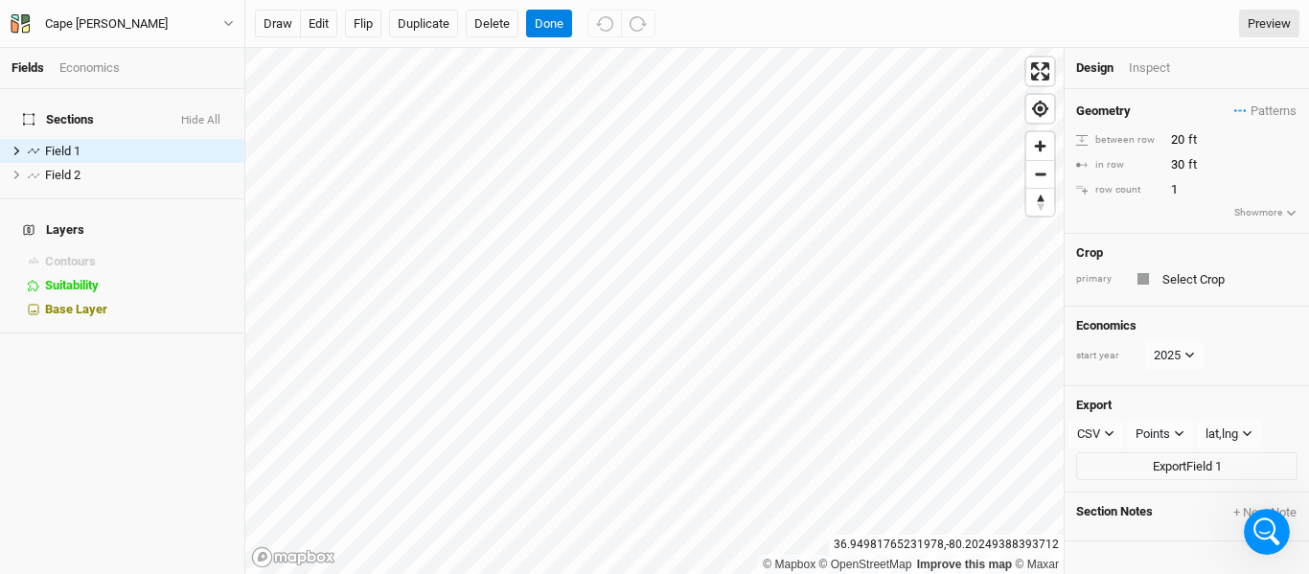
click at [1139, 275] on div at bounding box center [1144, 279] width 12 height 12
click at [1149, 287] on div "primary" at bounding box center [1186, 278] width 221 height 23
click at [1143, 277] on div at bounding box center [1144, 279] width 12 height 12
click at [124, 144] on div "Field 1" at bounding box center [113, 151] width 136 height 15
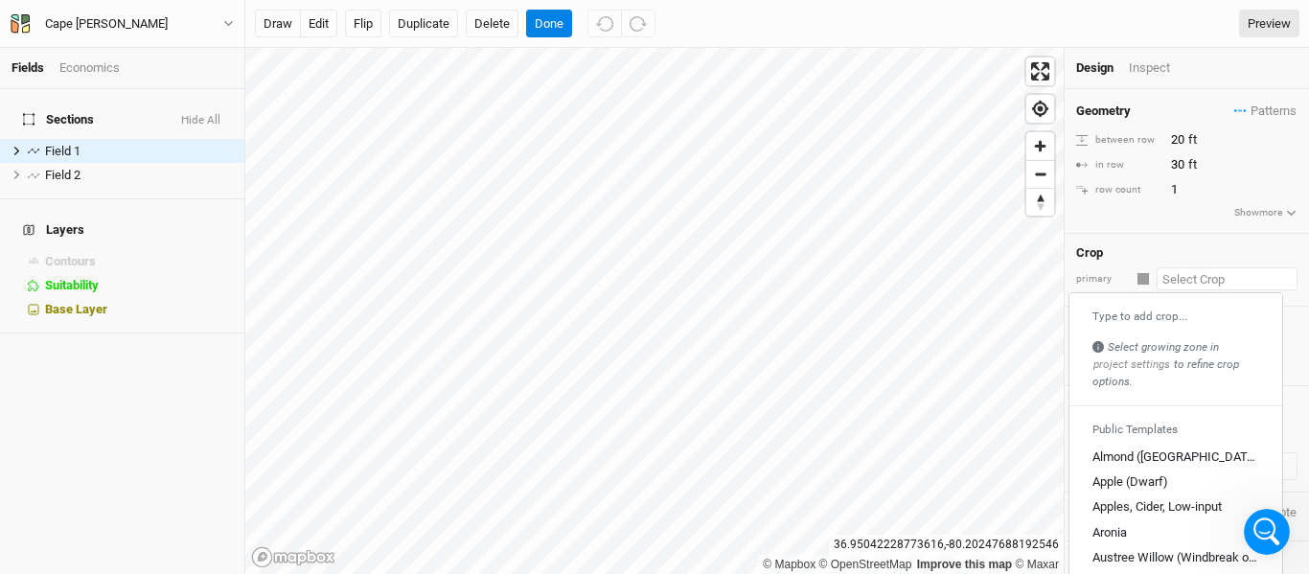
click at [1202, 286] on input "text" at bounding box center [1227, 278] width 141 height 23
click at [1154, 456] on div "Almond ([GEOGRAPHIC_DATA])" at bounding box center [1176, 458] width 167 height 17
type input "Almond ([GEOGRAPHIC_DATA])"
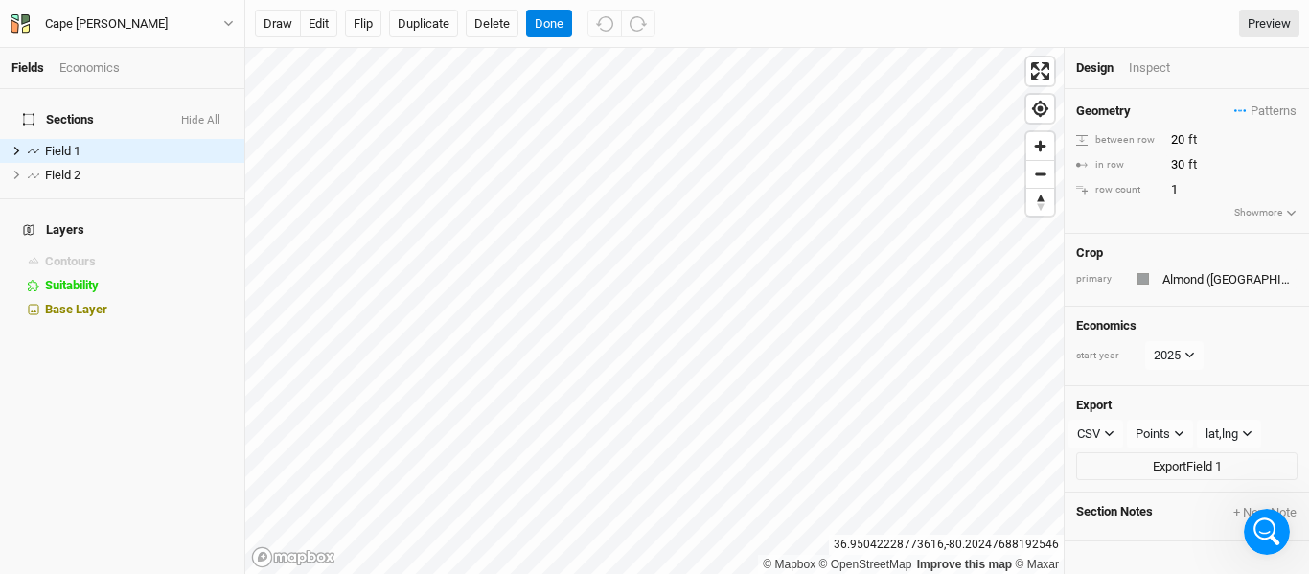
click at [1141, 277] on div at bounding box center [1144, 279] width 12 height 12
type input "18"
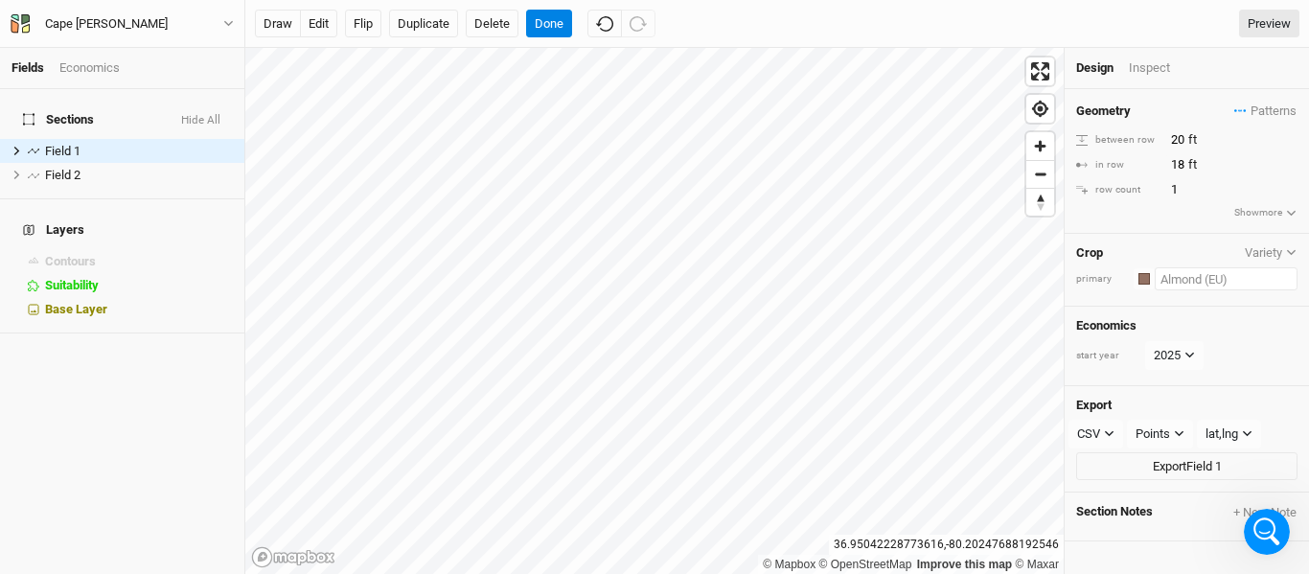
click at [1239, 274] on input "text" at bounding box center [1226, 278] width 143 height 23
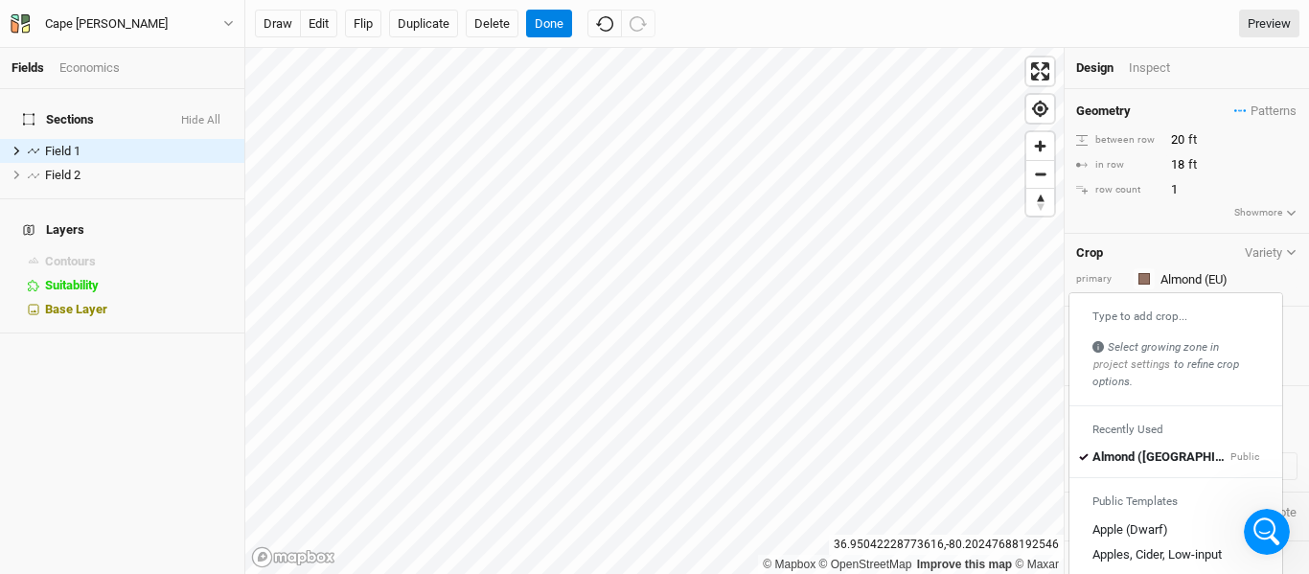
click at [1213, 257] on div "Crop Variety" at bounding box center [1186, 252] width 221 height 15
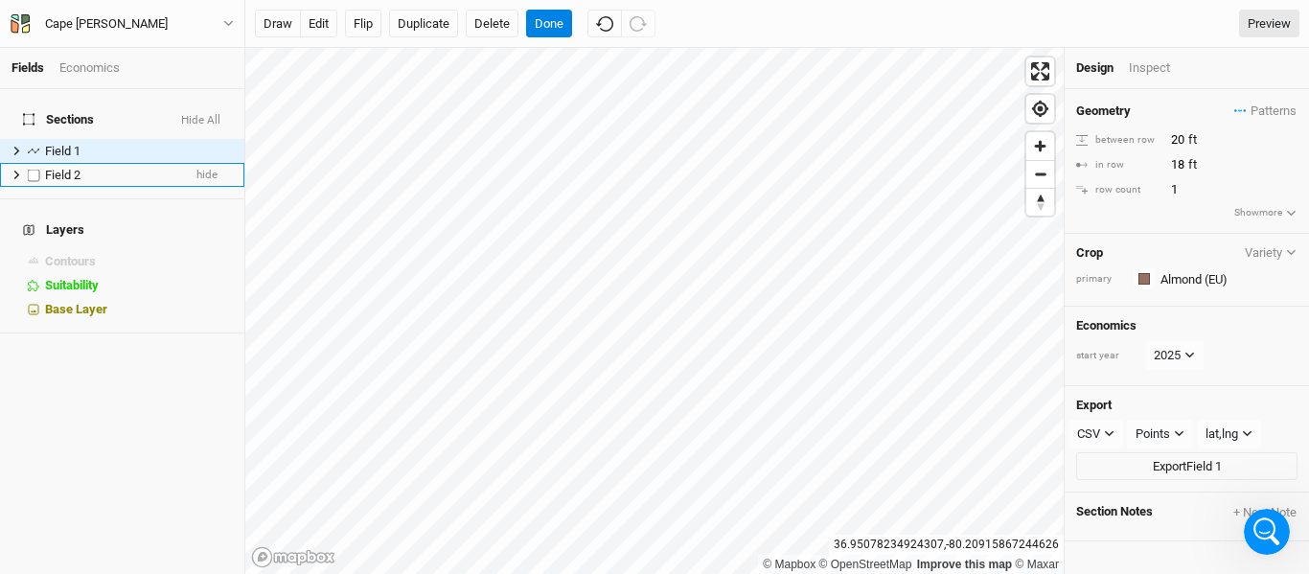
click at [128, 168] on div "Field 2" at bounding box center [113, 175] width 136 height 15
click at [1138, 278] on div at bounding box center [1144, 279] width 12 height 12
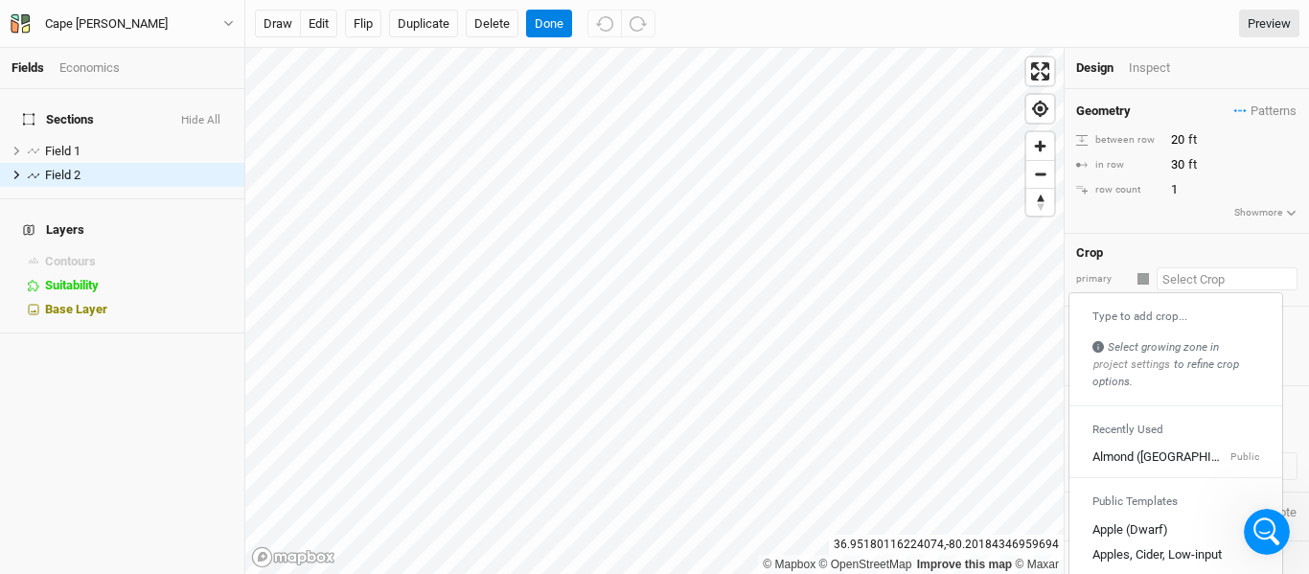
click at [1191, 278] on input "text" at bounding box center [1227, 278] width 141 height 23
click at [1158, 471] on div "Type to add crop... Select growing zone in project settings to refine crop opti…" at bounding box center [1176, 436] width 215 height 288
click at [1161, 458] on div "Almond ([GEOGRAPHIC_DATA])" at bounding box center [1160, 458] width 134 height 17
type input "18"
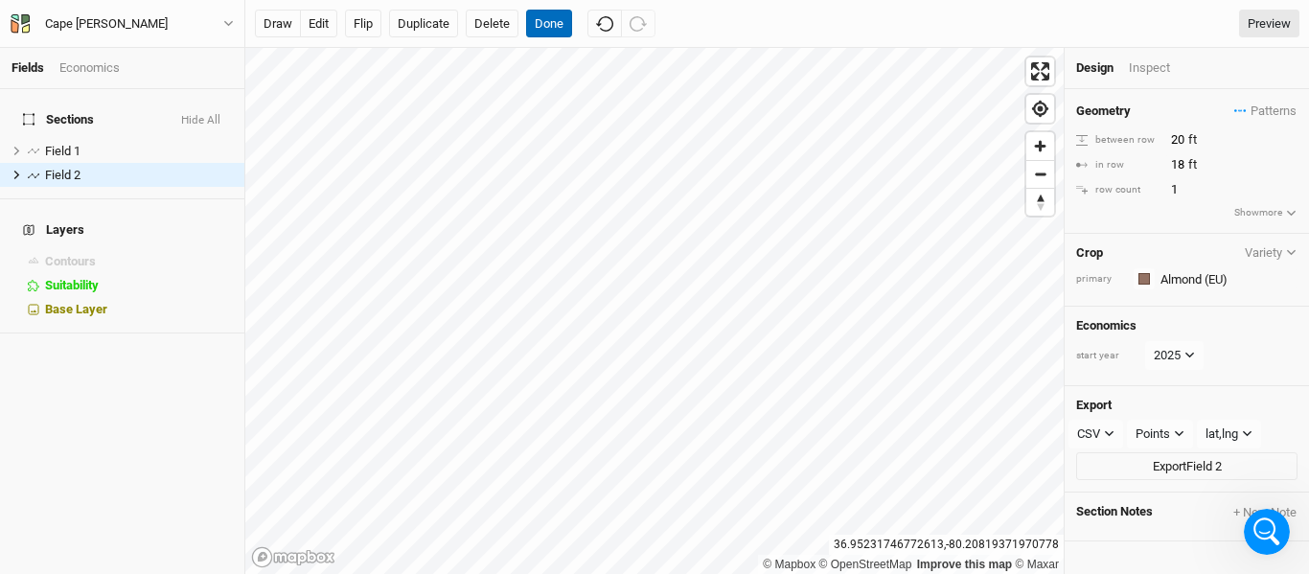
click at [551, 24] on button "Done" at bounding box center [549, 24] width 46 height 29
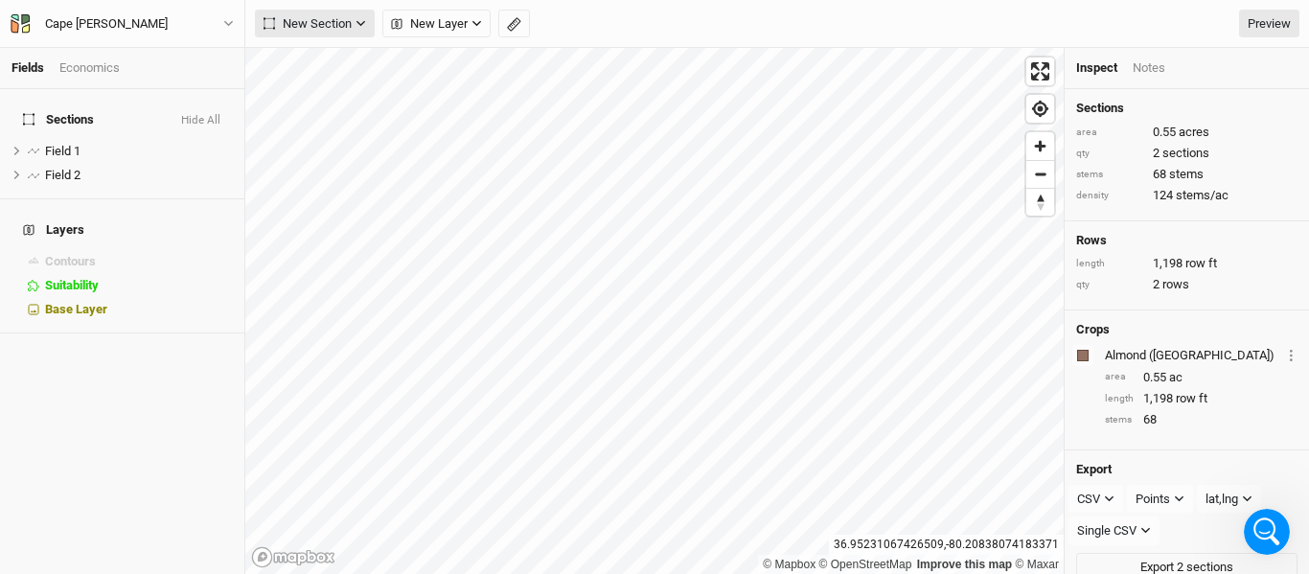
click at [341, 24] on span "New Section" at bounding box center [308, 23] width 88 height 19
click at [318, 115] on div "Keyline Beta" at bounding box center [342, 122] width 92 height 22
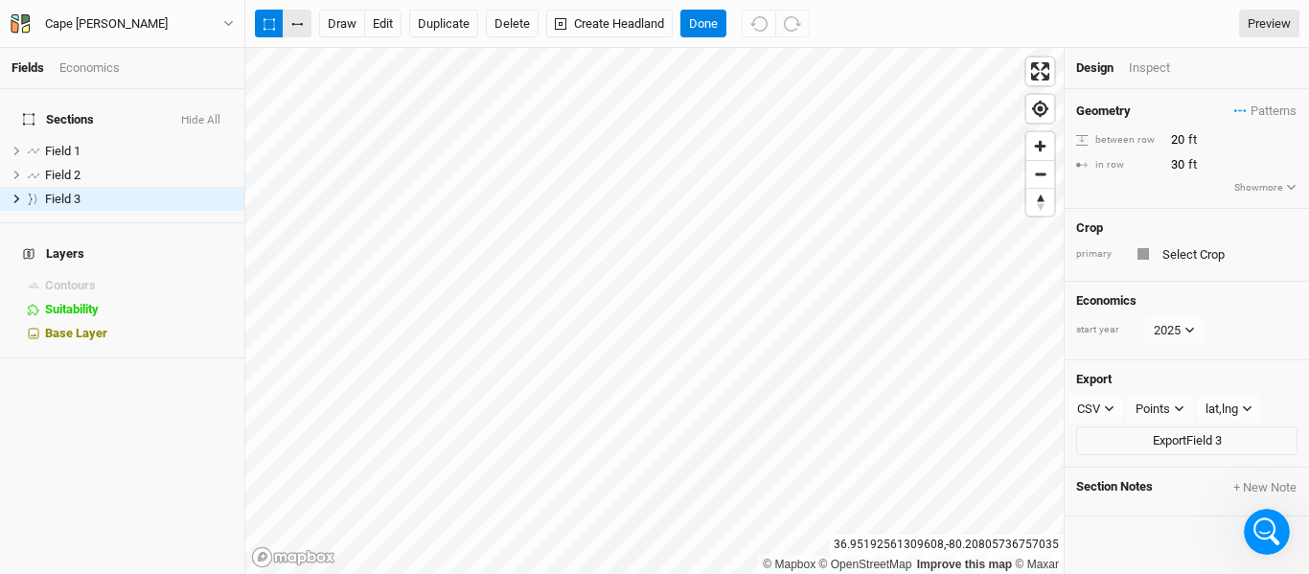
click at [296, 23] on icon "button" at bounding box center [297, 24] width 12 height 3
click at [385, 19] on button "edit" at bounding box center [382, 24] width 37 height 29
click at [294, 21] on button "button" at bounding box center [297, 24] width 29 height 29
click at [384, 24] on button "edit" at bounding box center [382, 24] width 37 height 29
click at [292, 12] on button "button" at bounding box center [297, 24] width 29 height 29
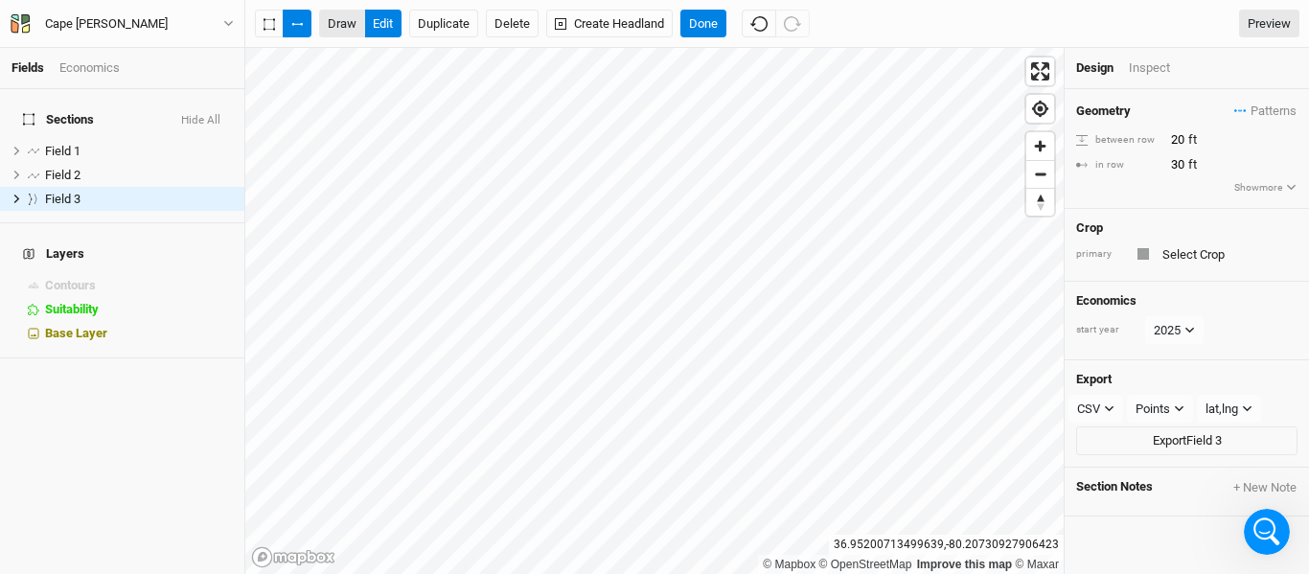
click at [333, 31] on button "draw" at bounding box center [342, 24] width 46 height 29
click at [1179, 143] on input "20" at bounding box center [1249, 139] width 167 height 21
click at [1188, 171] on input "30" at bounding box center [1249, 164] width 167 height 21
click at [1184, 140] on input "60" at bounding box center [1249, 139] width 167 height 21
type input "6"
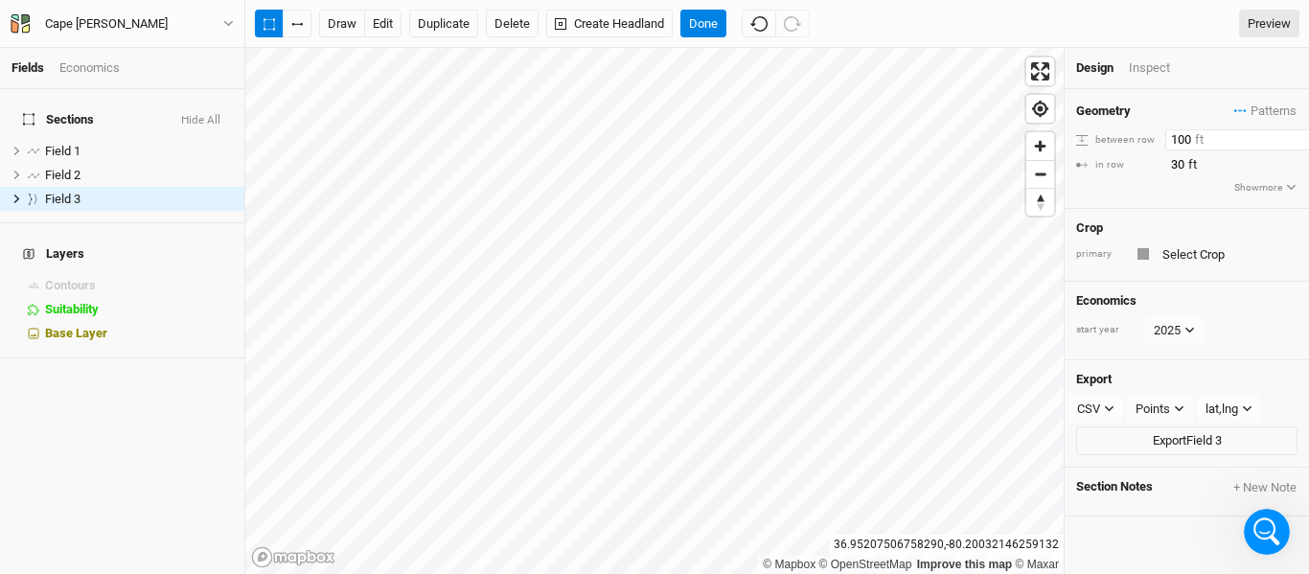
type input "100"
click at [289, 29] on button "button" at bounding box center [297, 24] width 29 height 29
click at [708, 23] on button "Done" at bounding box center [704, 24] width 46 height 29
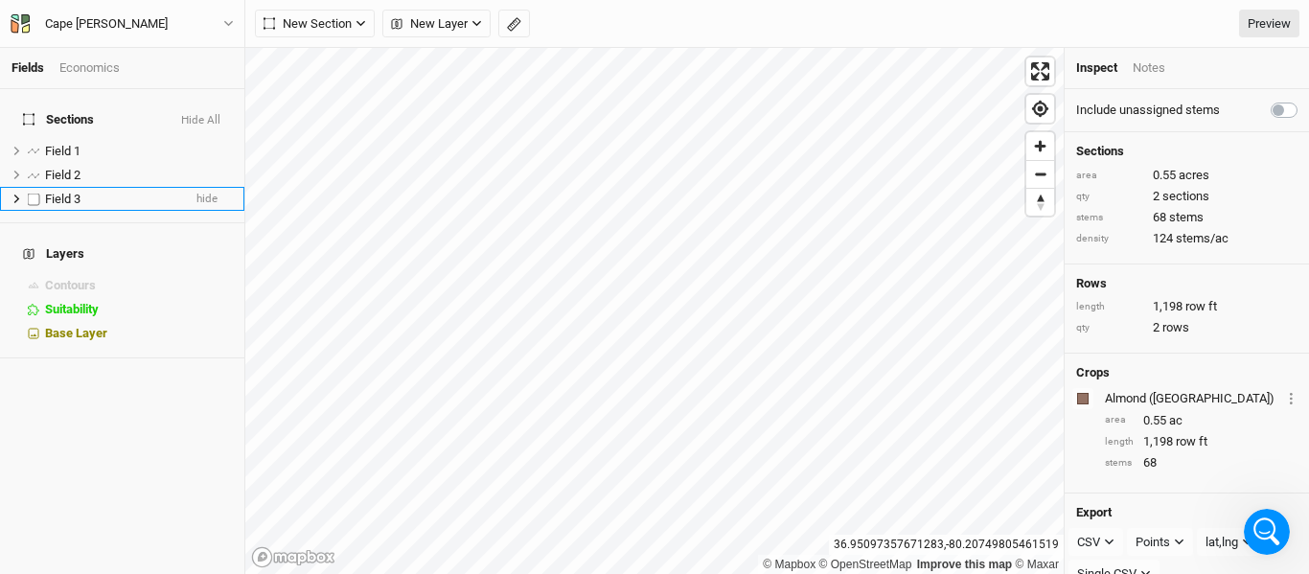
click at [12, 194] on icon at bounding box center [17, 199] width 11 height 11
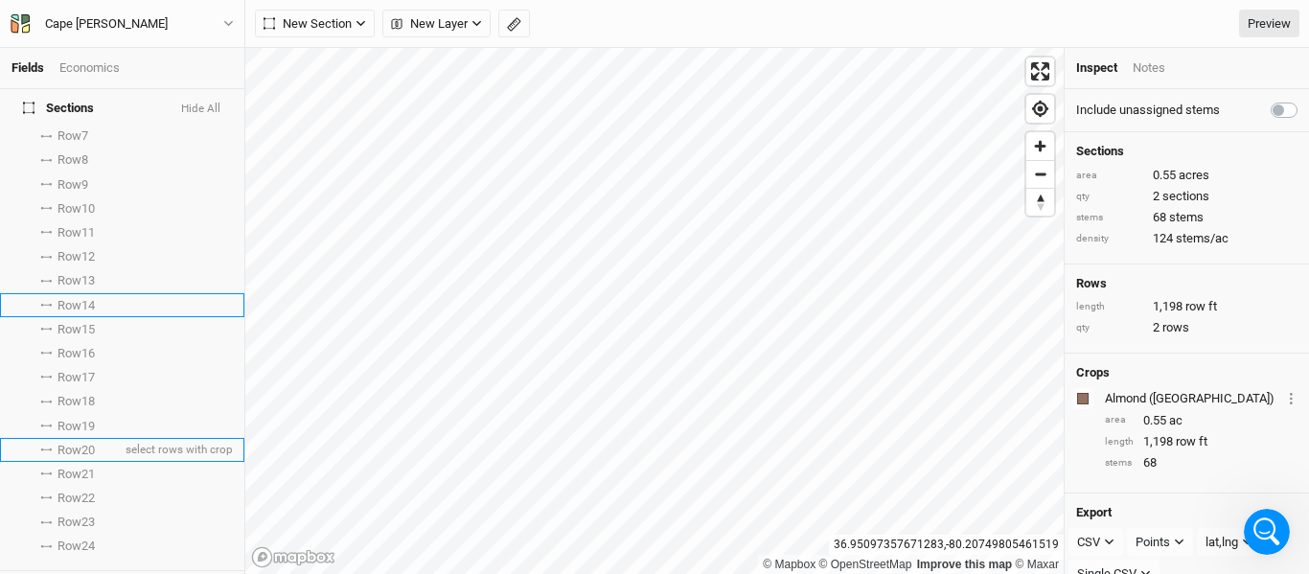
scroll to position [234, 0]
click at [93, 296] on span "Row 14" at bounding box center [76, 303] width 37 height 15
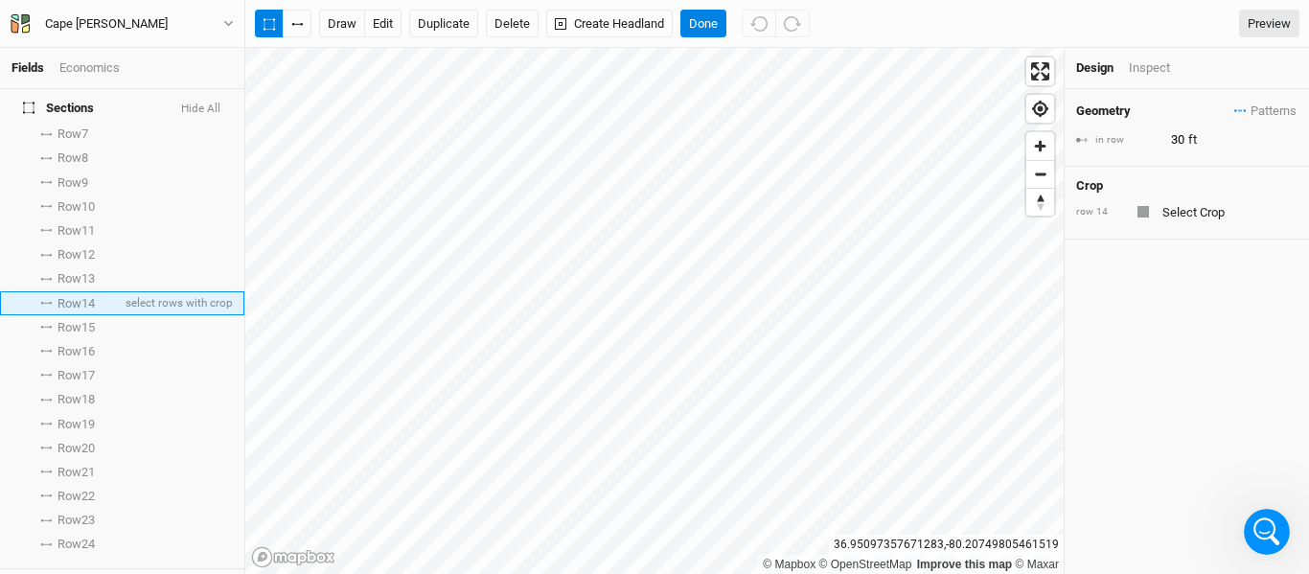
scroll to position [0, 0]
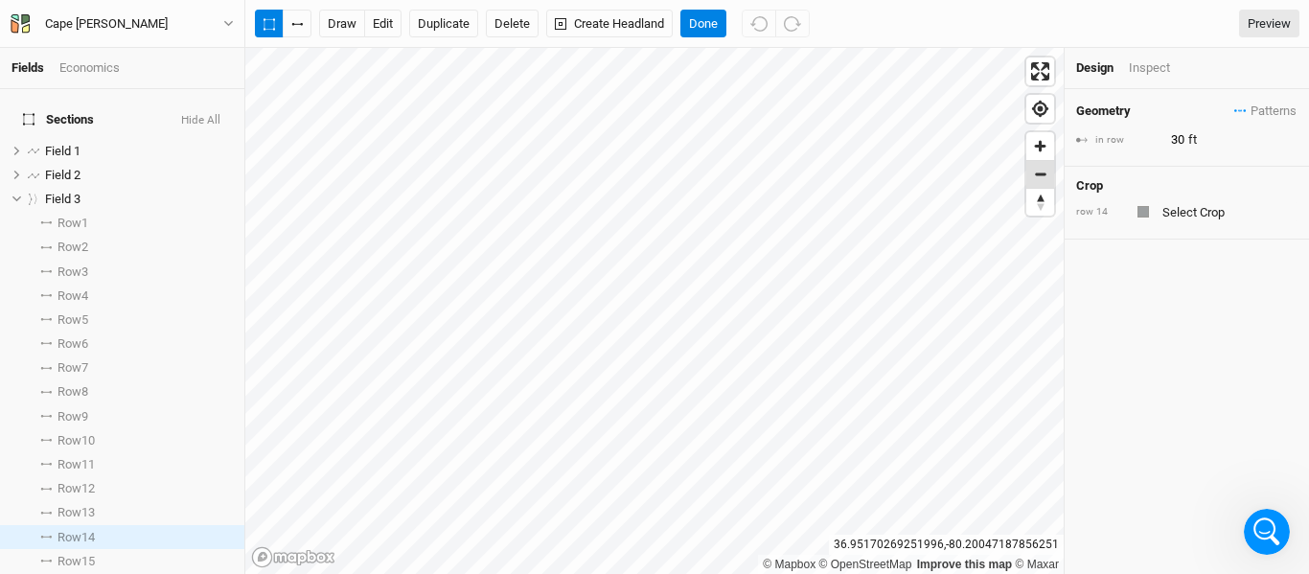
click at [1034, 182] on span "Zoom out" at bounding box center [1041, 174] width 28 height 27
click at [291, 15] on button "button" at bounding box center [297, 24] width 29 height 29
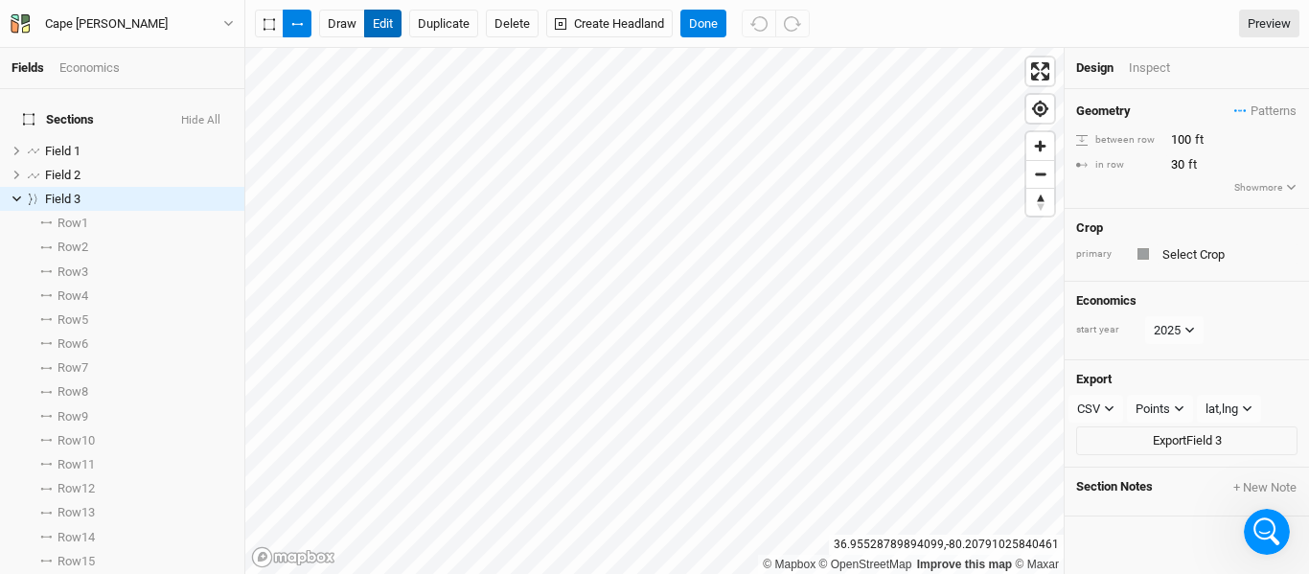
click at [389, 26] on button "edit" at bounding box center [382, 24] width 37 height 29
click at [336, 29] on button "draw" at bounding box center [342, 24] width 46 height 29
click at [1048, 156] on span "Zoom in" at bounding box center [1041, 146] width 28 height 28
click at [698, 15] on button "Done" at bounding box center [704, 24] width 46 height 29
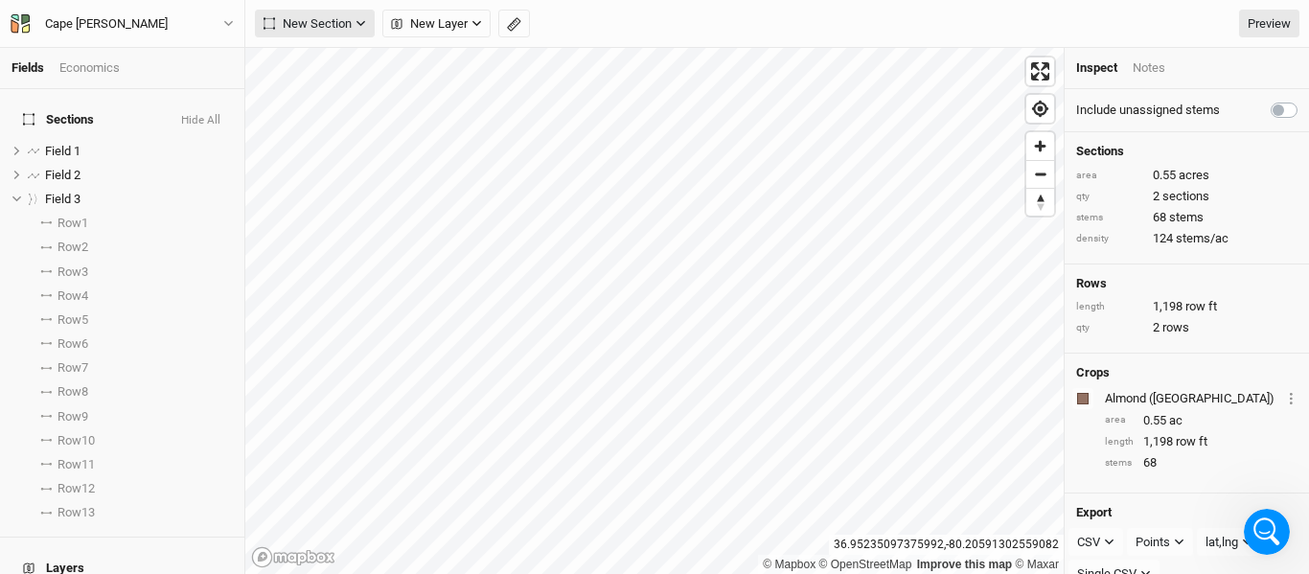
click at [355, 22] on button "New Section" at bounding box center [315, 24] width 120 height 29
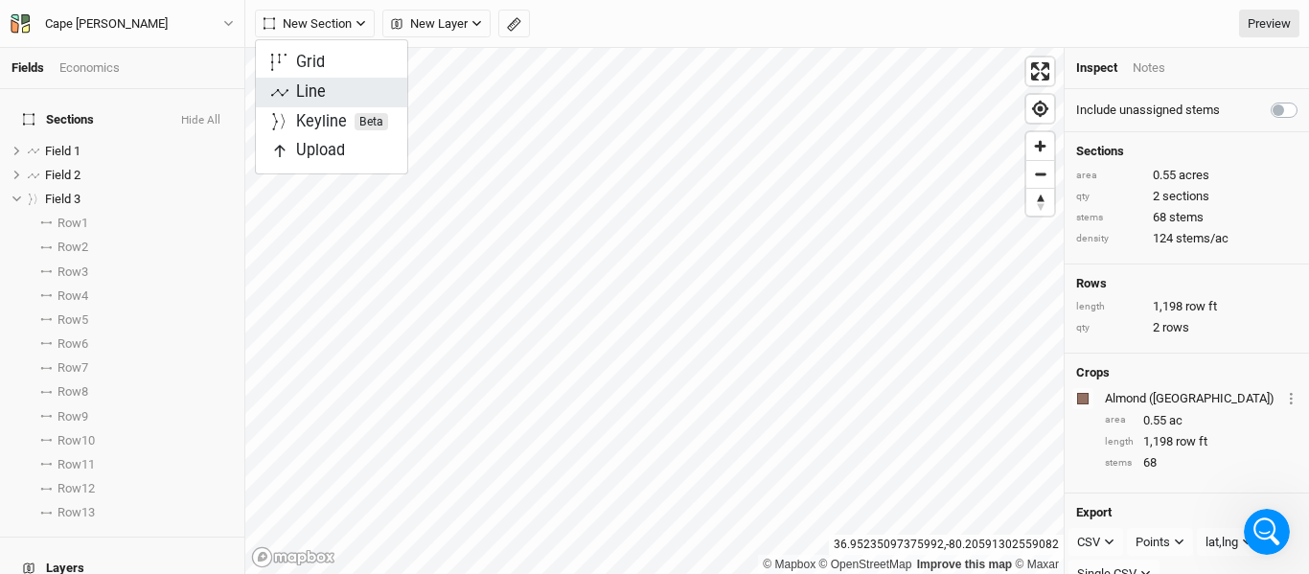
click at [321, 95] on div "Line" at bounding box center [311, 92] width 30 height 22
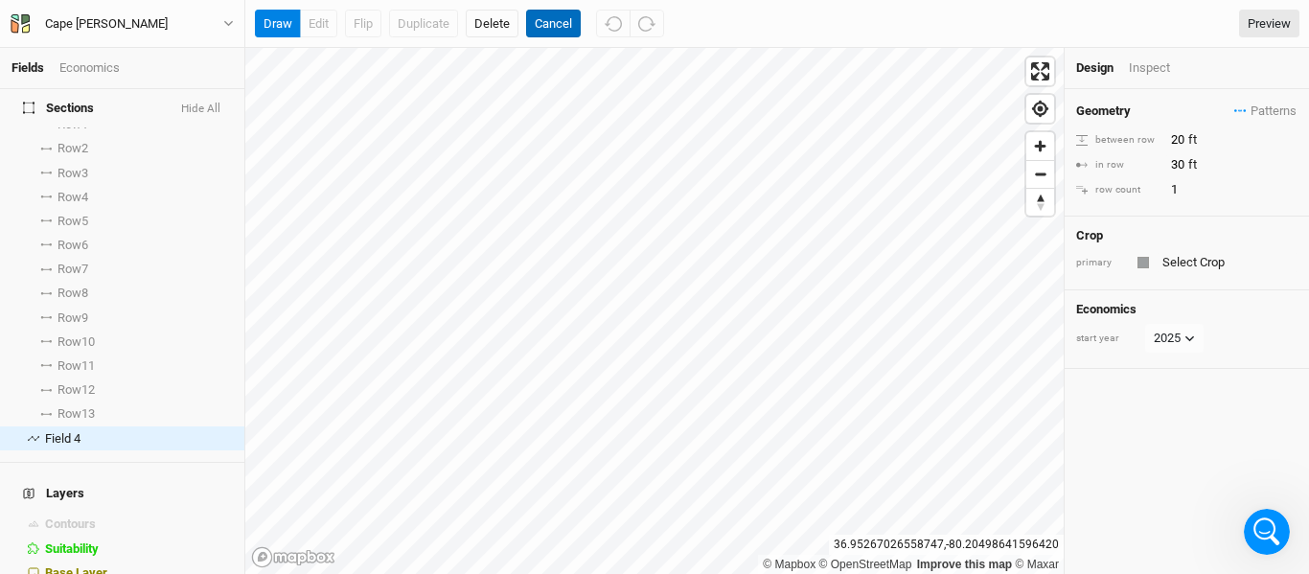
click at [556, 30] on button "Cancel" at bounding box center [553, 24] width 55 height 29
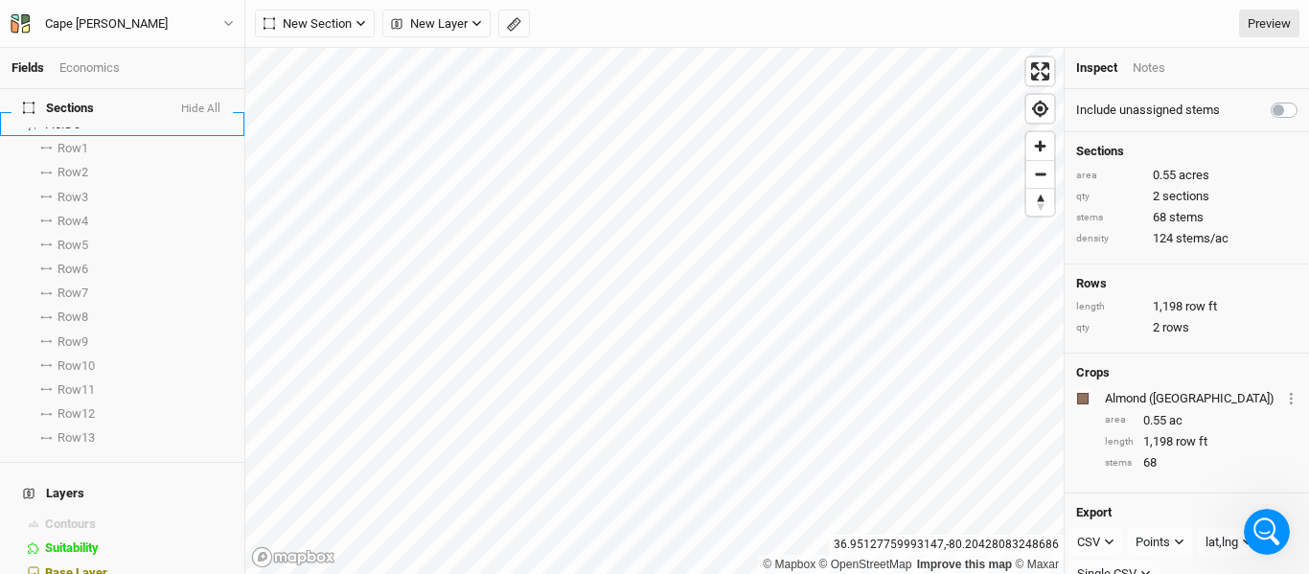
scroll to position [0, 0]
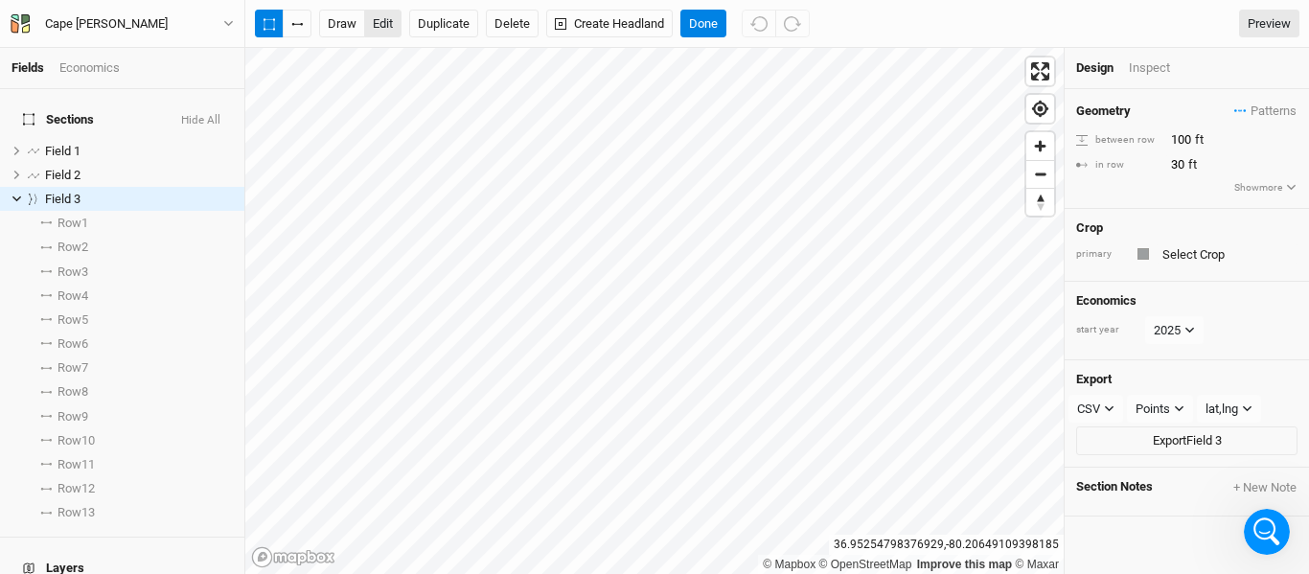
click at [382, 27] on button "edit" at bounding box center [382, 24] width 37 height 29
click at [302, 23] on icon "button" at bounding box center [301, 24] width 3 height 3
click at [716, 26] on button "Done" at bounding box center [704, 24] width 46 height 29
click at [386, 28] on button "edit" at bounding box center [382, 24] width 37 height 29
click at [713, 15] on button "Done" at bounding box center [704, 24] width 46 height 29
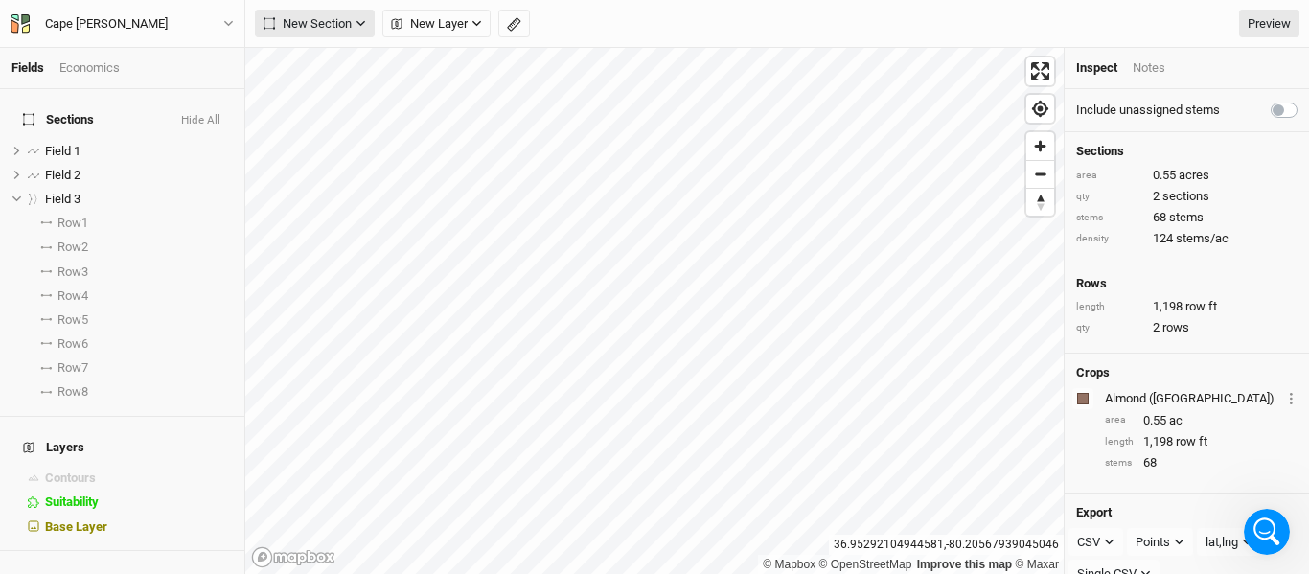
click at [359, 22] on icon "button" at bounding box center [361, 23] width 11 height 11
click at [311, 125] on div "Keyline Beta" at bounding box center [342, 122] width 92 height 22
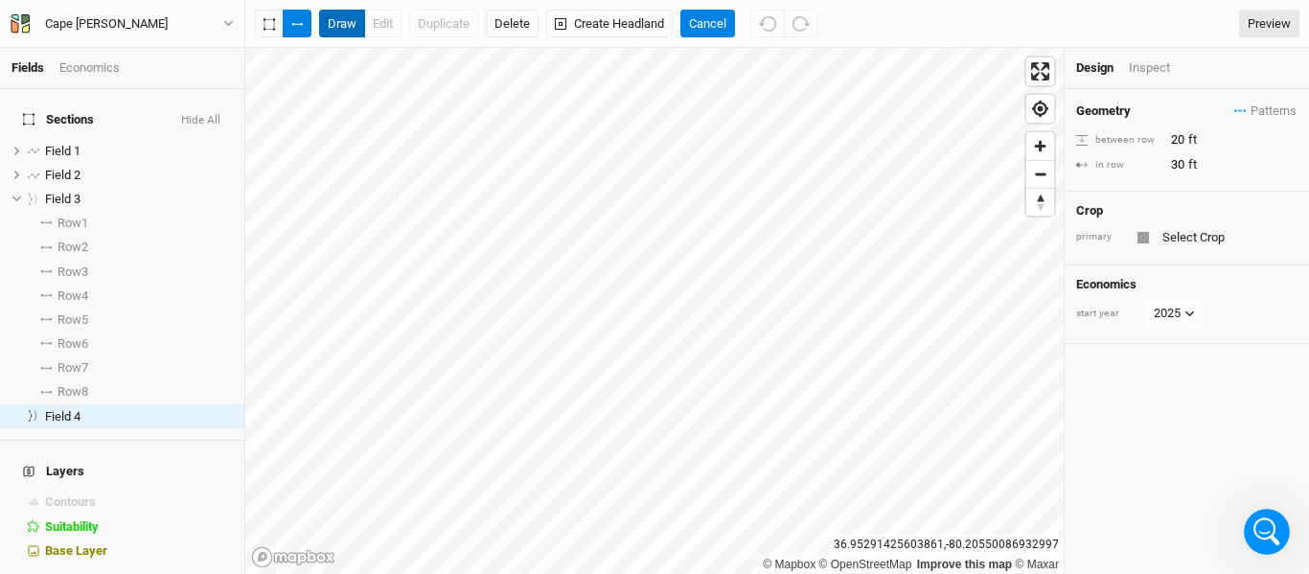
click at [347, 15] on button "draw" at bounding box center [342, 24] width 46 height 29
click at [305, 31] on button "button" at bounding box center [297, 24] width 29 height 29
click at [1104, 69] on div "Design" at bounding box center [1094, 67] width 37 height 17
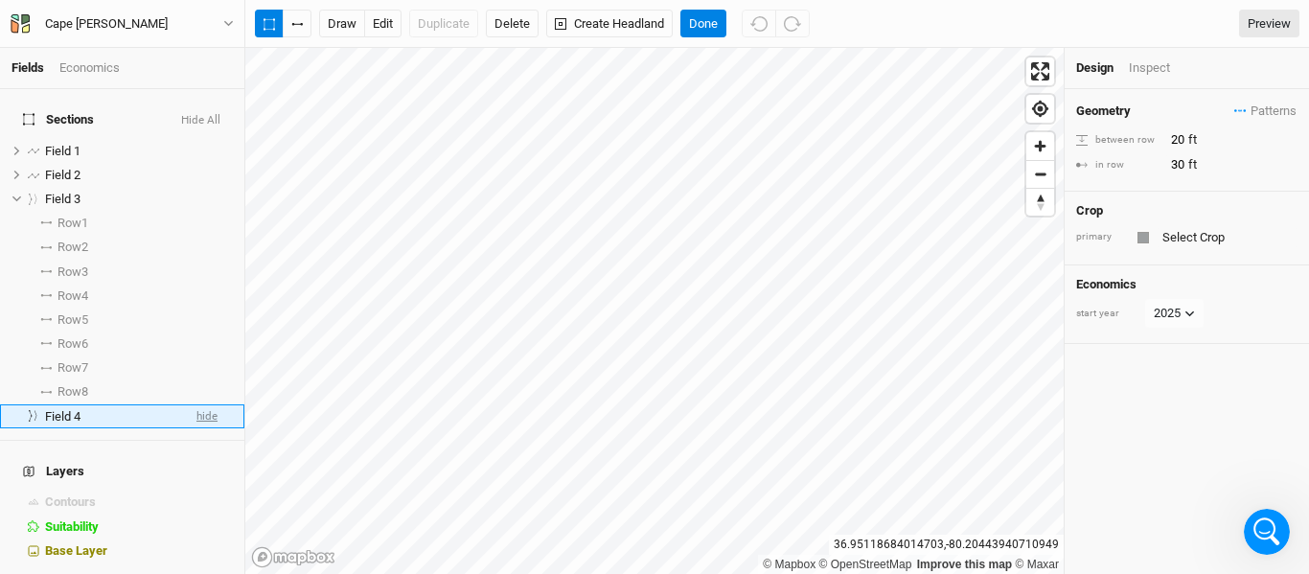
click at [197, 405] on span "hide" at bounding box center [207, 417] width 21 height 24
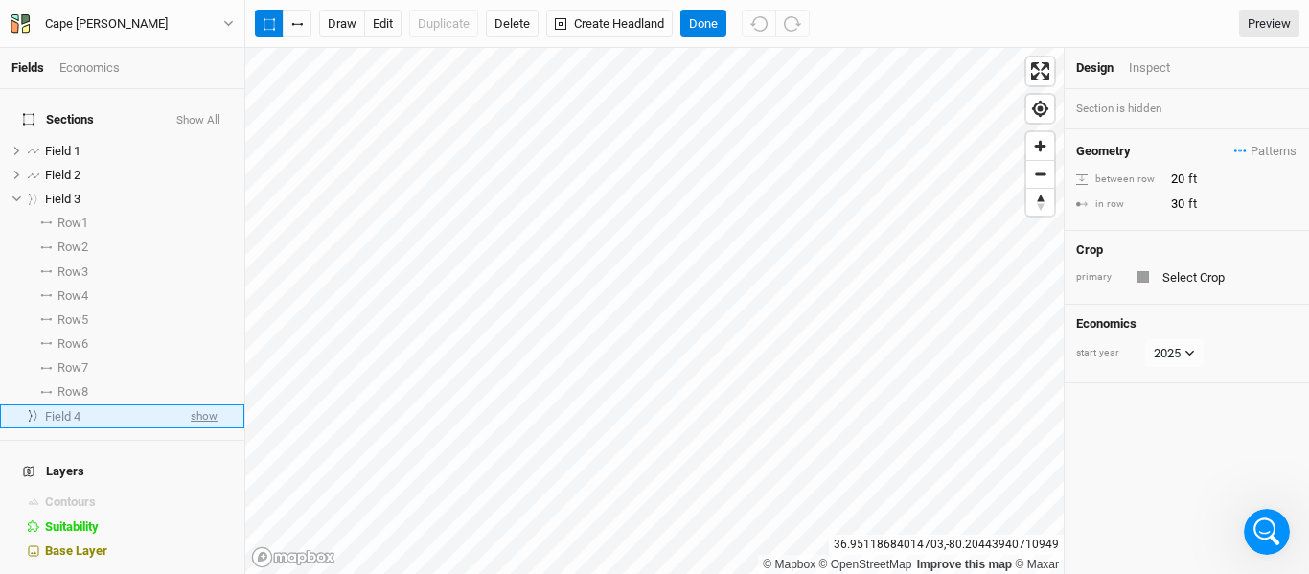
click at [191, 405] on span "show" at bounding box center [204, 417] width 27 height 24
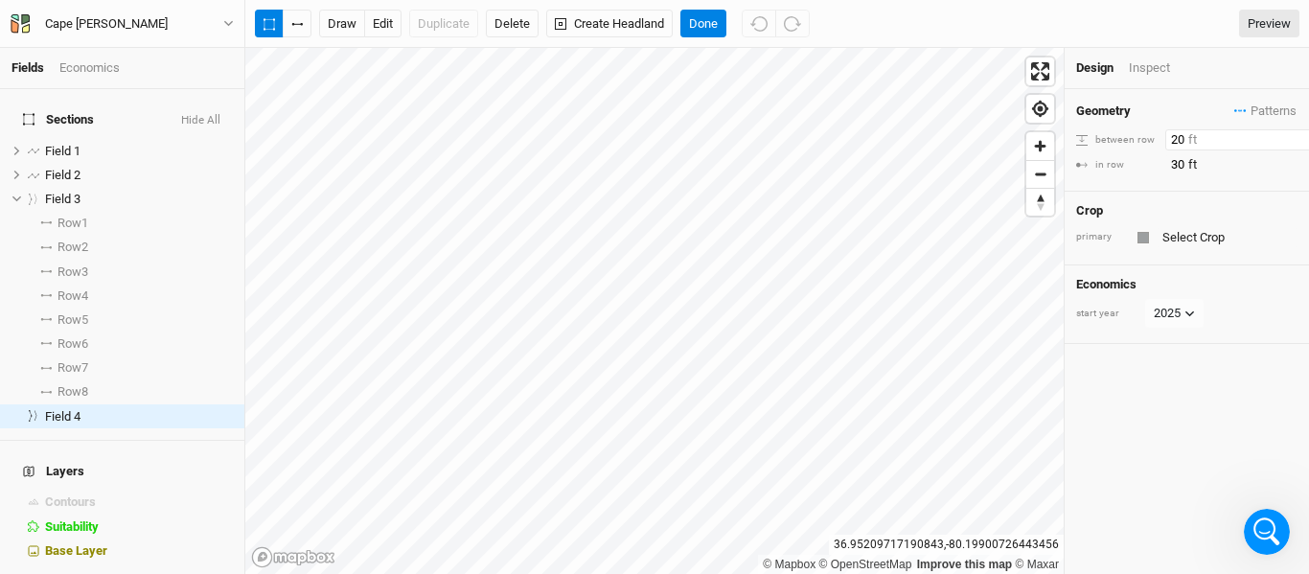
click at [1185, 139] on input "20" at bounding box center [1249, 139] width 167 height 21
click at [389, 15] on button "edit" at bounding box center [382, 24] width 37 height 29
click at [295, 26] on button "button" at bounding box center [297, 24] width 29 height 29
click at [388, 17] on button "edit" at bounding box center [382, 24] width 37 height 29
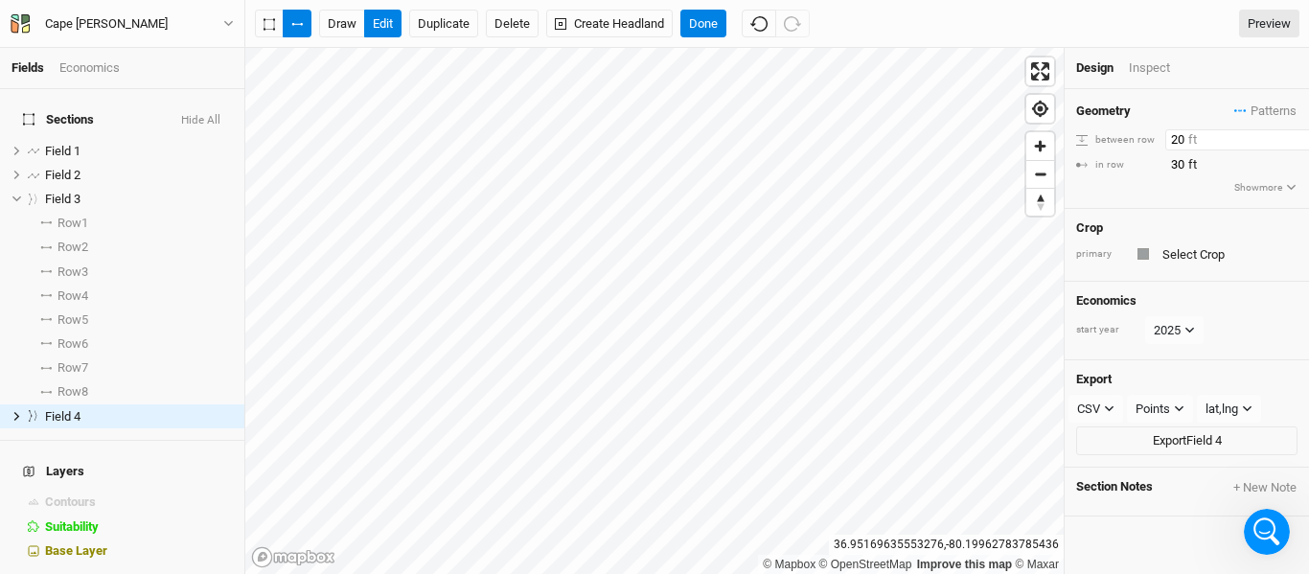
click at [1181, 142] on input "20" at bounding box center [1249, 139] width 167 height 21
type input "60"
click at [712, 24] on button "Done" at bounding box center [704, 24] width 46 height 29
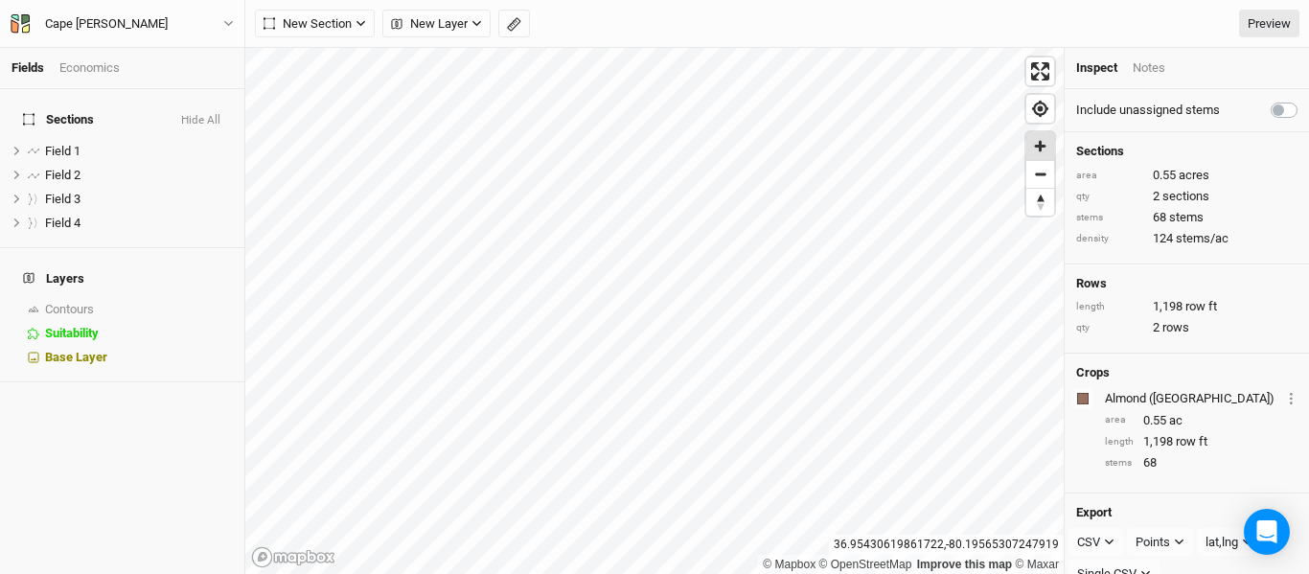
click at [1036, 145] on span "Zoom in" at bounding box center [1041, 146] width 28 height 28
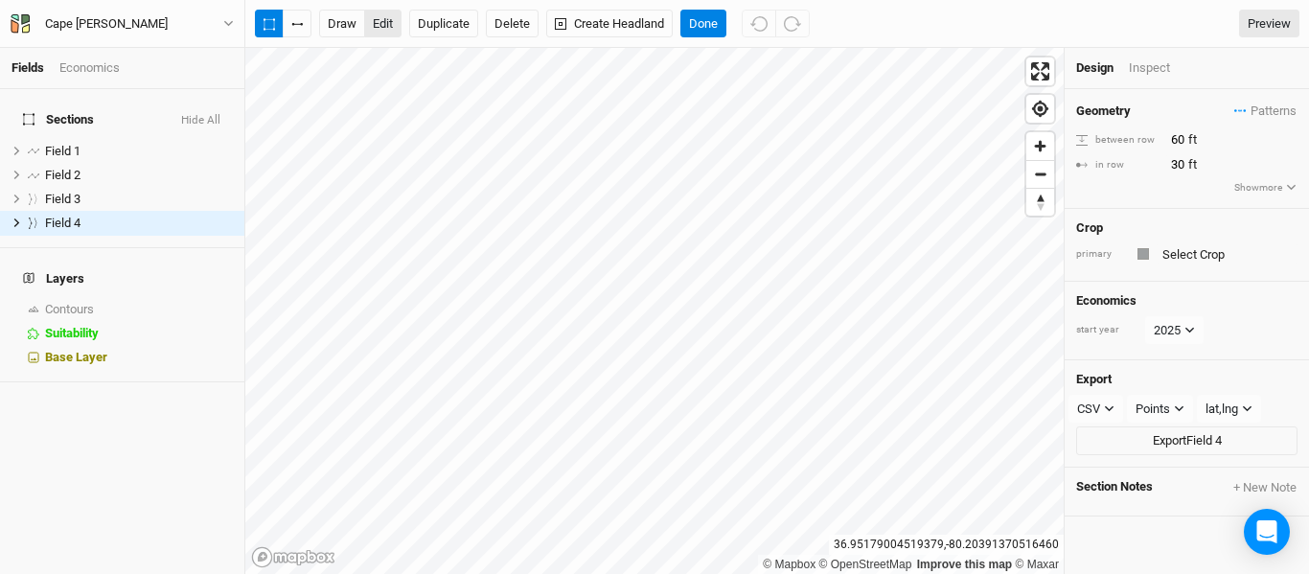
click at [389, 24] on button "edit" at bounding box center [382, 24] width 37 height 29
click at [306, 15] on button "button" at bounding box center [297, 24] width 29 height 29
click at [1183, 138] on input "100" at bounding box center [1249, 139] width 167 height 21
type input "60"
click at [1044, 148] on span "Zoom in" at bounding box center [1041, 146] width 28 height 28
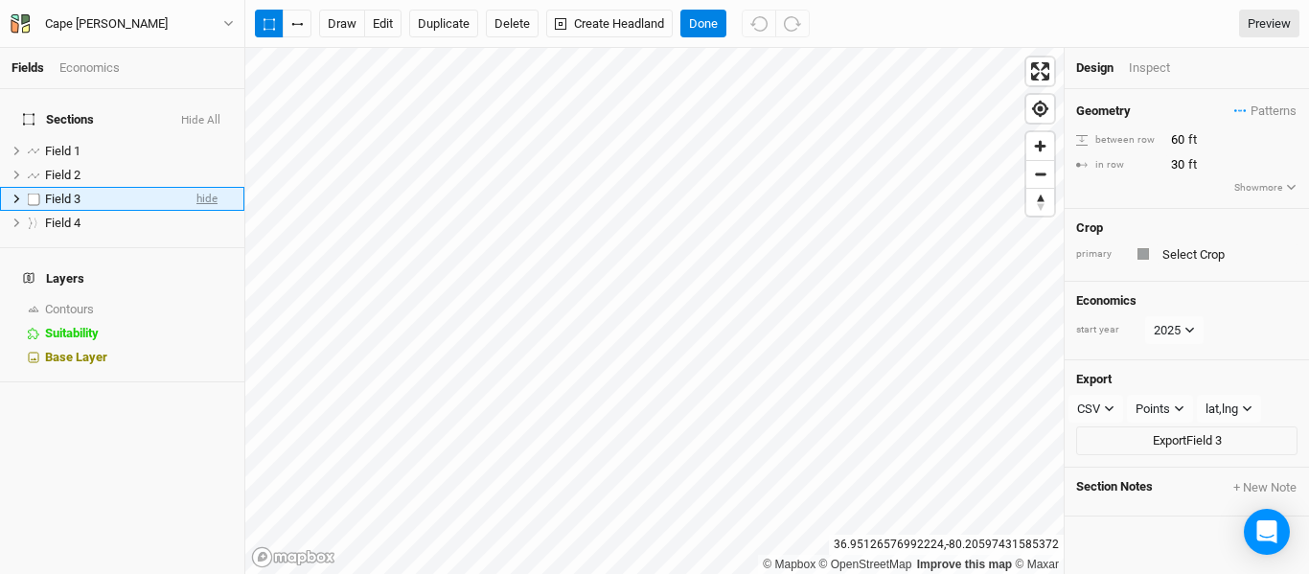
click at [197, 187] on span "hide" at bounding box center [207, 199] width 21 height 24
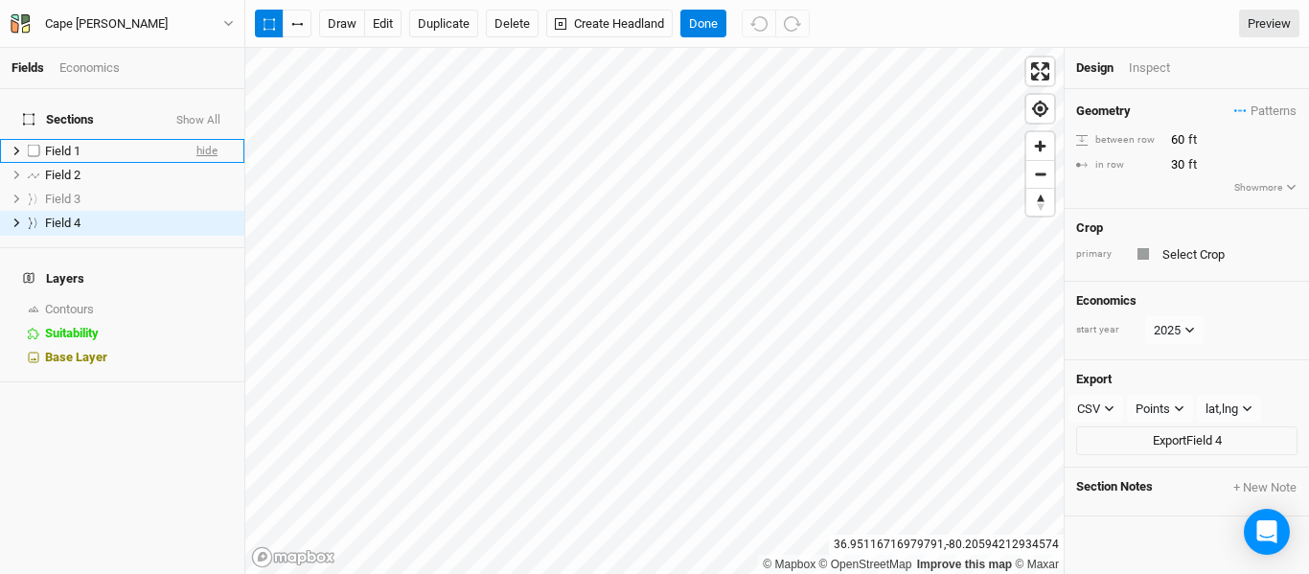
click at [197, 140] on span "hide" at bounding box center [207, 151] width 21 height 24
click at [191, 140] on span "show" at bounding box center [204, 151] width 27 height 24
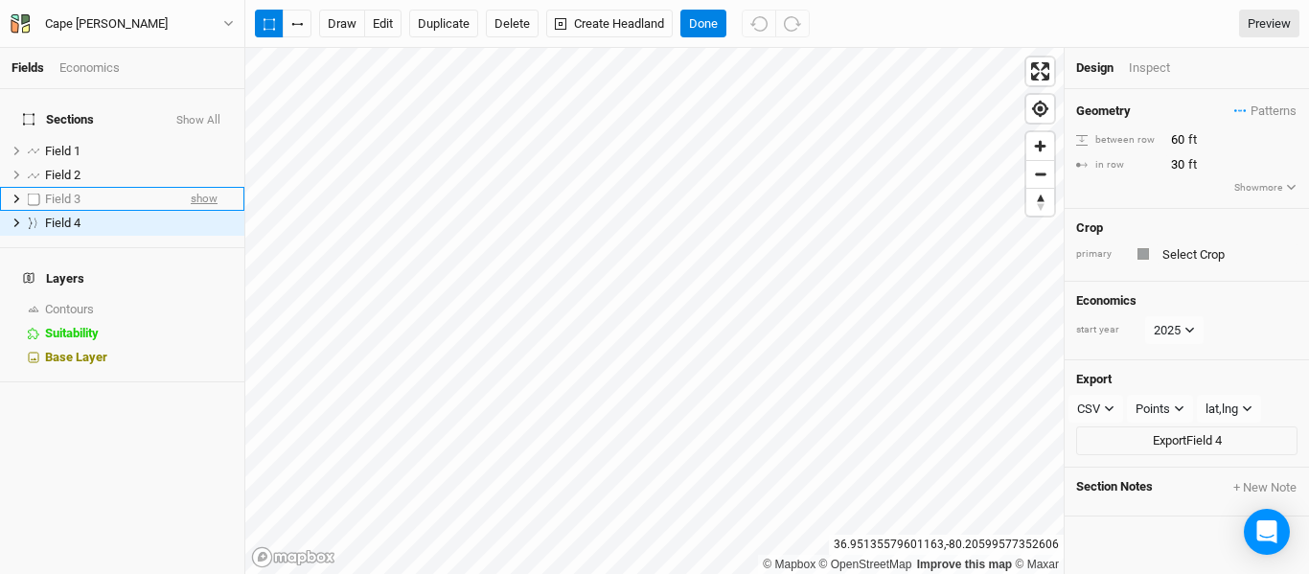
click at [197, 190] on span "show" at bounding box center [204, 199] width 27 height 24
click at [1038, 171] on span "Zoom out" at bounding box center [1041, 174] width 28 height 27
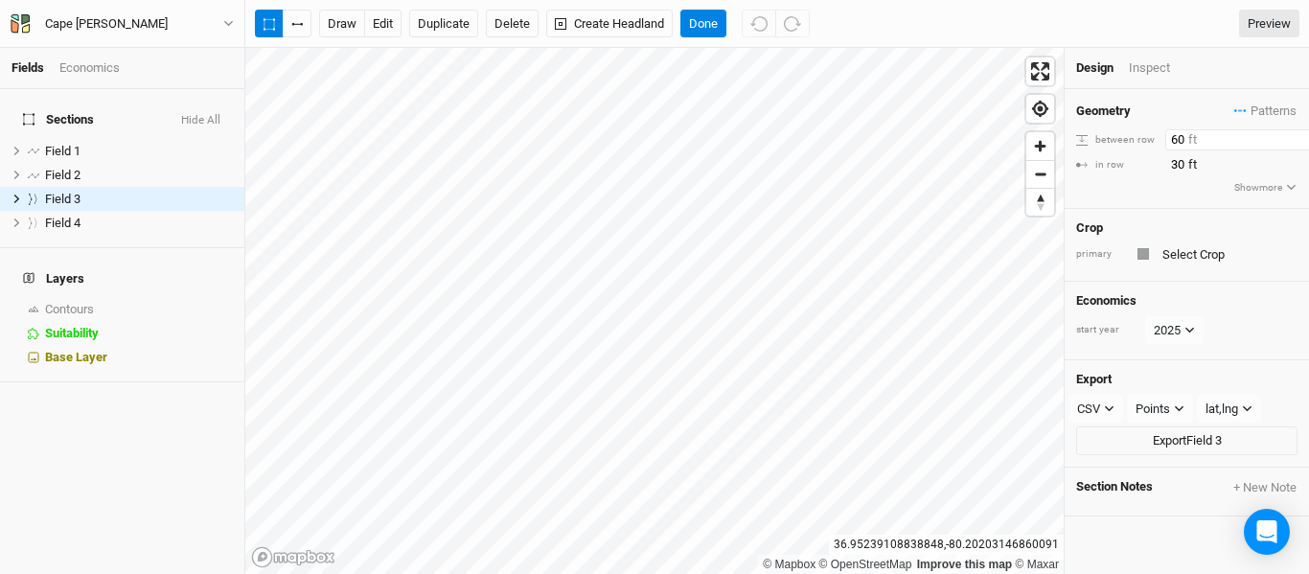
click at [1178, 139] on input "60" at bounding box center [1249, 139] width 167 height 21
type input "100"
click at [1175, 140] on input "60" at bounding box center [1249, 139] width 167 height 21
type input "100"
click at [1152, 73] on div "Inspect" at bounding box center [1163, 67] width 68 height 17
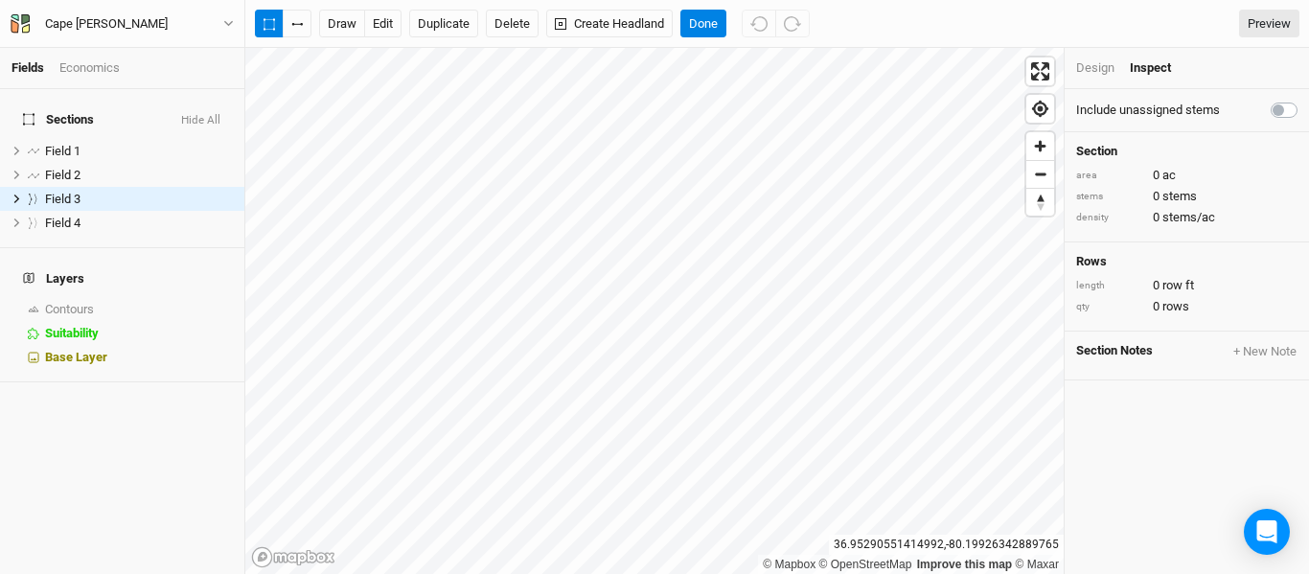
click at [1101, 66] on div "Design" at bounding box center [1095, 67] width 38 height 17
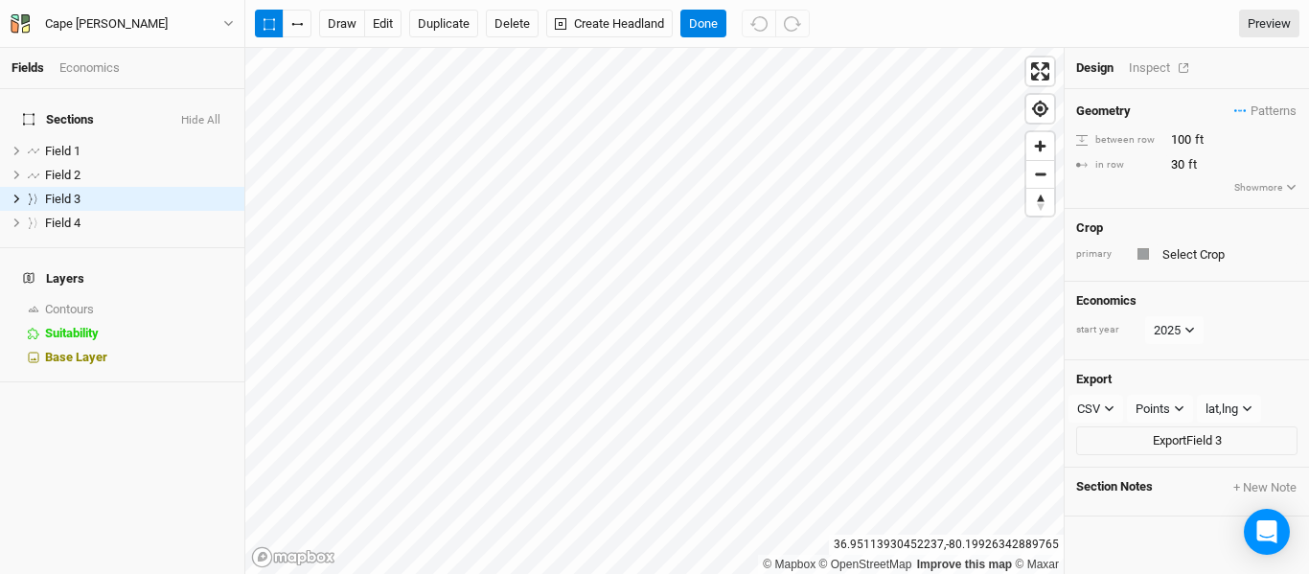
click at [1152, 75] on div "Inspect" at bounding box center [1163, 67] width 68 height 17
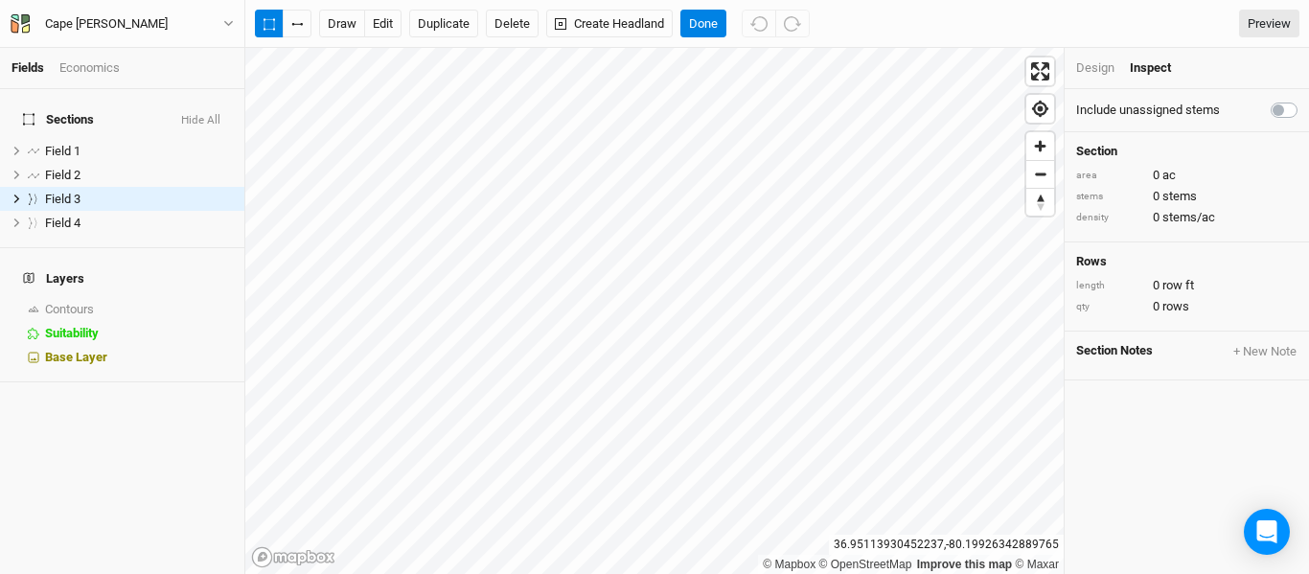
click at [1306, 99] on label at bounding box center [1306, 99] width 0 height 0
click at [1274, 114] on input "checkbox" at bounding box center [1278, 108] width 15 height 19
checkbox input "true"
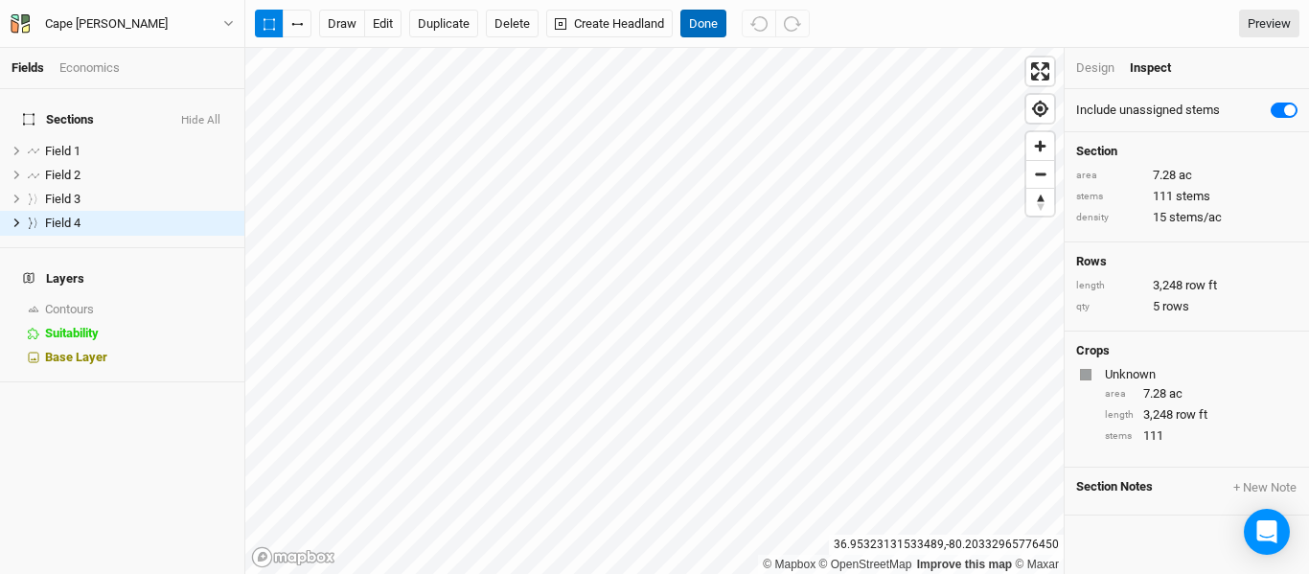
click at [707, 34] on button "Done" at bounding box center [704, 24] width 46 height 29
click at [707, 35] on button "Done" at bounding box center [704, 24] width 46 height 29
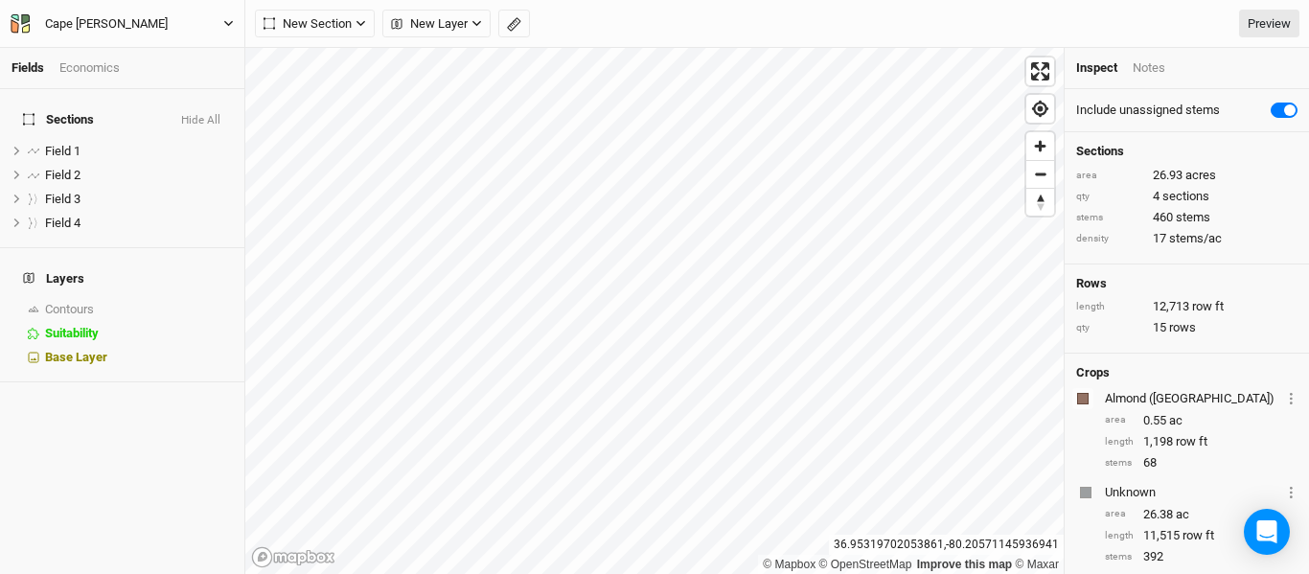
click at [226, 21] on icon "button" at bounding box center [228, 23] width 11 height 11
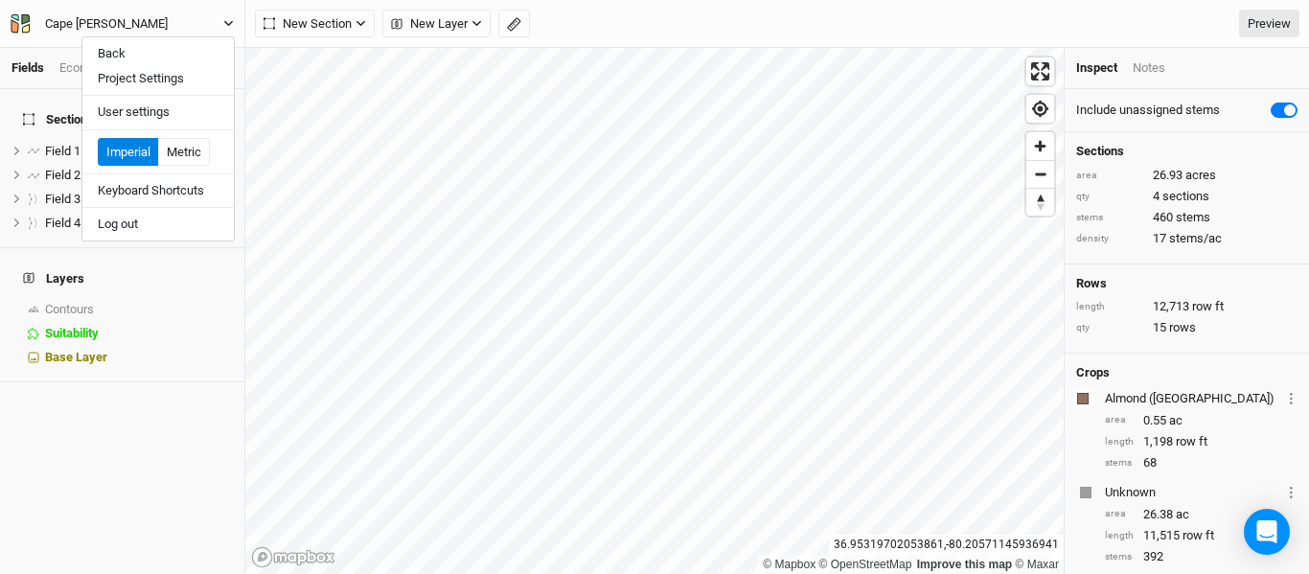
click at [175, 19] on button "Cape [PERSON_NAME]" at bounding box center [122, 23] width 225 height 21
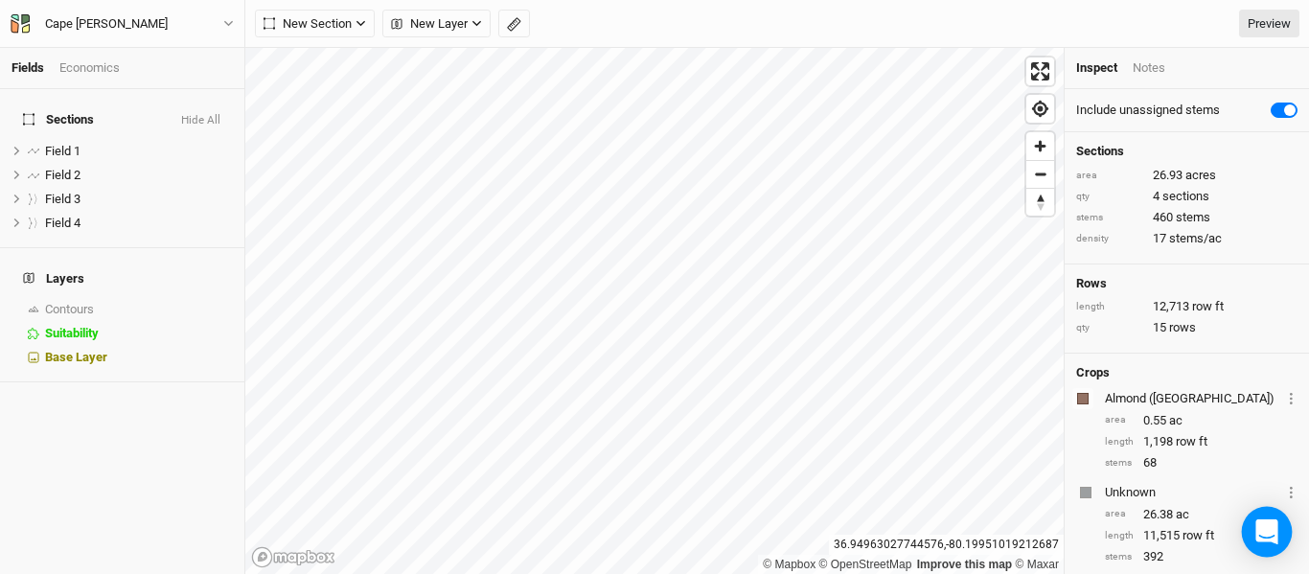
click at [1269, 535] on icon "Open Intercom Messenger" at bounding box center [1267, 532] width 22 height 25
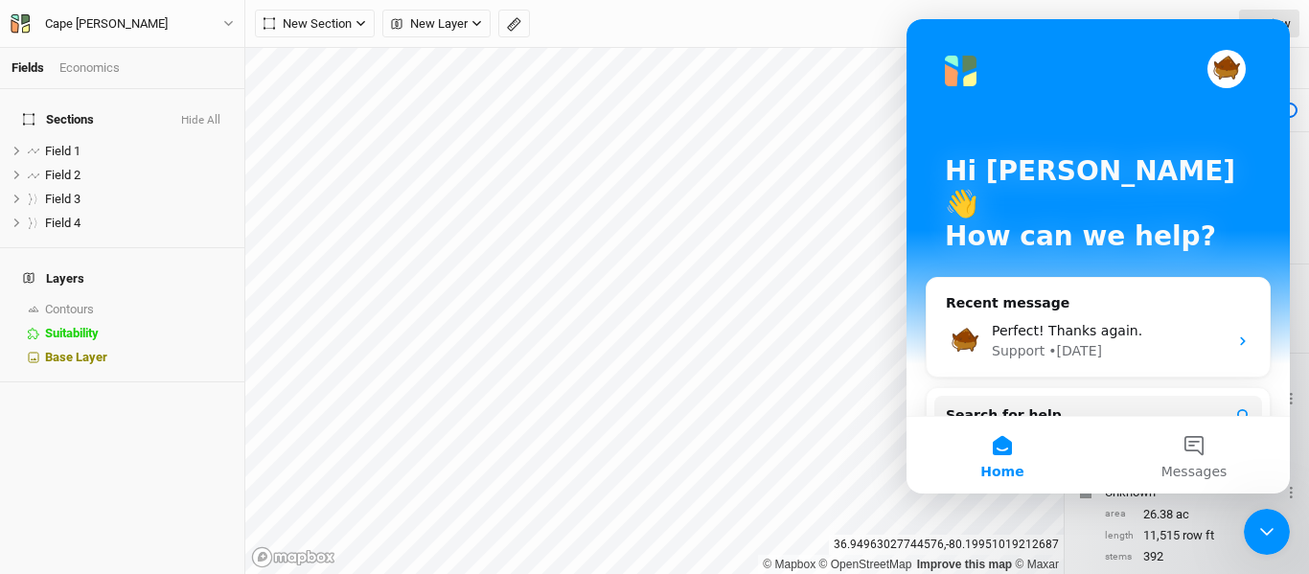
click at [1264, 544] on div "Close Intercom Messenger" at bounding box center [1267, 532] width 46 height 46
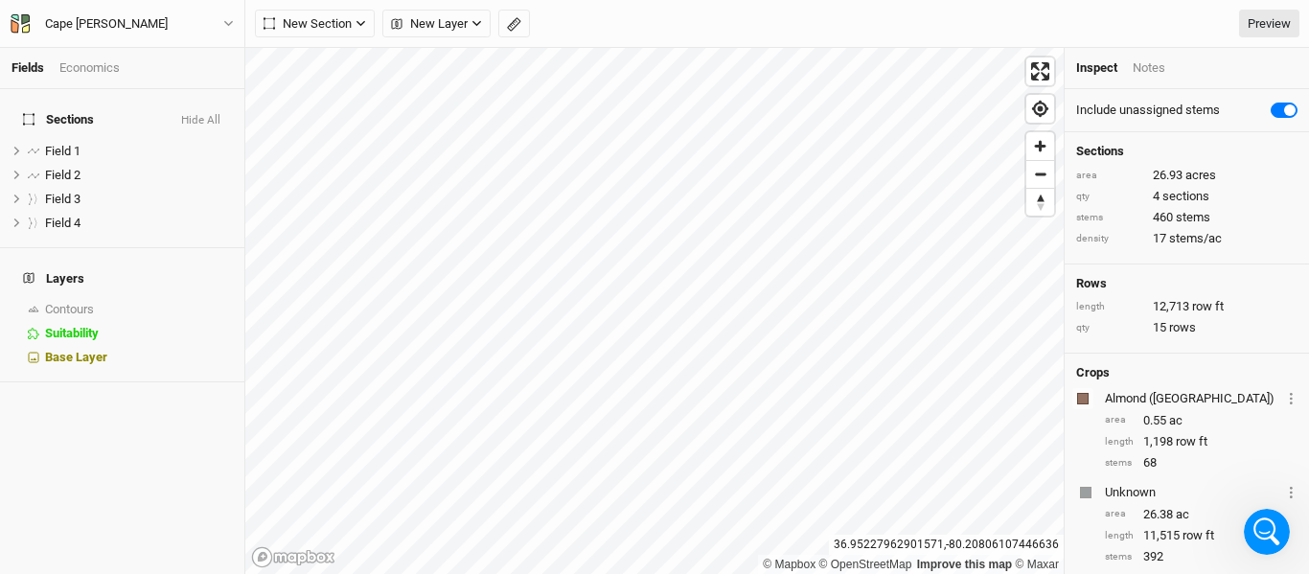
click at [107, 74] on div "Economics" at bounding box center [89, 67] width 60 height 17
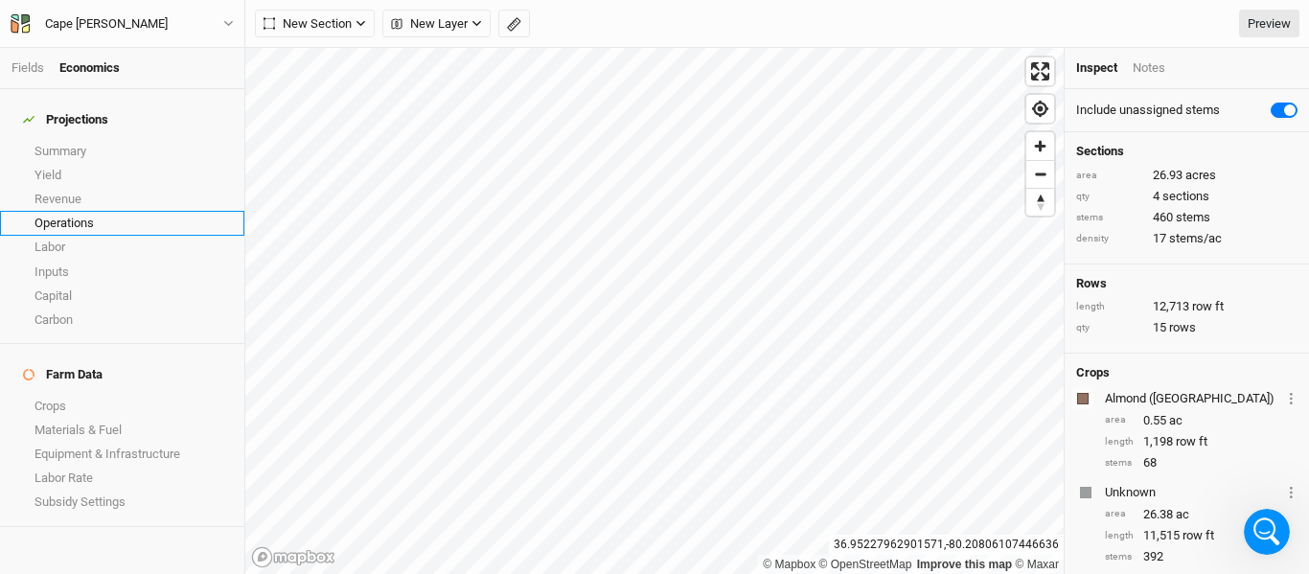
click at [92, 211] on link "Operations" at bounding box center [122, 223] width 244 height 24
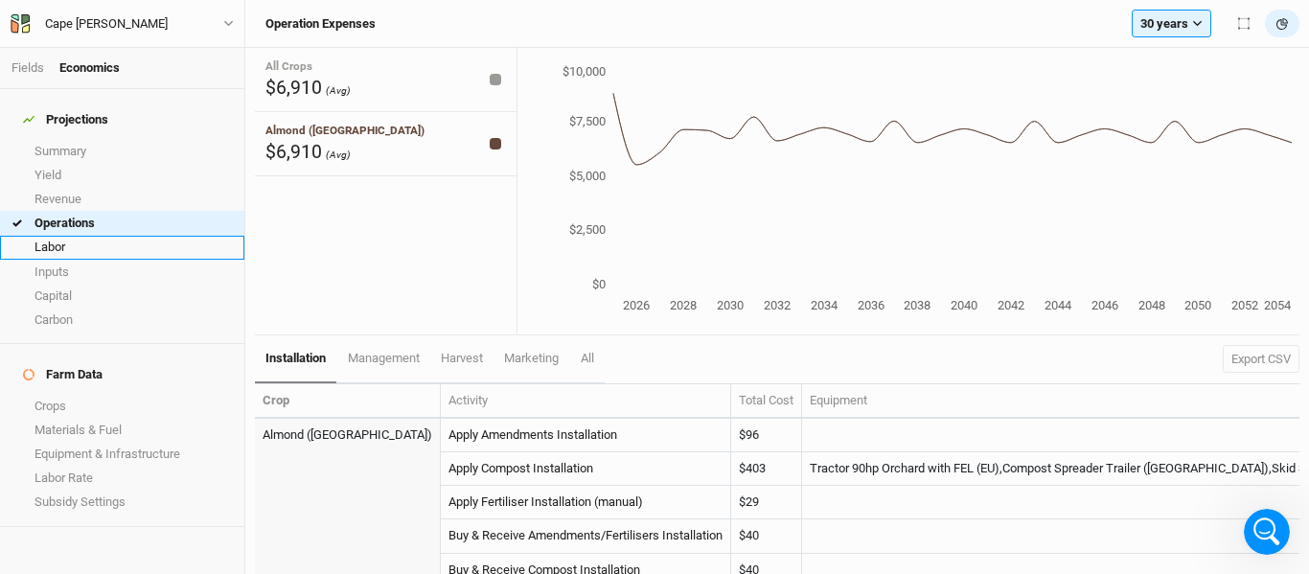
click at [56, 239] on link "Labor" at bounding box center [122, 248] width 244 height 24
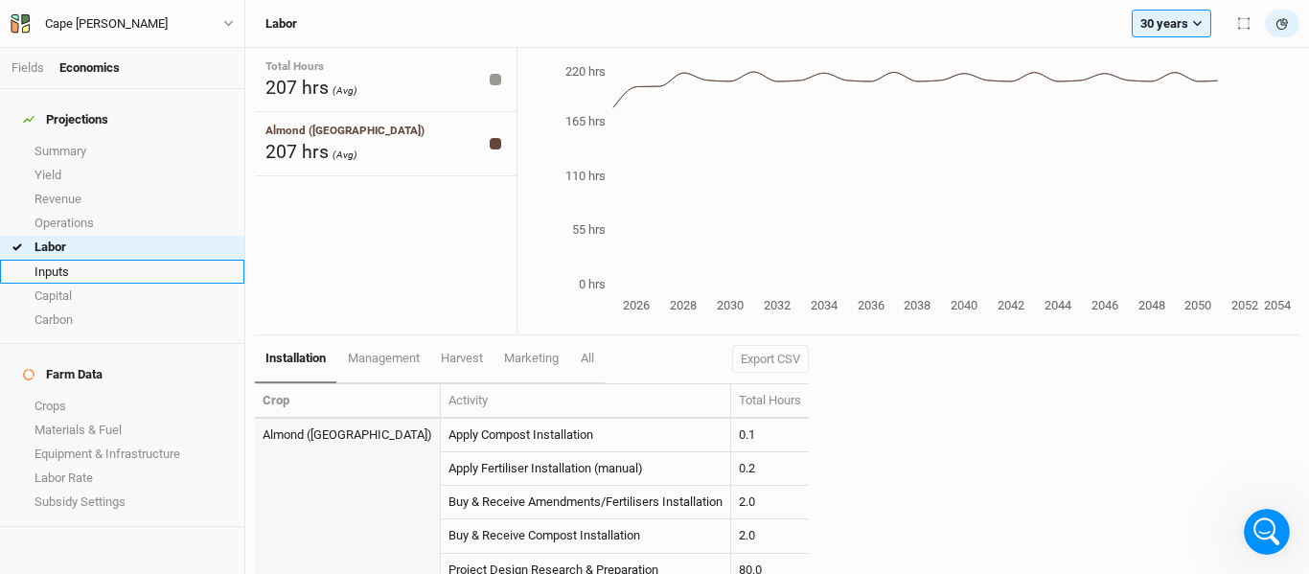
click at [61, 260] on link "Inputs" at bounding box center [122, 272] width 244 height 24
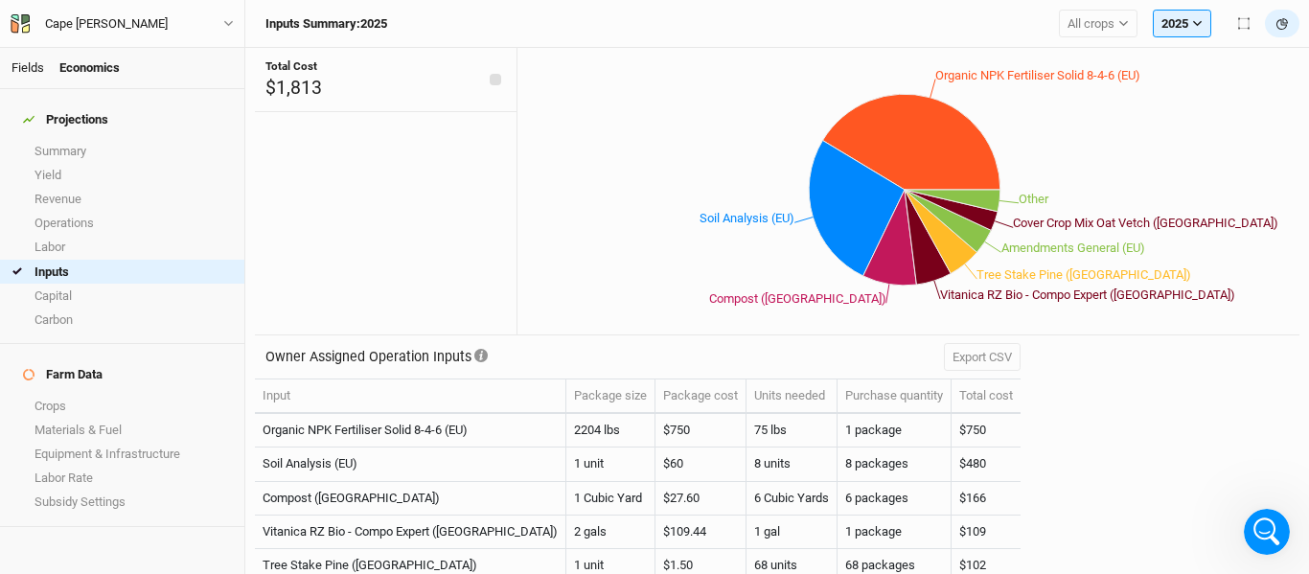
click at [35, 65] on link "Fields" at bounding box center [28, 67] width 33 height 14
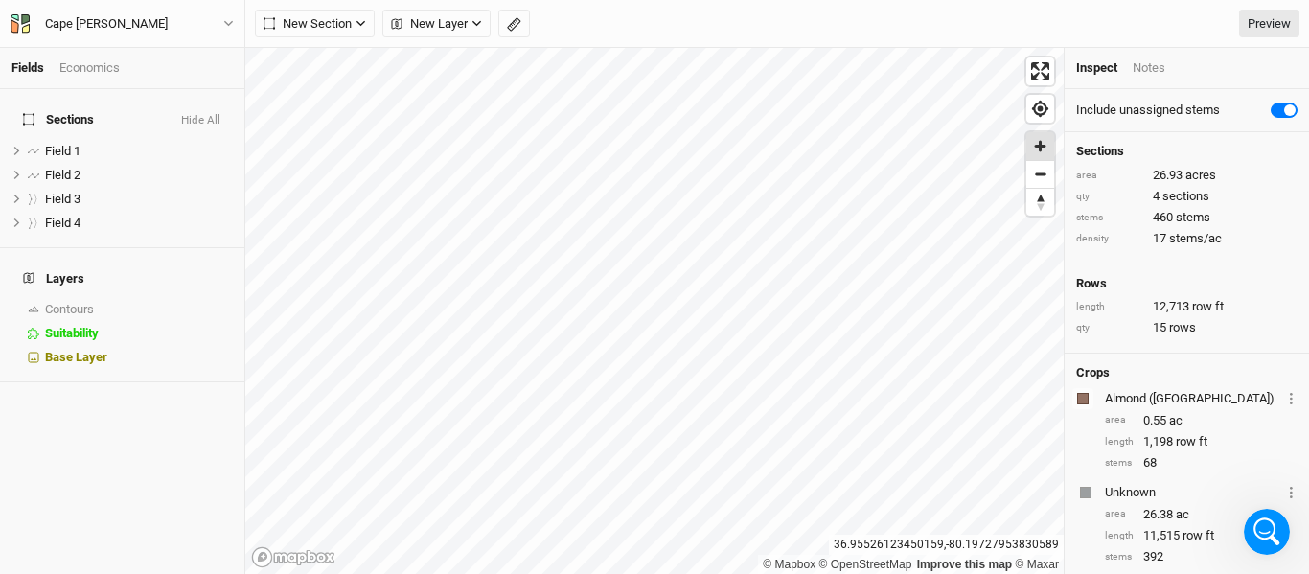
click at [1044, 151] on span "Zoom in" at bounding box center [1041, 146] width 28 height 28
click at [946, 32] on div "New Section Grid Line Keyline Beta Upload New Layer Custom Roads Utilities Head…" at bounding box center [777, 24] width 1045 height 29
click at [989, 4] on div "New Section Grid Line Keyline Beta Upload New Layer Custom Roads Utilities Head…" at bounding box center [777, 24] width 1064 height 48
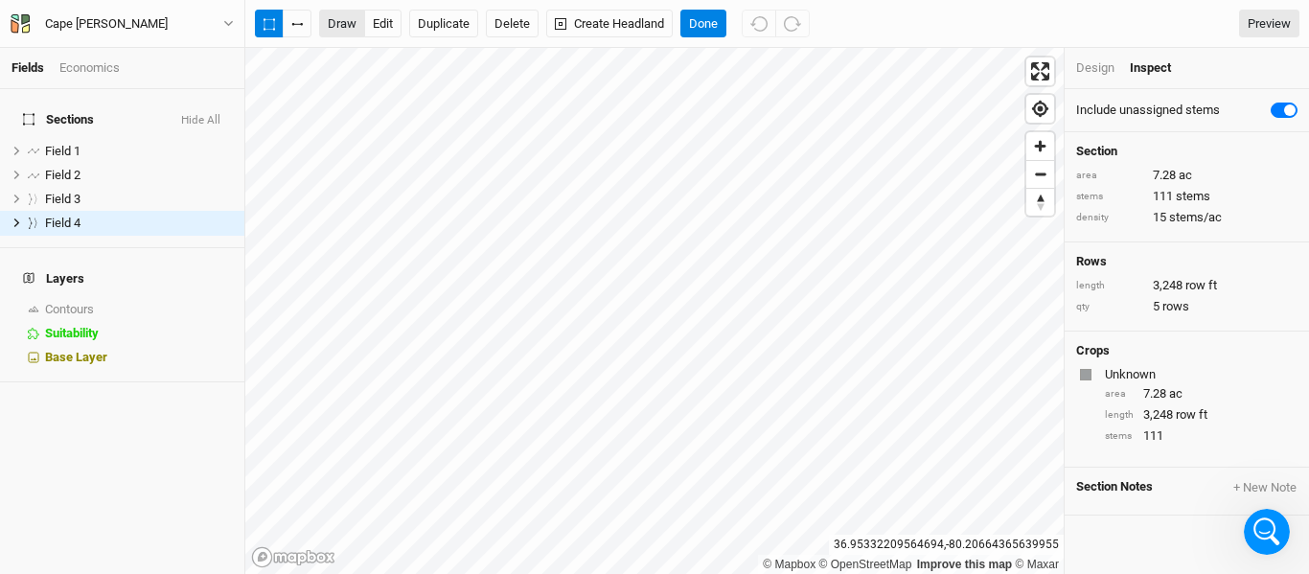
click at [344, 24] on button "draw" at bounding box center [342, 24] width 46 height 29
click at [706, 19] on button "Cancel" at bounding box center [708, 24] width 55 height 29
click at [379, 13] on button "edit" at bounding box center [382, 24] width 37 height 29
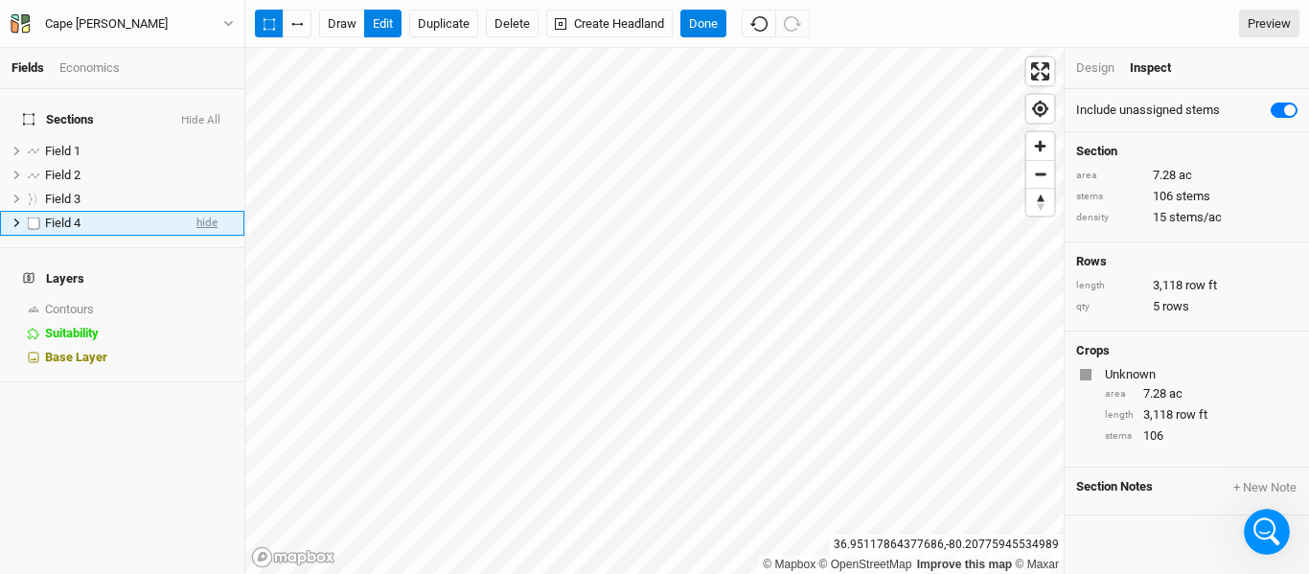
click at [197, 216] on span "hide" at bounding box center [207, 224] width 21 height 24
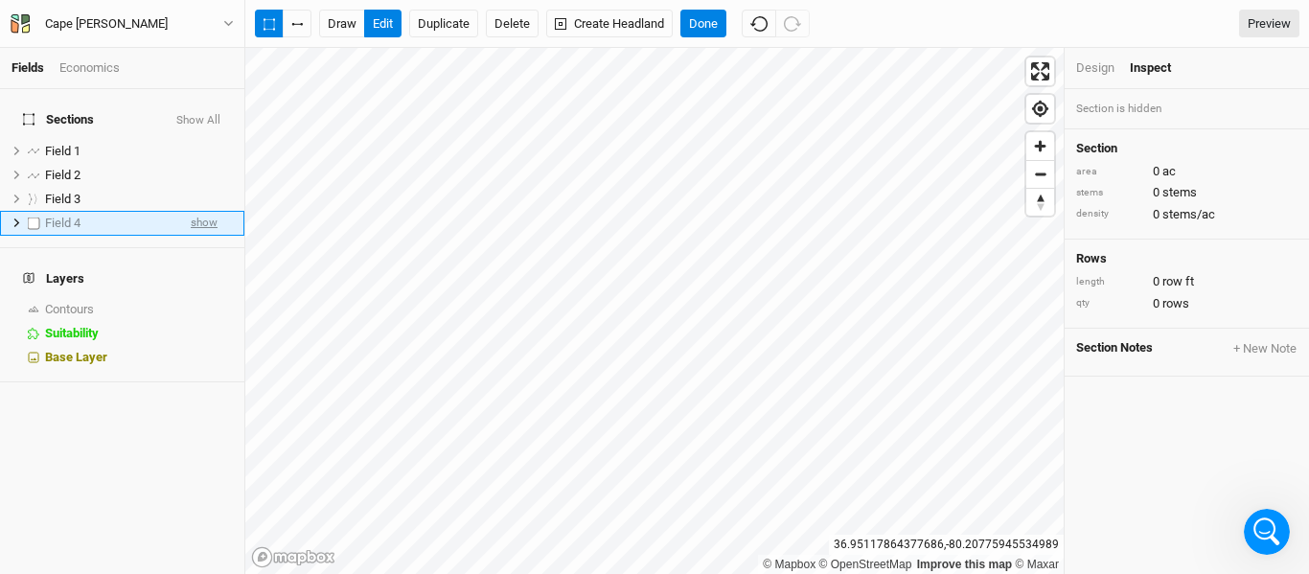
click at [193, 216] on span "show" at bounding box center [204, 224] width 27 height 24
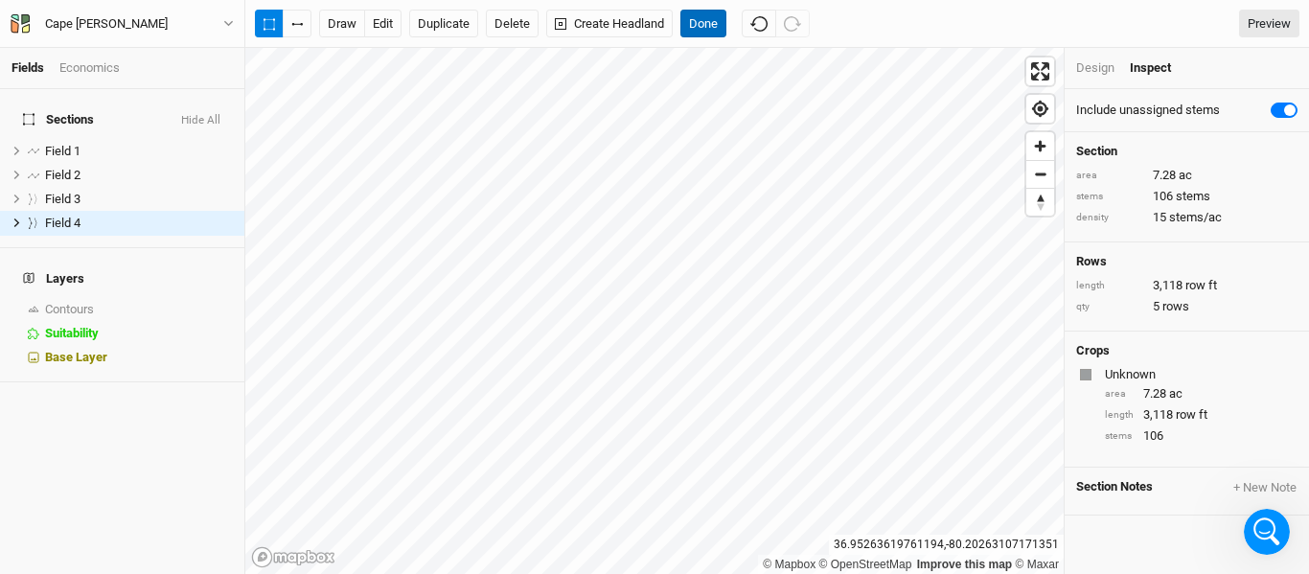
click at [698, 19] on button "Done" at bounding box center [704, 24] width 46 height 29
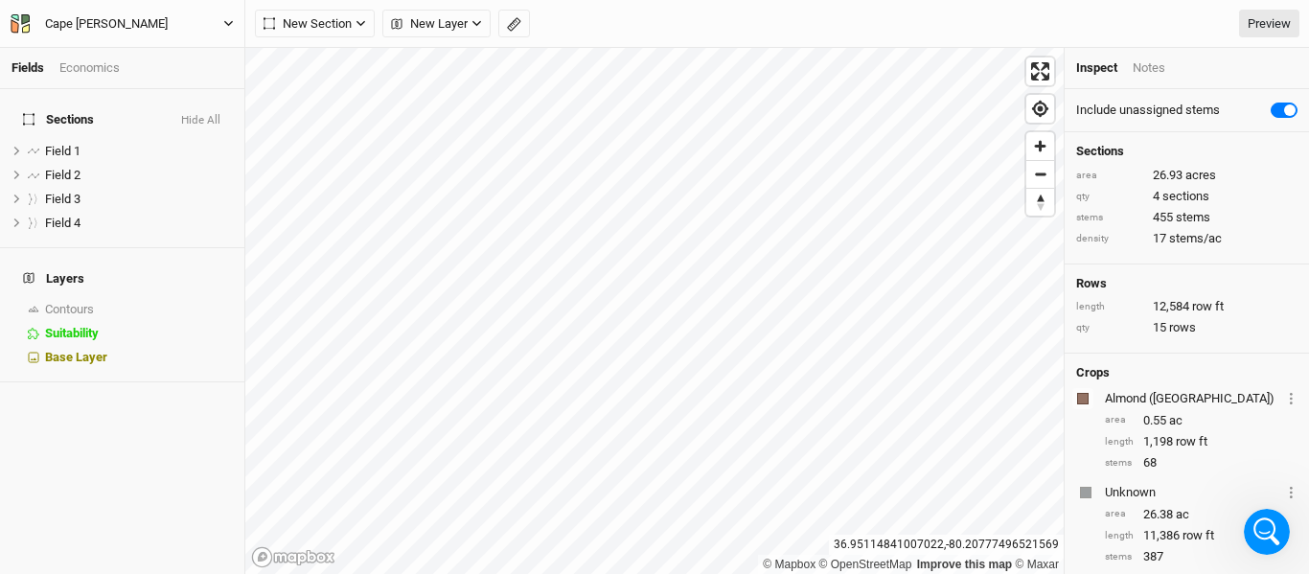
click at [221, 19] on button "Cape [PERSON_NAME]" at bounding box center [122, 23] width 225 height 21
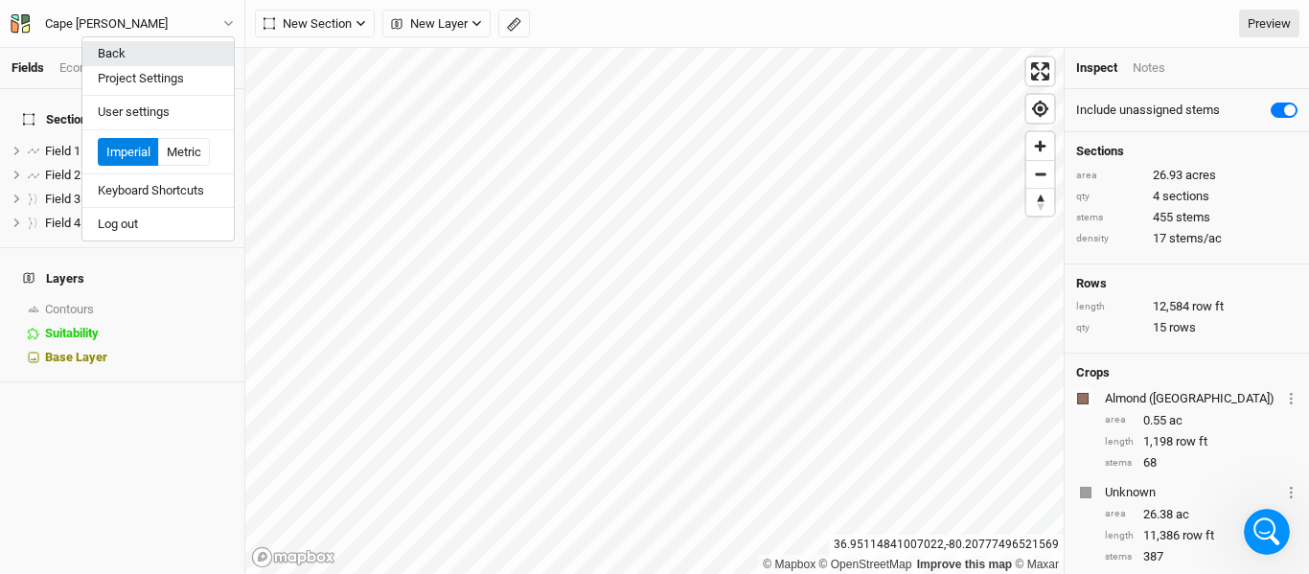
click at [168, 54] on button "Back" at bounding box center [157, 53] width 151 height 25
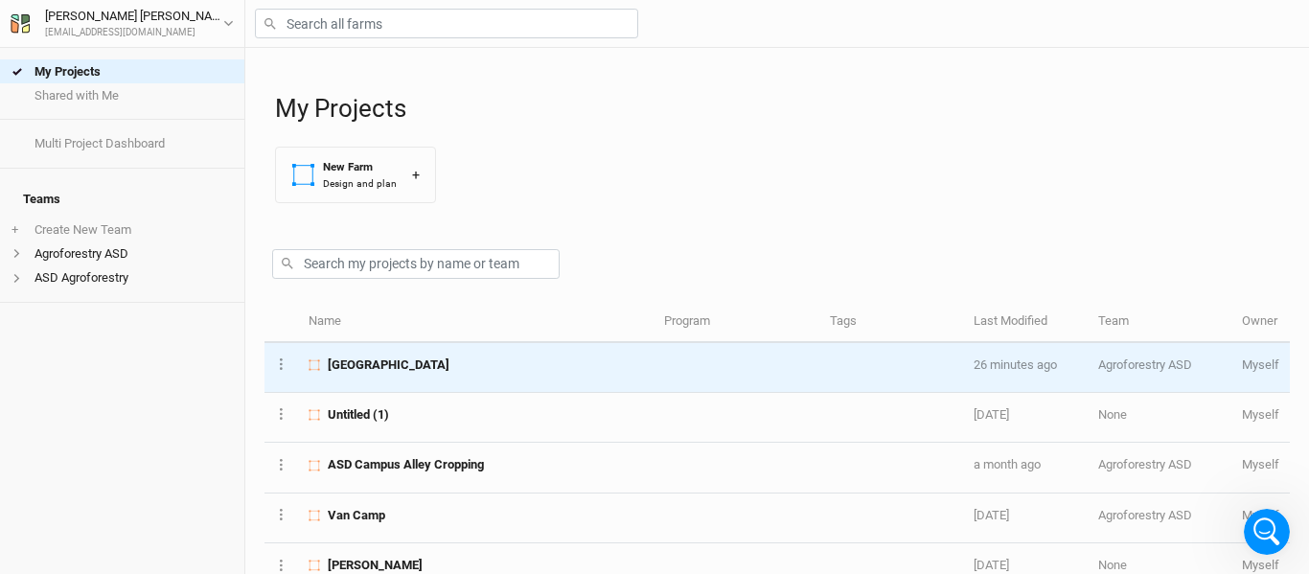
click at [446, 365] on div "[GEOGRAPHIC_DATA]" at bounding box center [476, 365] width 335 height 17
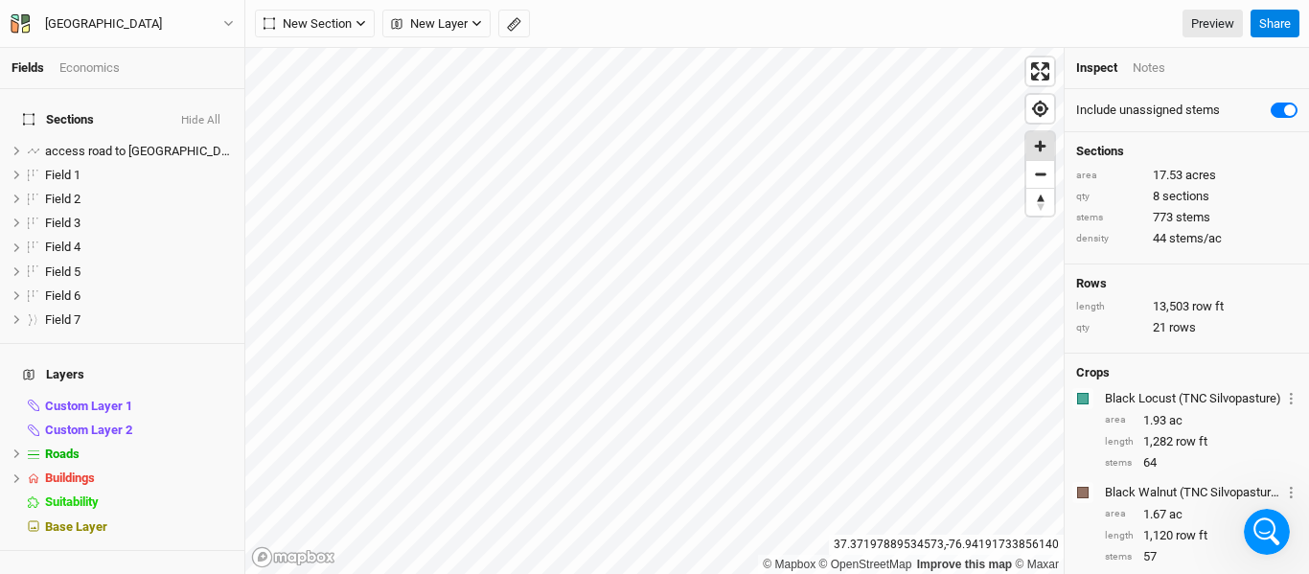
click at [1040, 152] on span "Zoom in" at bounding box center [1041, 146] width 28 height 28
